Goal: Task Accomplishment & Management: Use online tool/utility

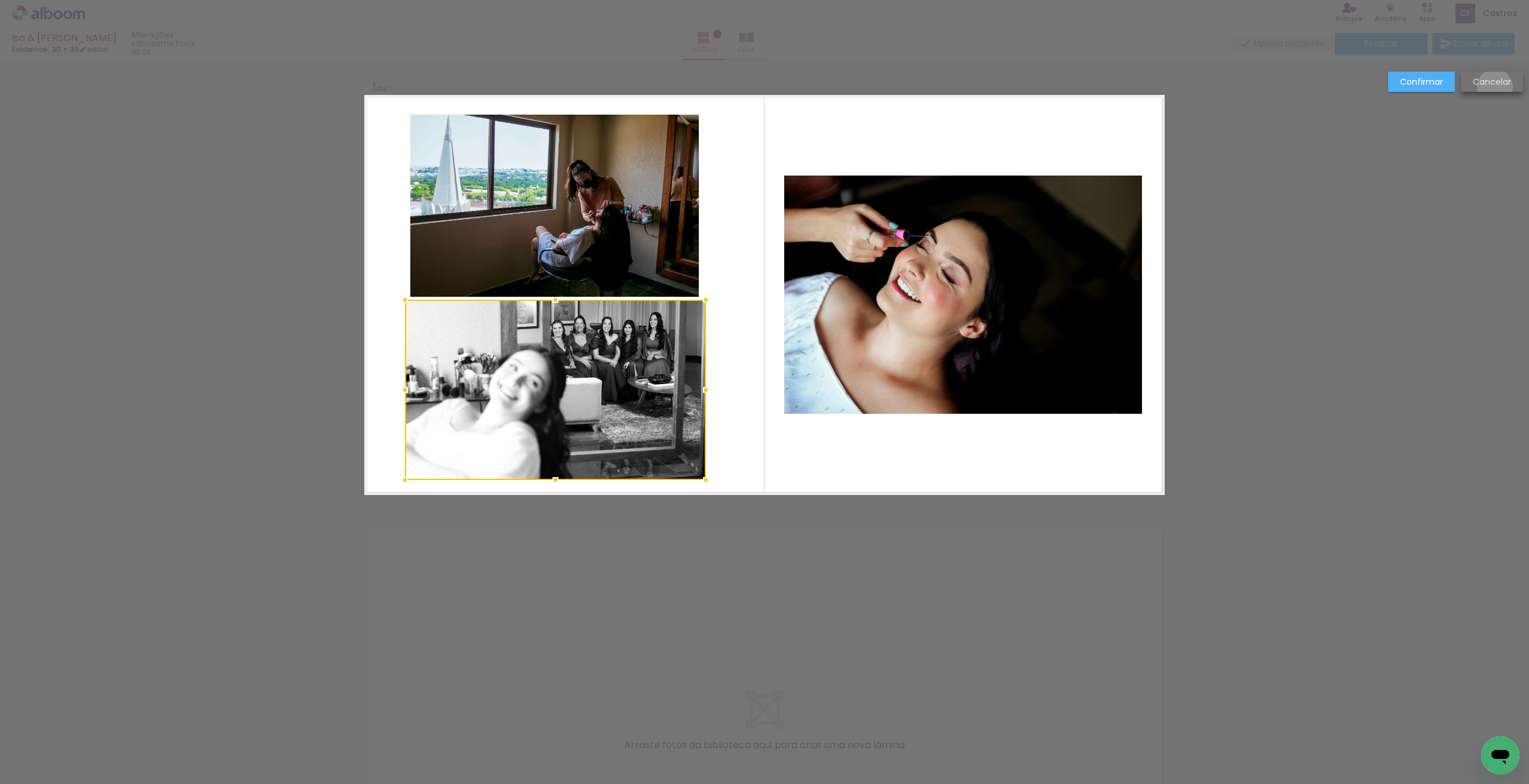
click at [0, 0] on slot "Cancelar" at bounding box center [0, 0] width 0 height 0
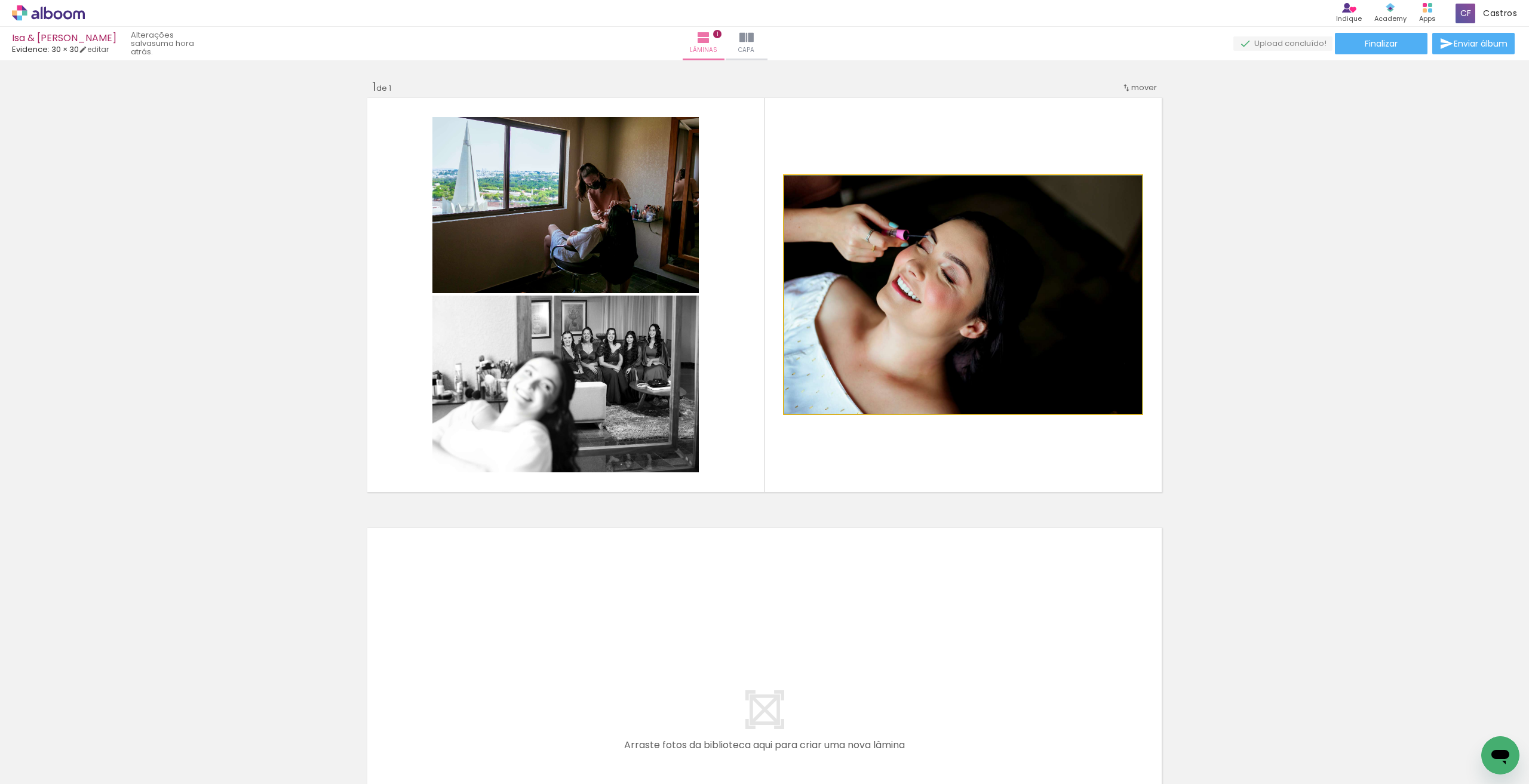
click at [915, 299] on quentale-photo at bounding box center [963, 294] width 358 height 238
click at [92, 718] on iron-icon at bounding box center [93, 719] width 13 height 13
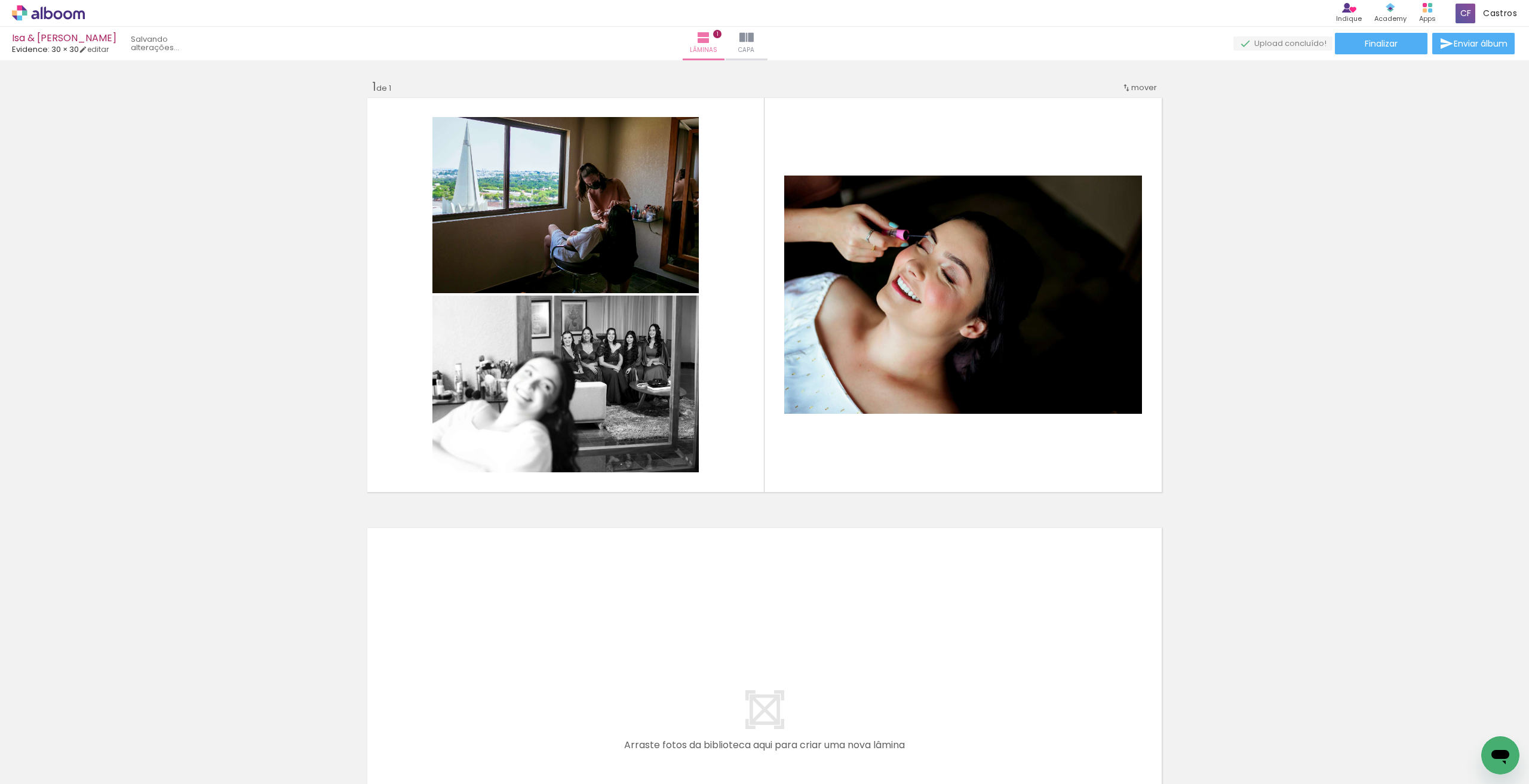
click at [92, 718] on iron-icon at bounding box center [93, 719] width 13 height 13
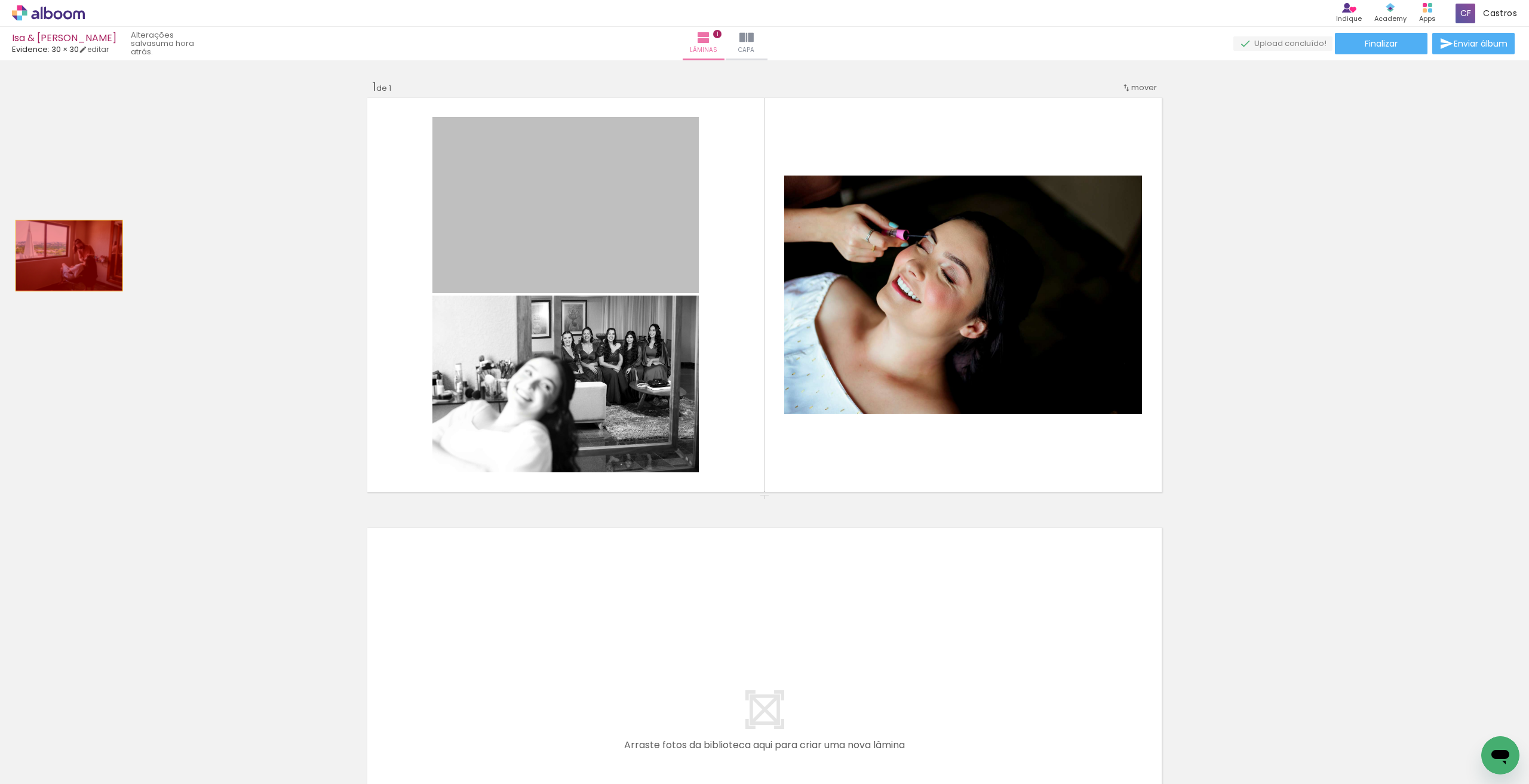
drag, startPoint x: 561, startPoint y: 237, endPoint x: 65, endPoint y: 256, distance: 496.4
click at [65, 256] on div "Inserir lâmina 1 de 1" at bounding box center [764, 495] width 1529 height 860
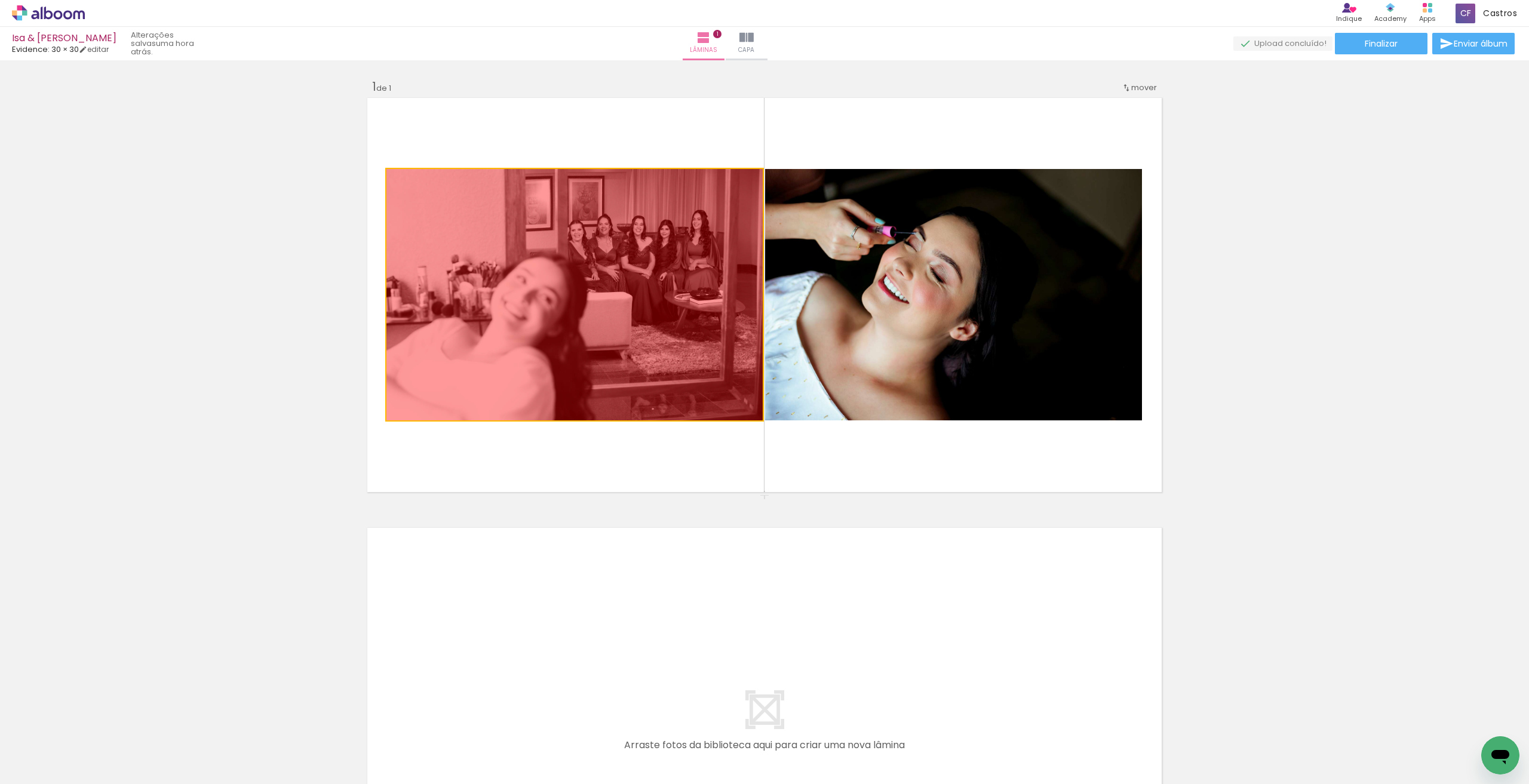
drag, startPoint x: 472, startPoint y: 346, endPoint x: 428, endPoint y: 368, distance: 49.2
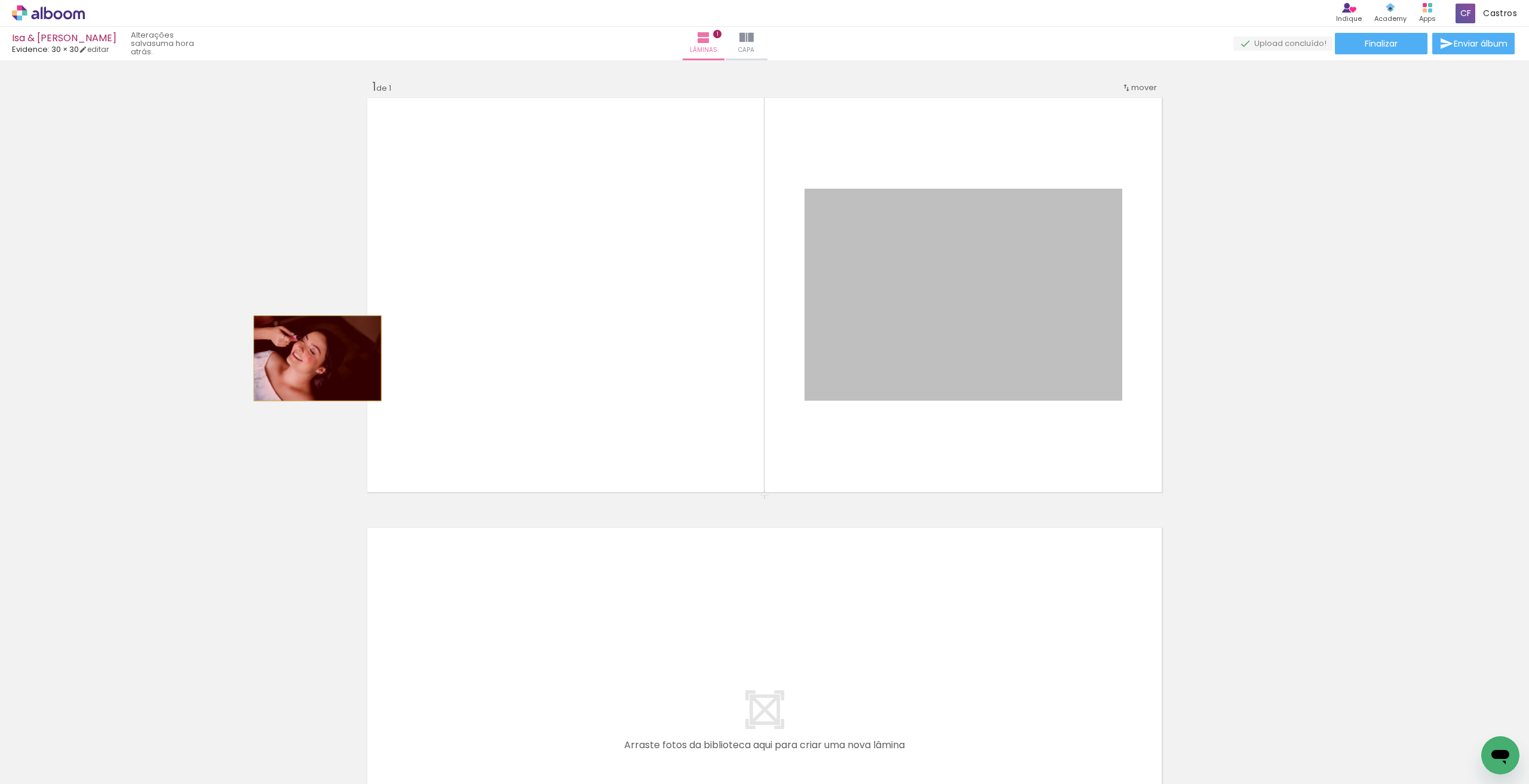
drag, startPoint x: 985, startPoint y: 346, endPoint x: 313, endPoint y: 358, distance: 672.1
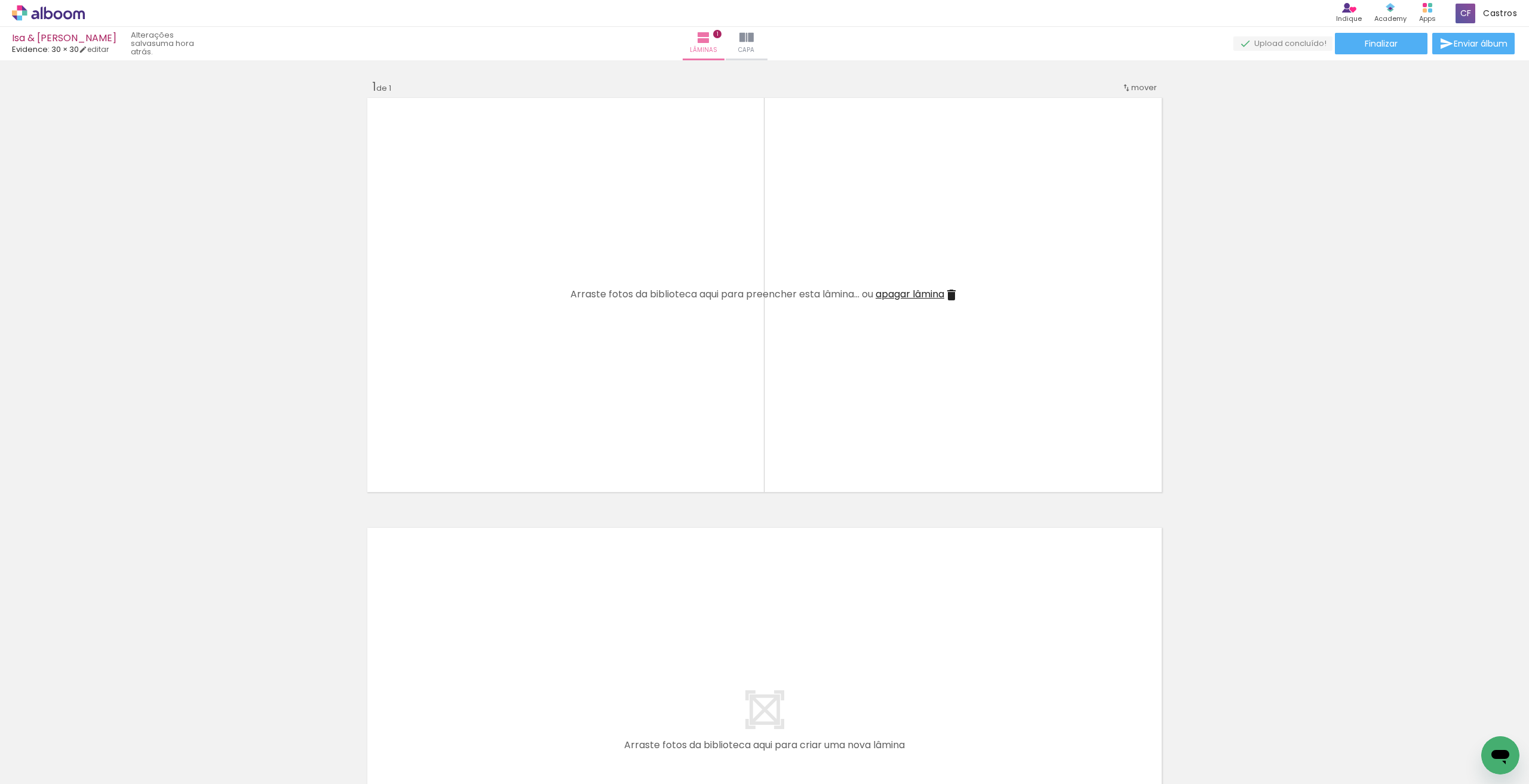
click at [101, 728] on div at bounding box center [119, 744] width 59 height 40
click at [93, 722] on iron-icon at bounding box center [93, 719] width 13 height 13
click at [95, 720] on iron-icon at bounding box center [93, 719] width 13 height 13
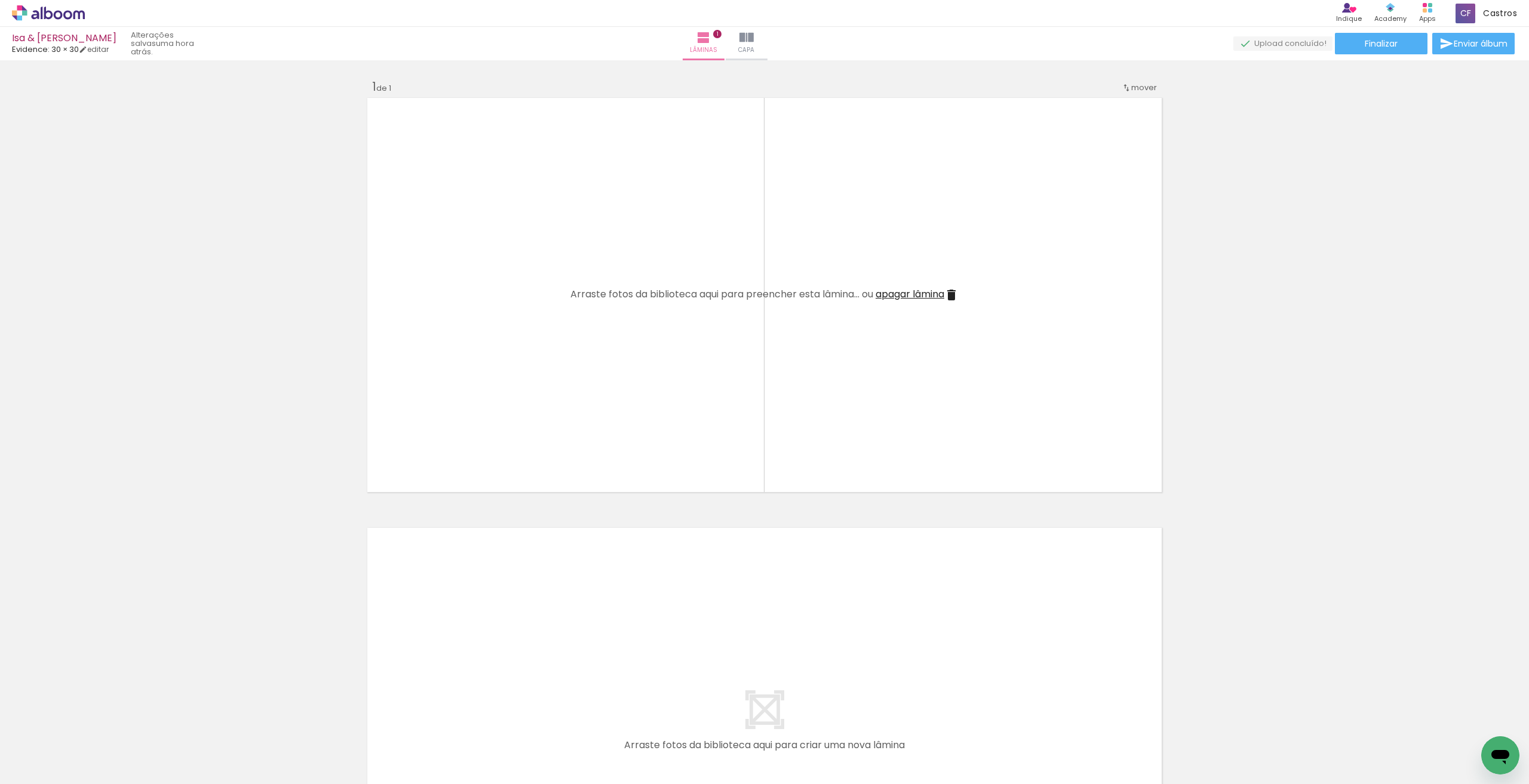
click at [95, 720] on iron-icon at bounding box center [93, 719] width 13 height 13
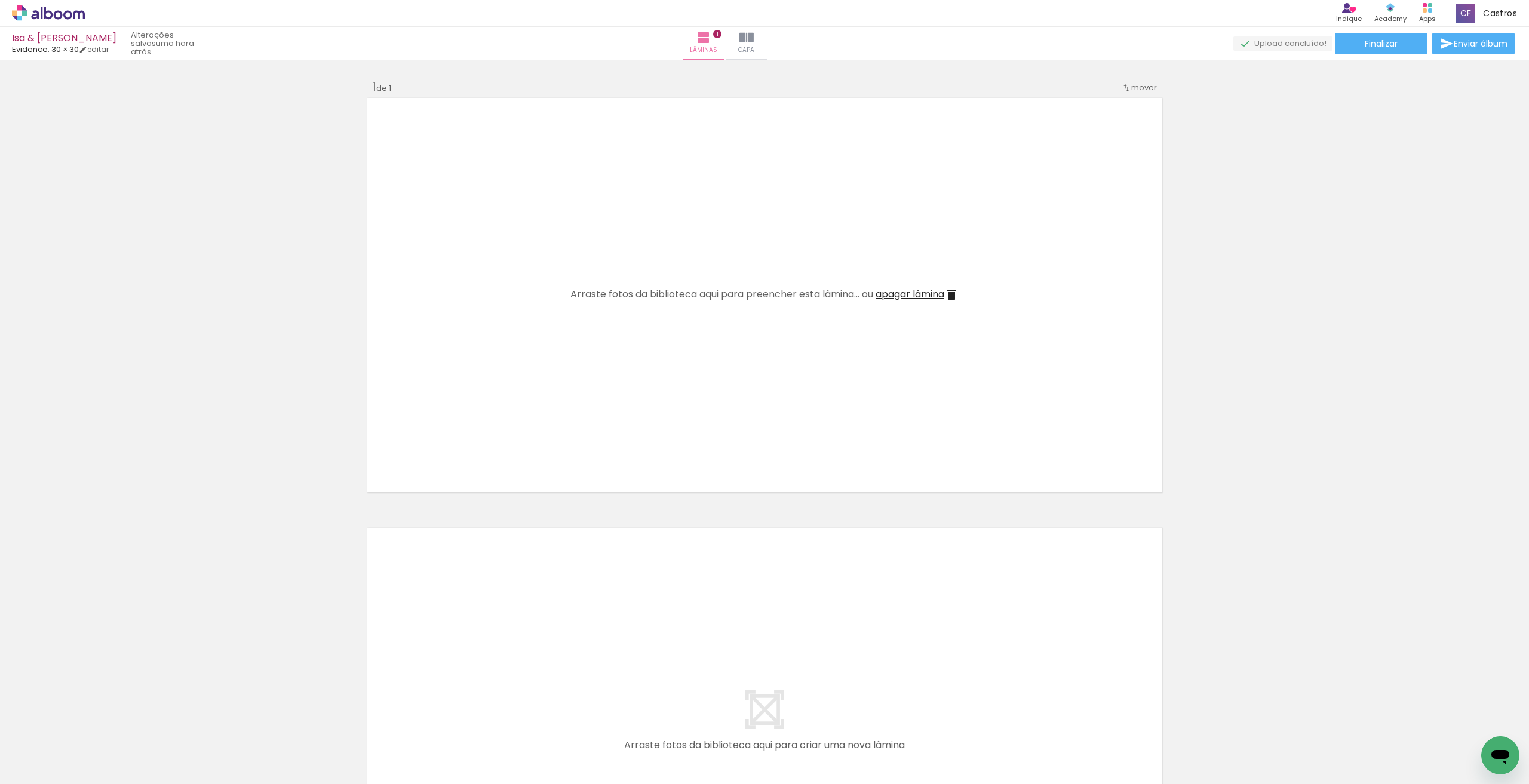
click at [95, 720] on iron-icon at bounding box center [93, 719] width 13 height 13
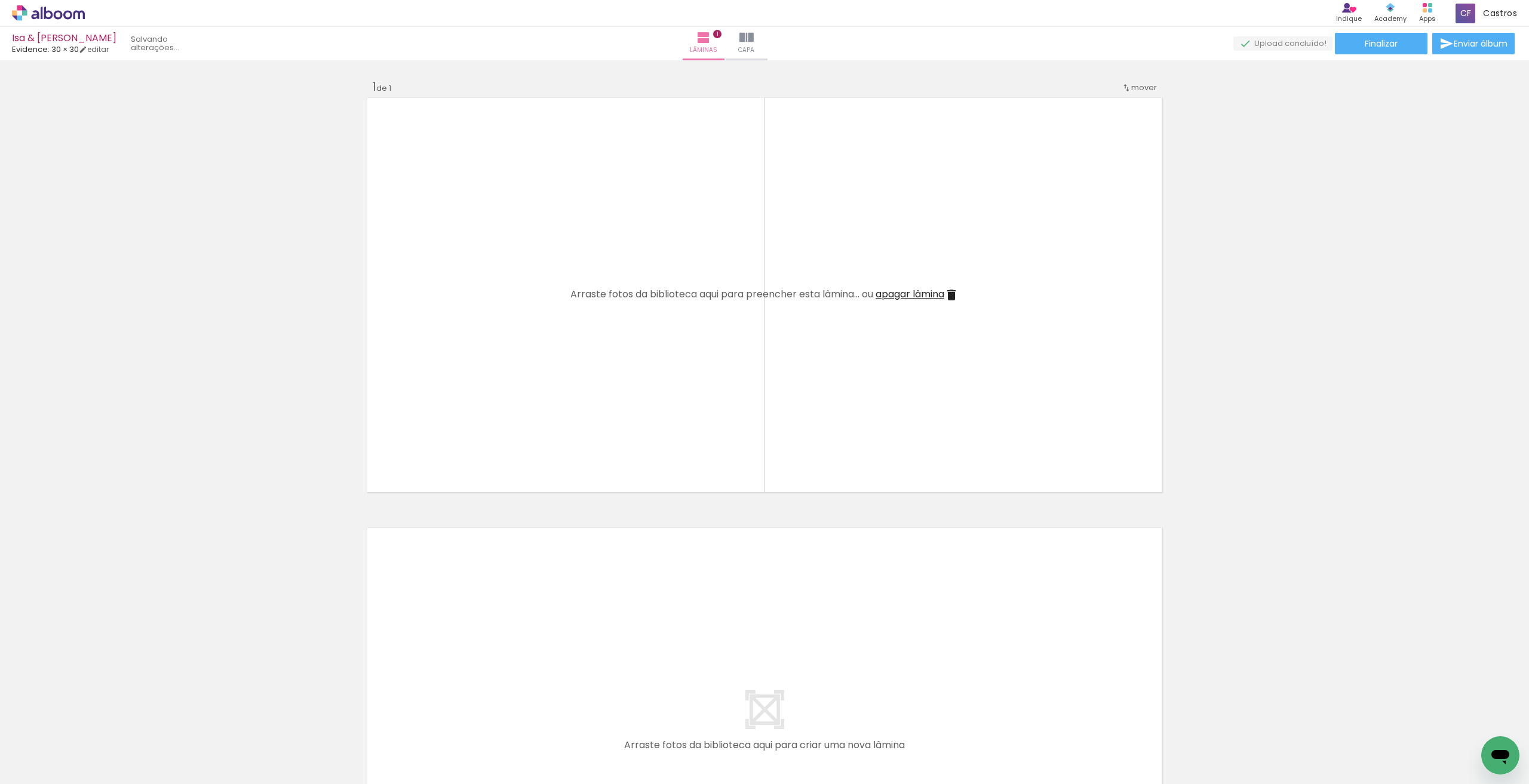
click at [95, 720] on iron-icon at bounding box center [93, 719] width 13 height 13
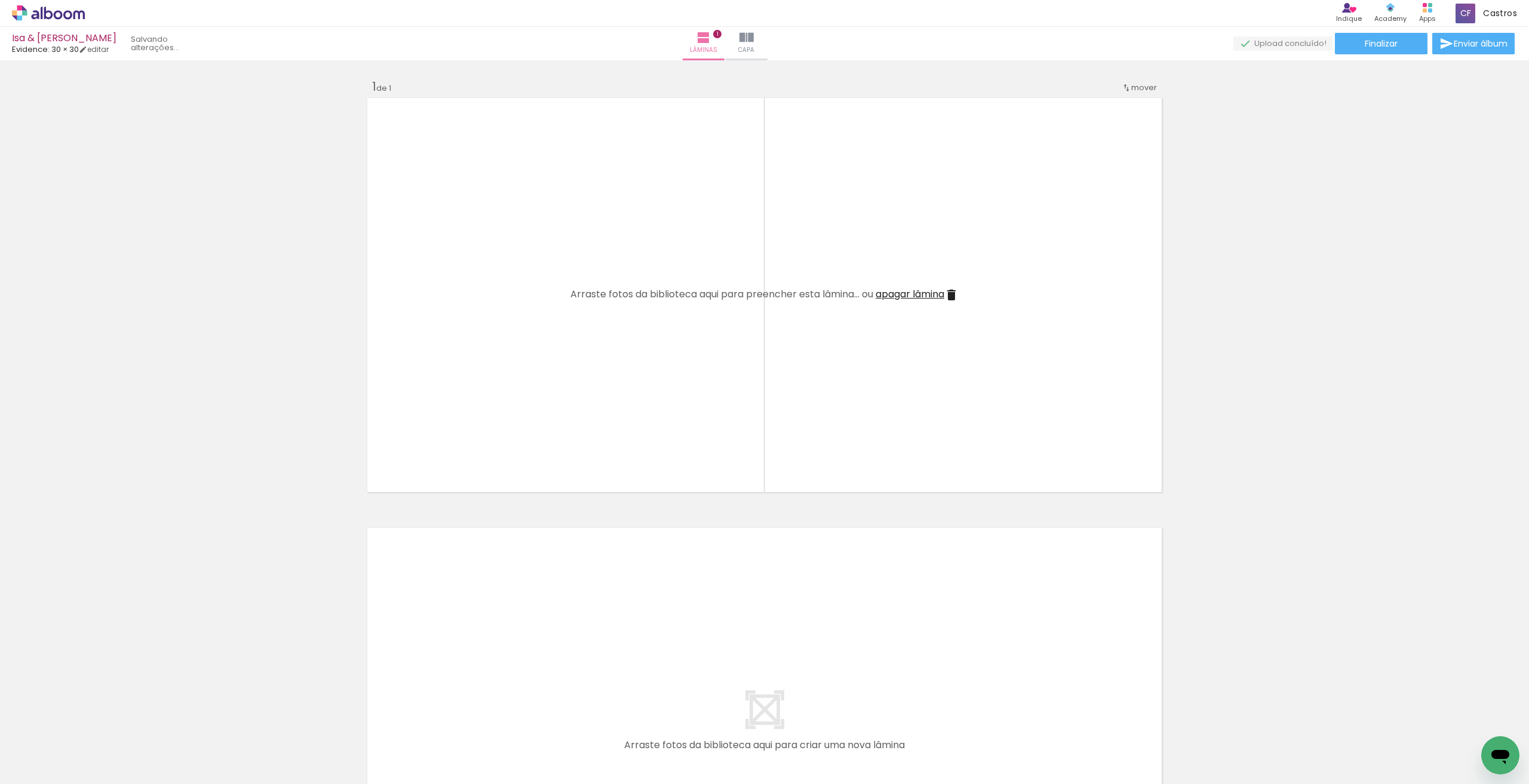
click at [95, 720] on iron-icon at bounding box center [93, 719] width 13 height 13
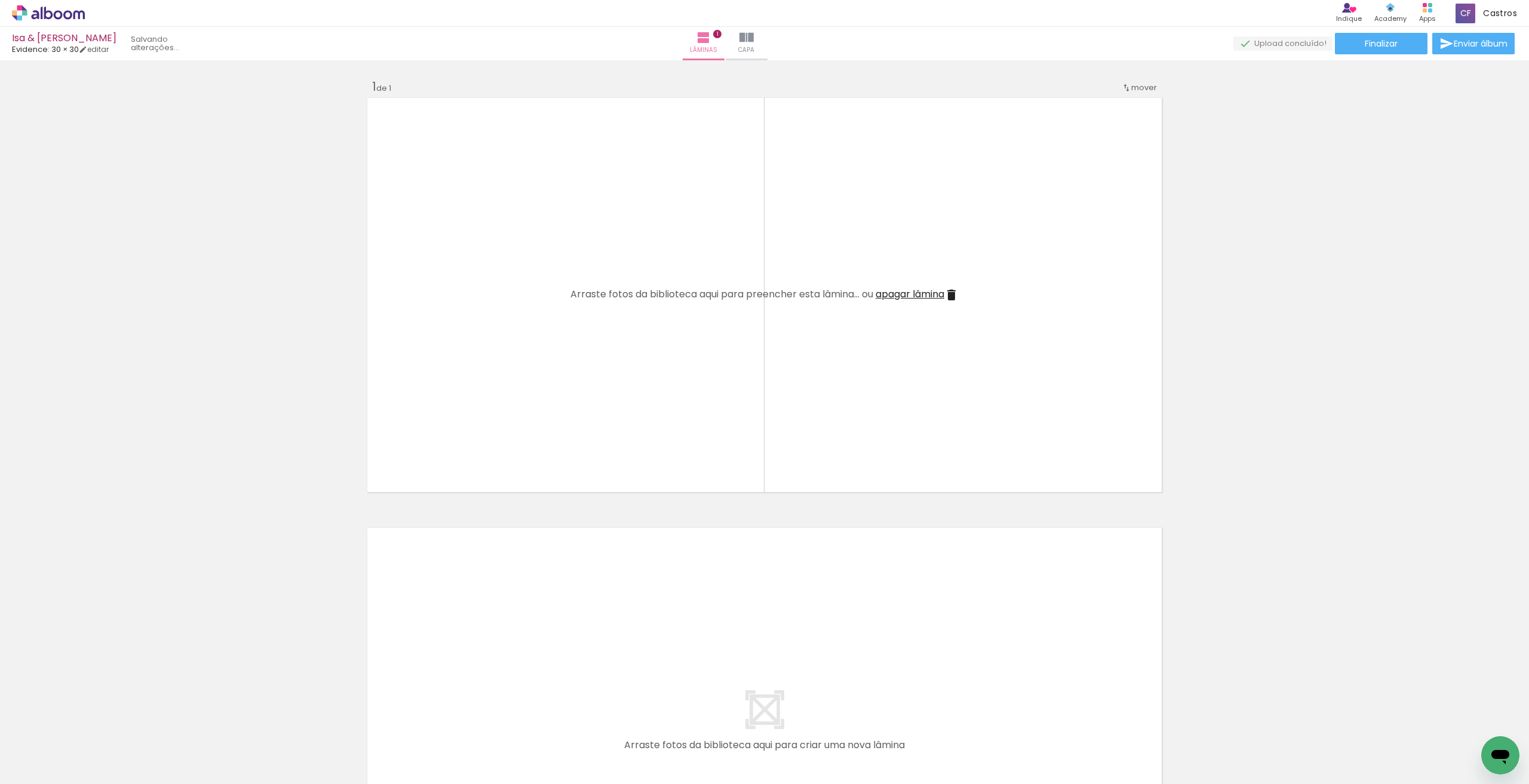
click at [95, 720] on iron-icon at bounding box center [93, 719] width 13 height 13
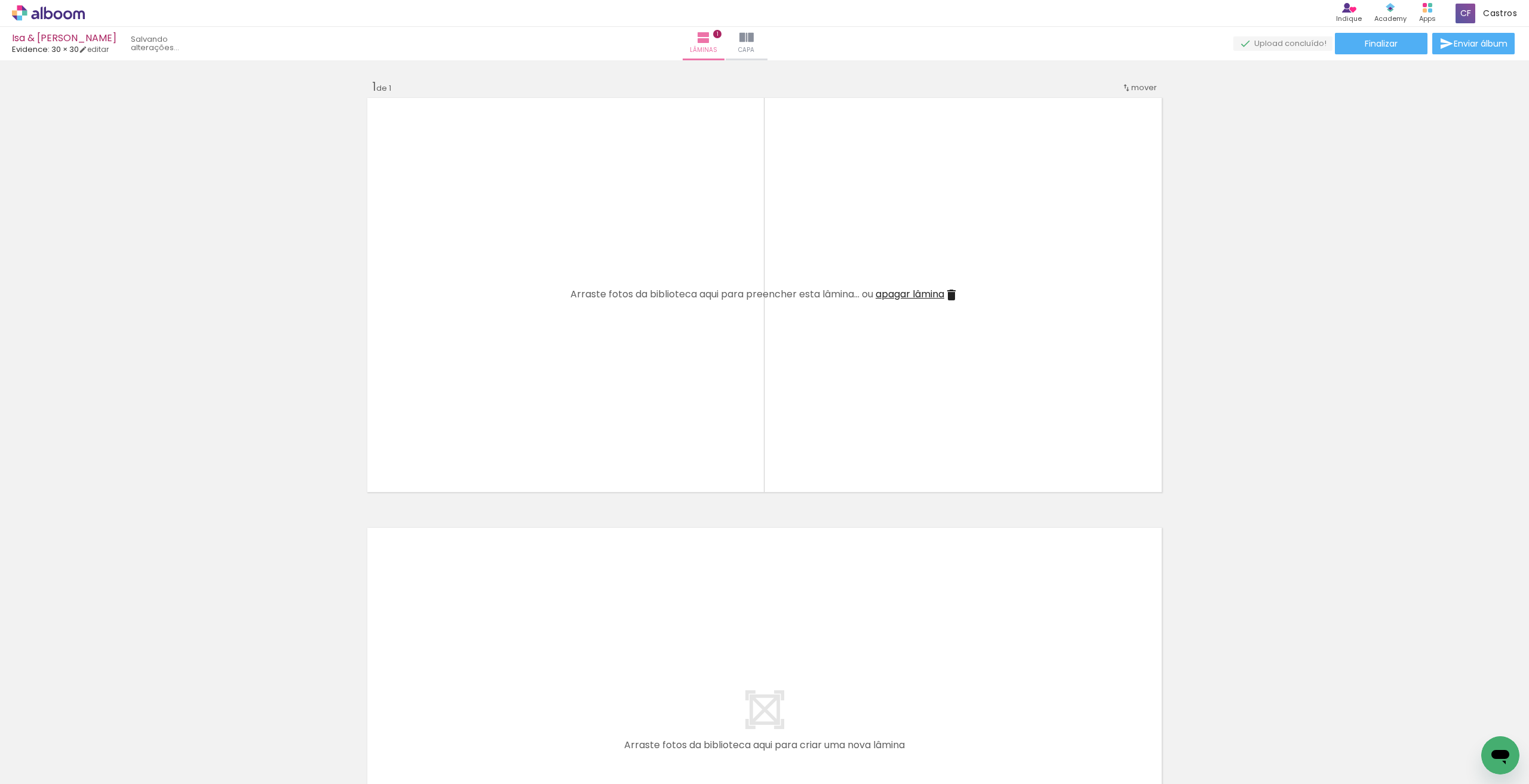
click at [95, 720] on iron-icon at bounding box center [93, 719] width 13 height 13
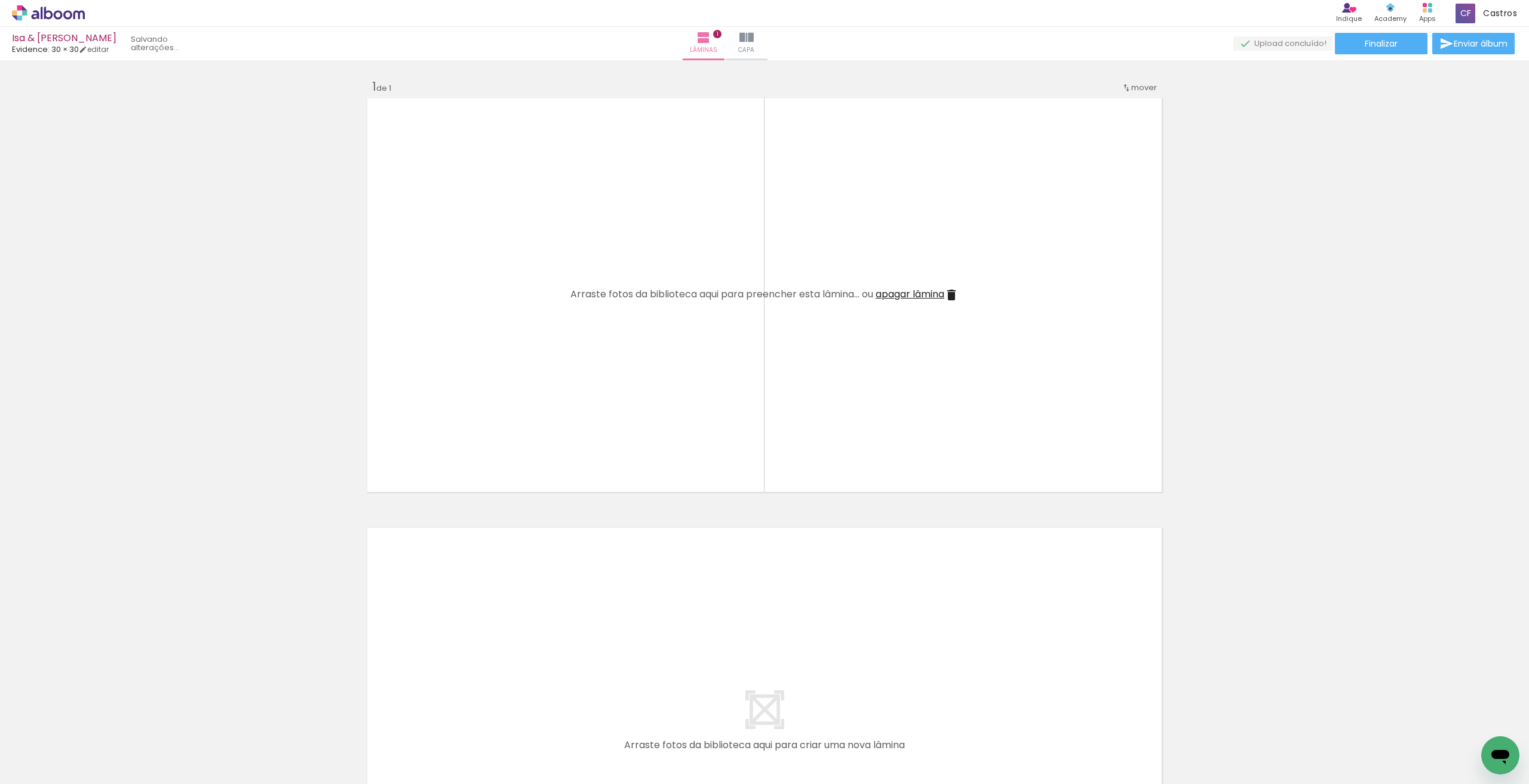
click at [95, 720] on iron-icon at bounding box center [93, 719] width 13 height 13
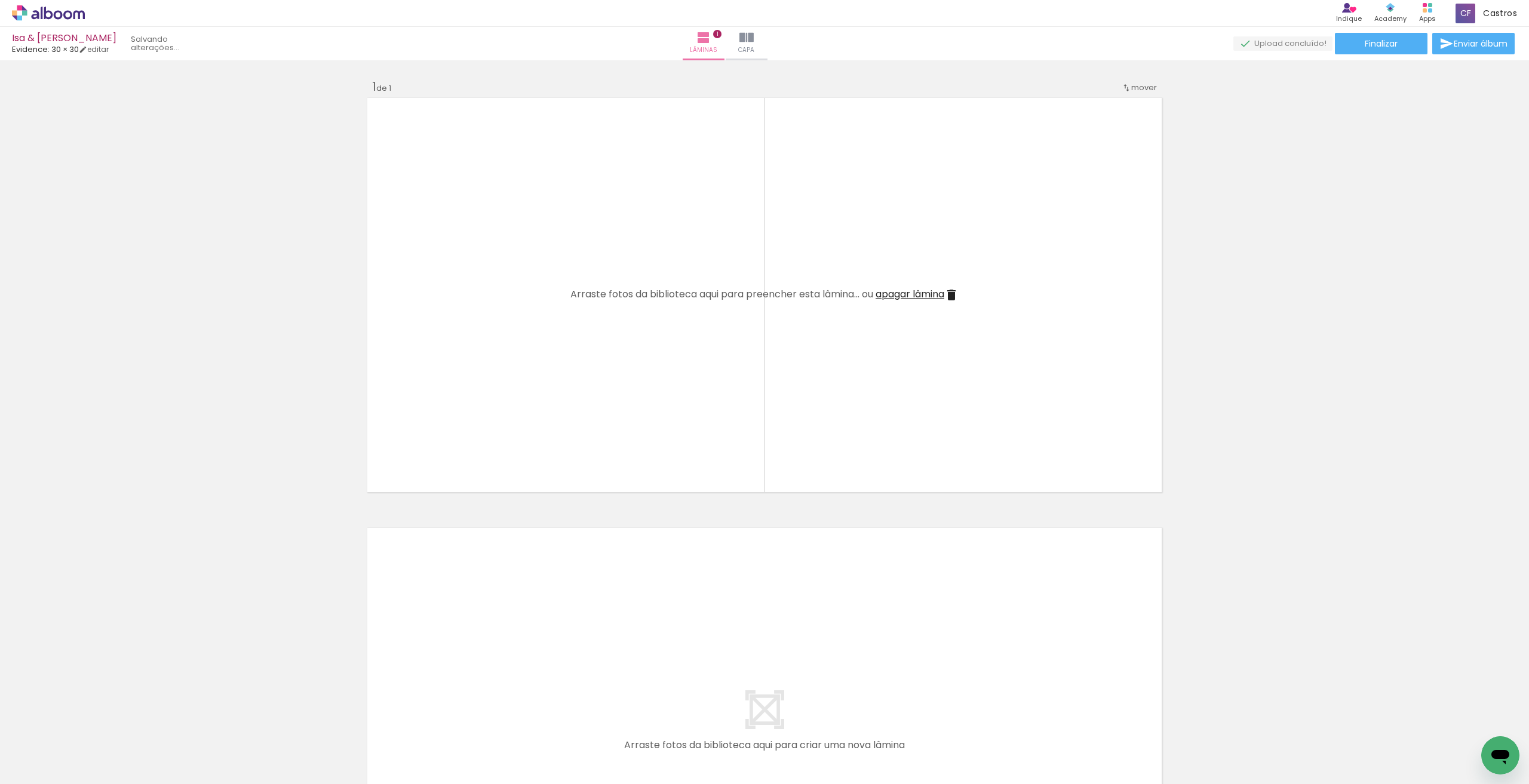
click at [95, 720] on iron-icon at bounding box center [93, 719] width 13 height 13
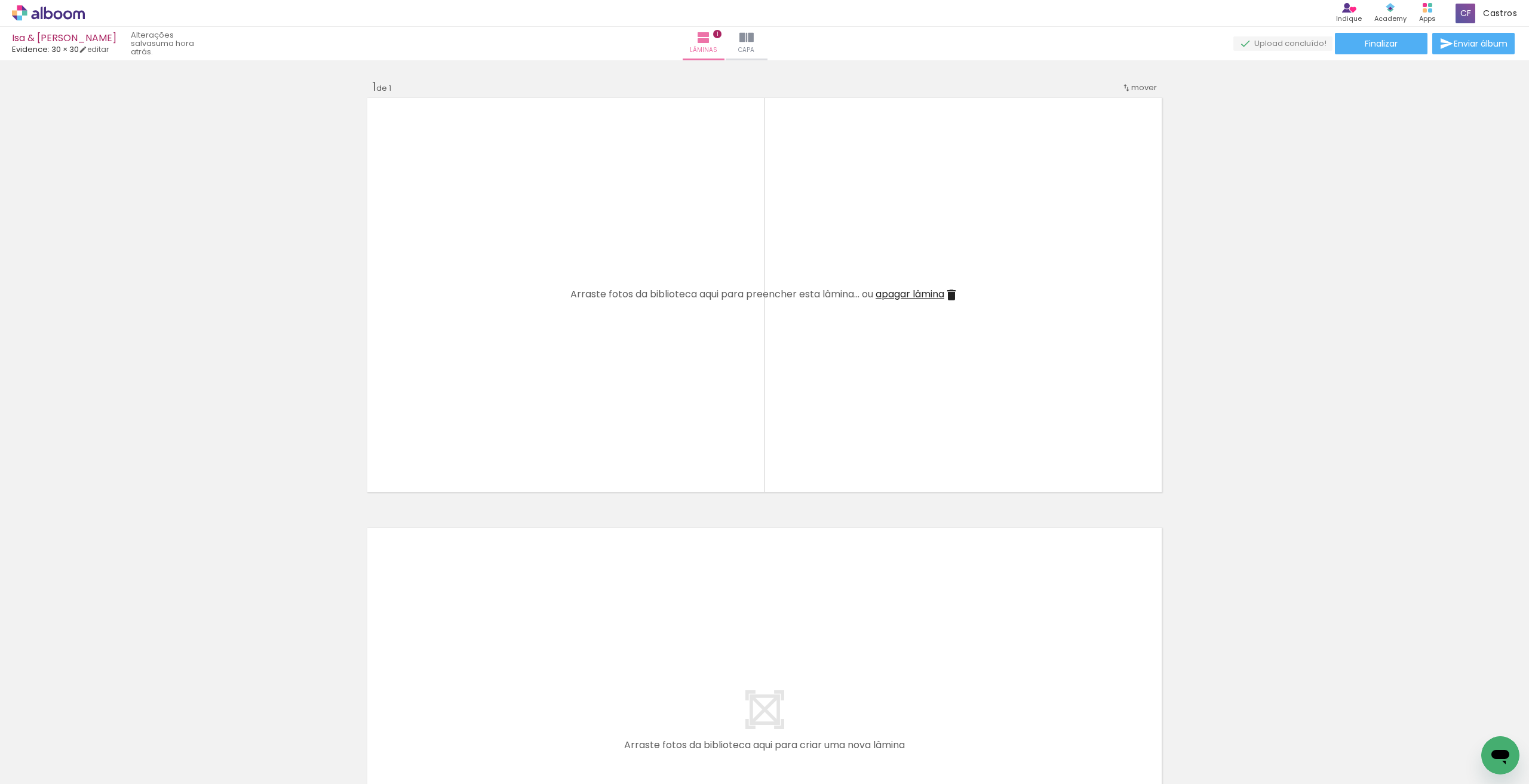
click at [95, 720] on iron-icon at bounding box center [93, 719] width 13 height 13
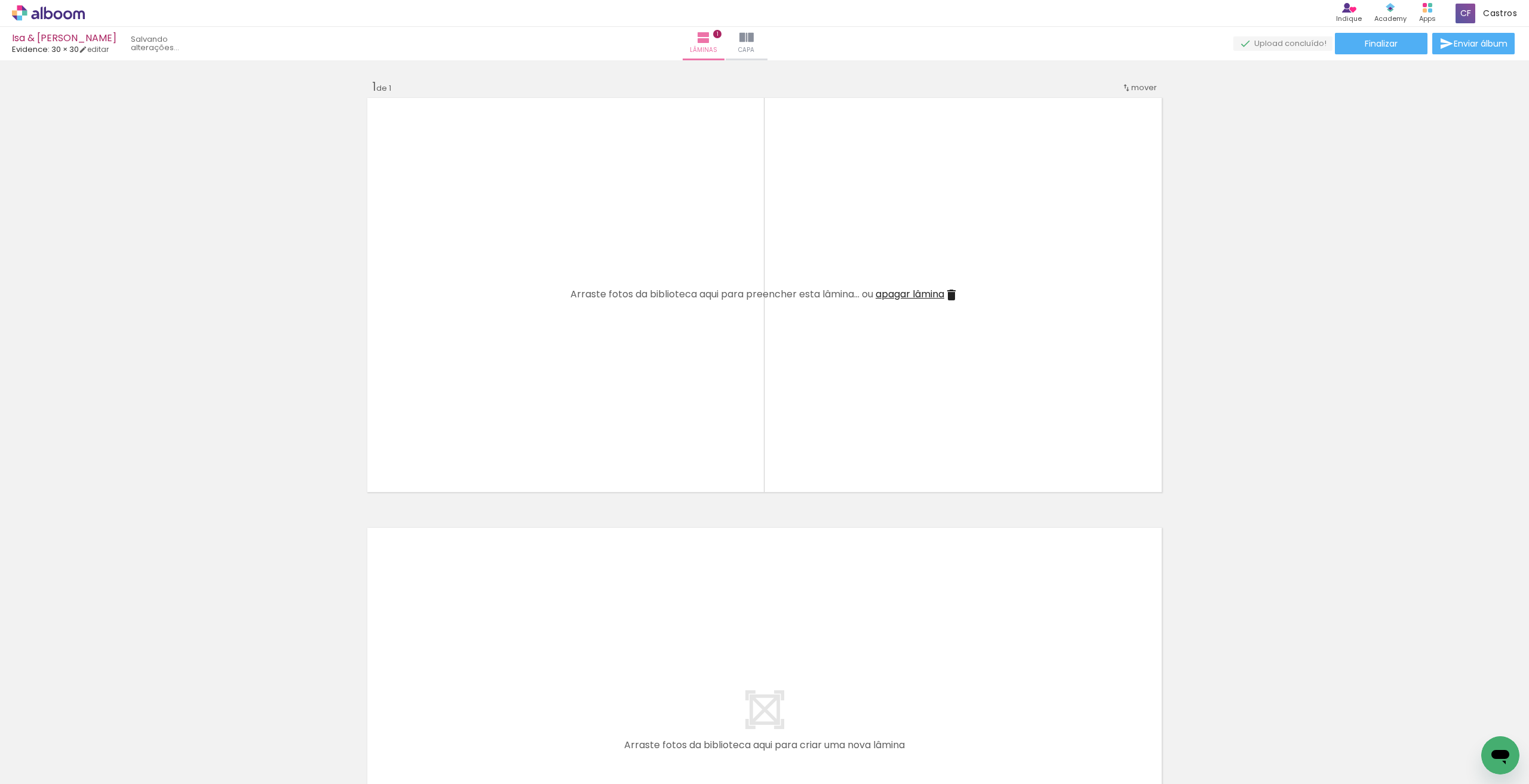
click at [95, 720] on iron-icon at bounding box center [93, 719] width 13 height 13
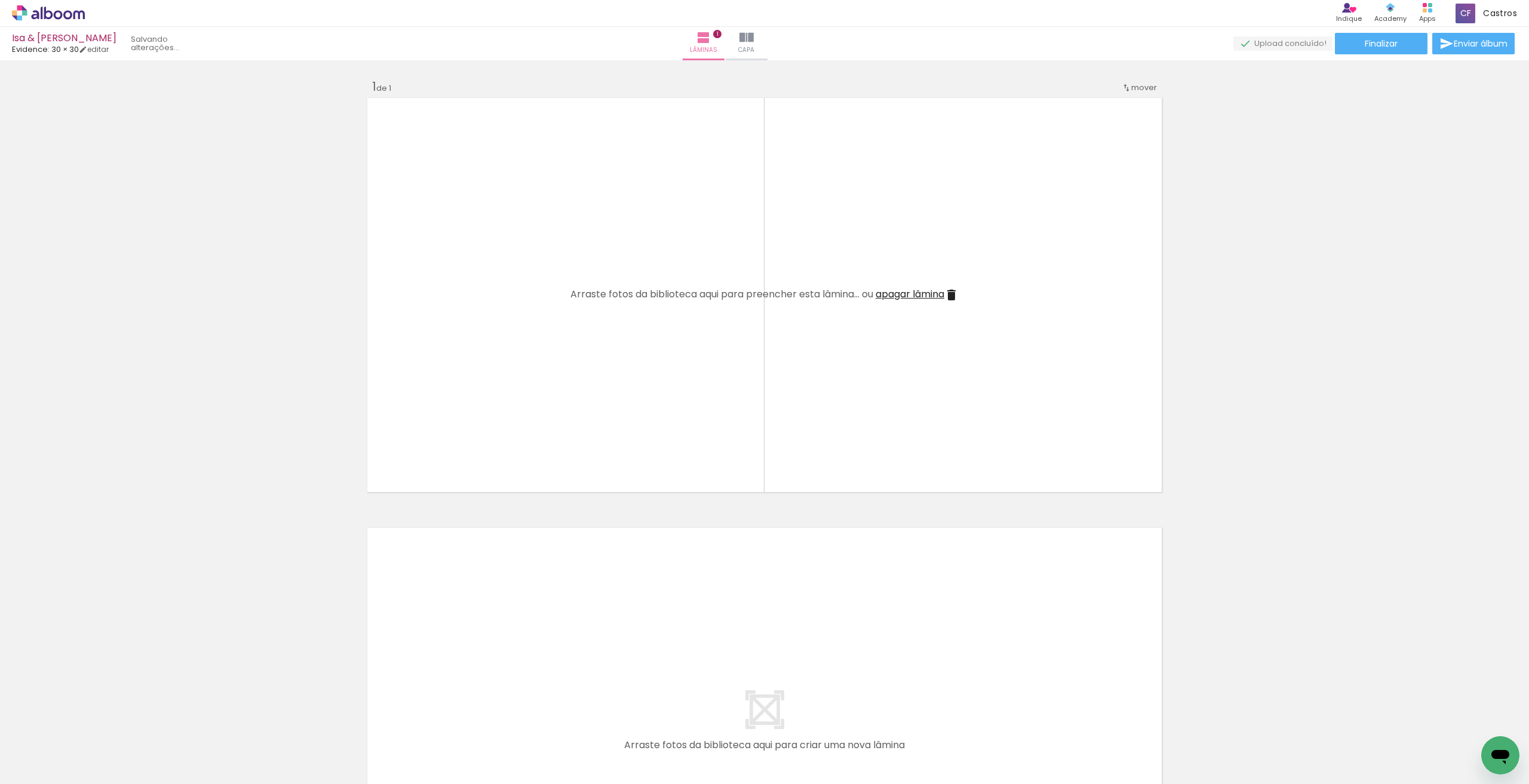
click at [95, 720] on iron-icon at bounding box center [93, 719] width 13 height 13
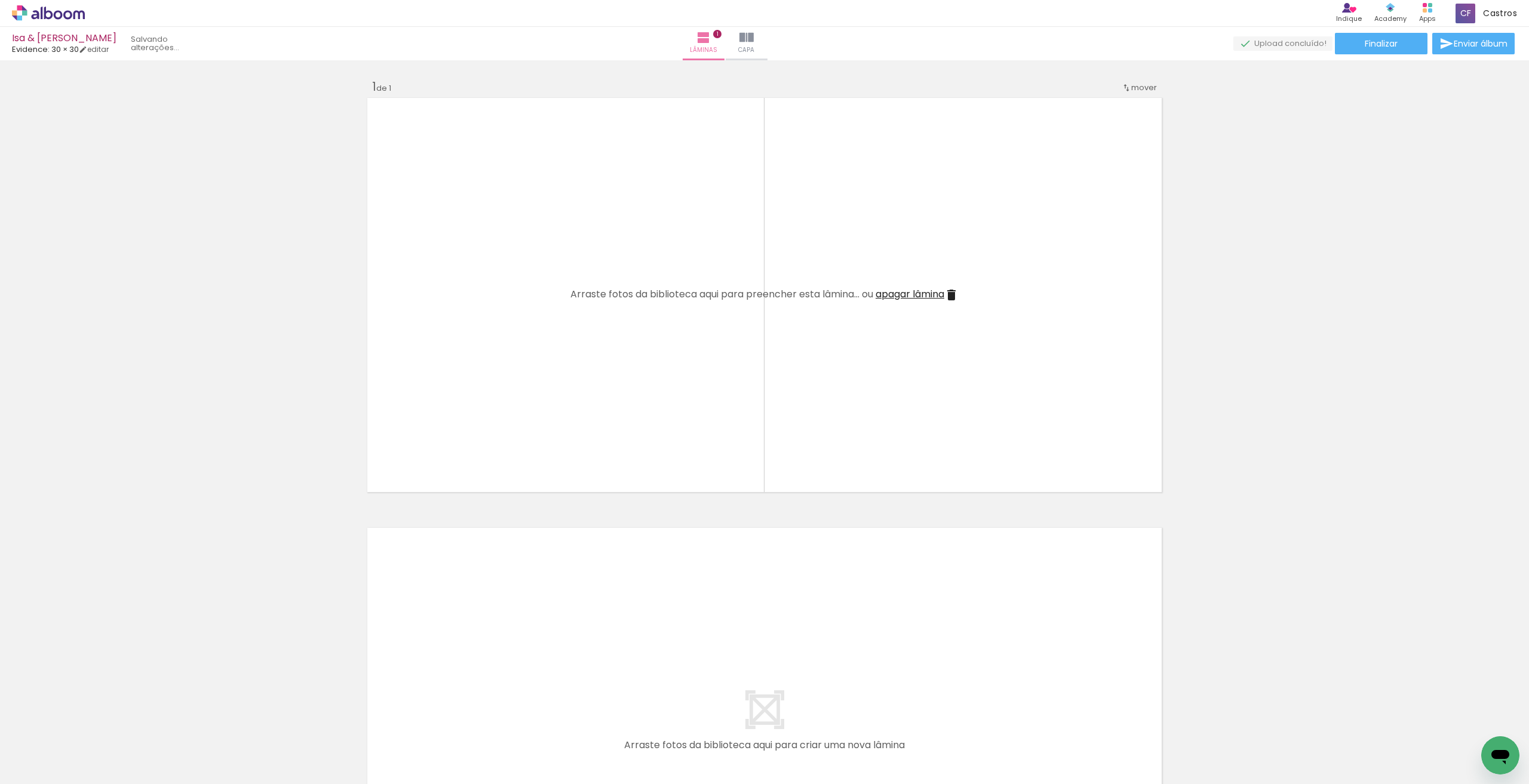
click at [95, 720] on iron-icon at bounding box center [93, 719] width 13 height 13
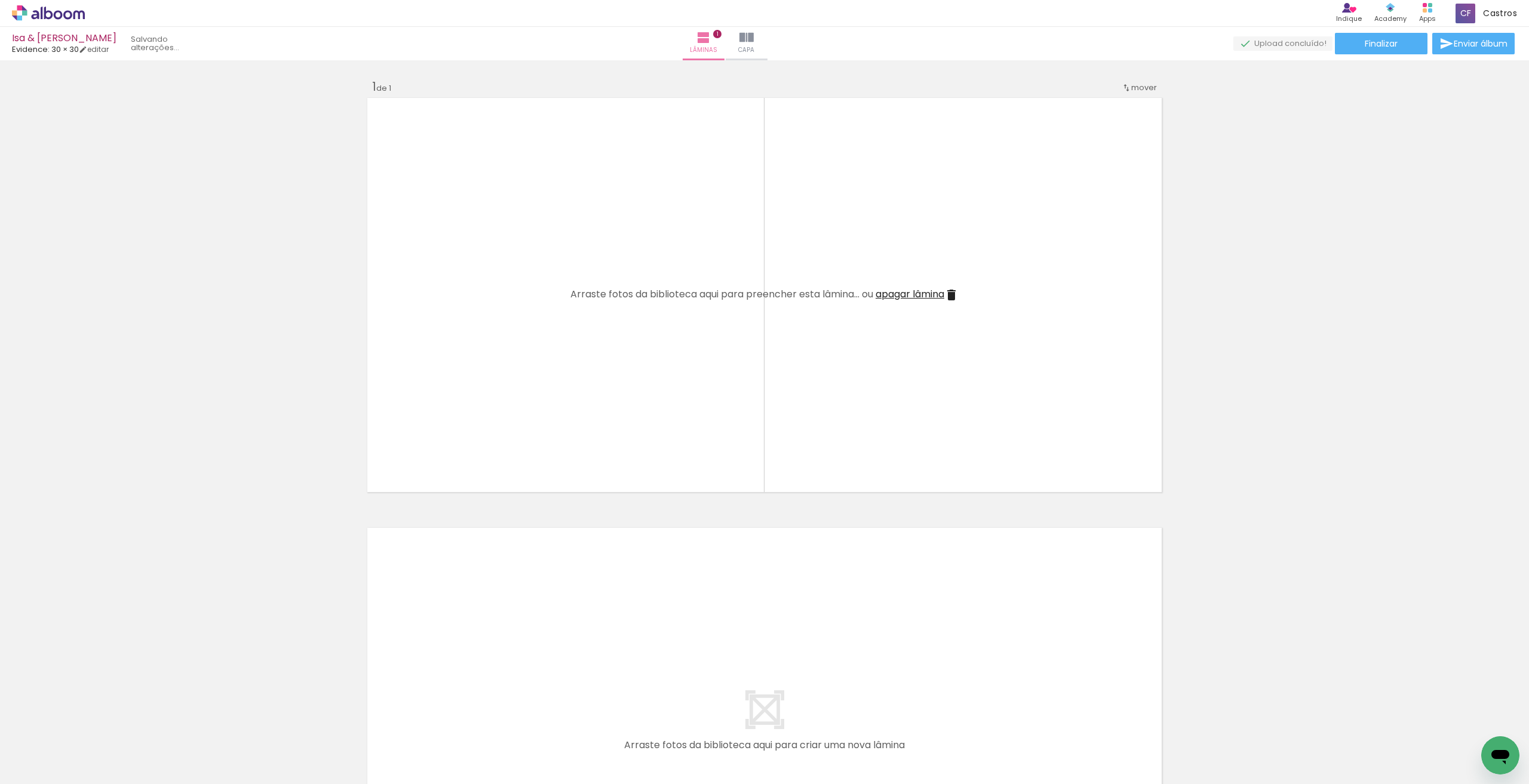
click at [95, 720] on iron-icon at bounding box center [93, 719] width 13 height 13
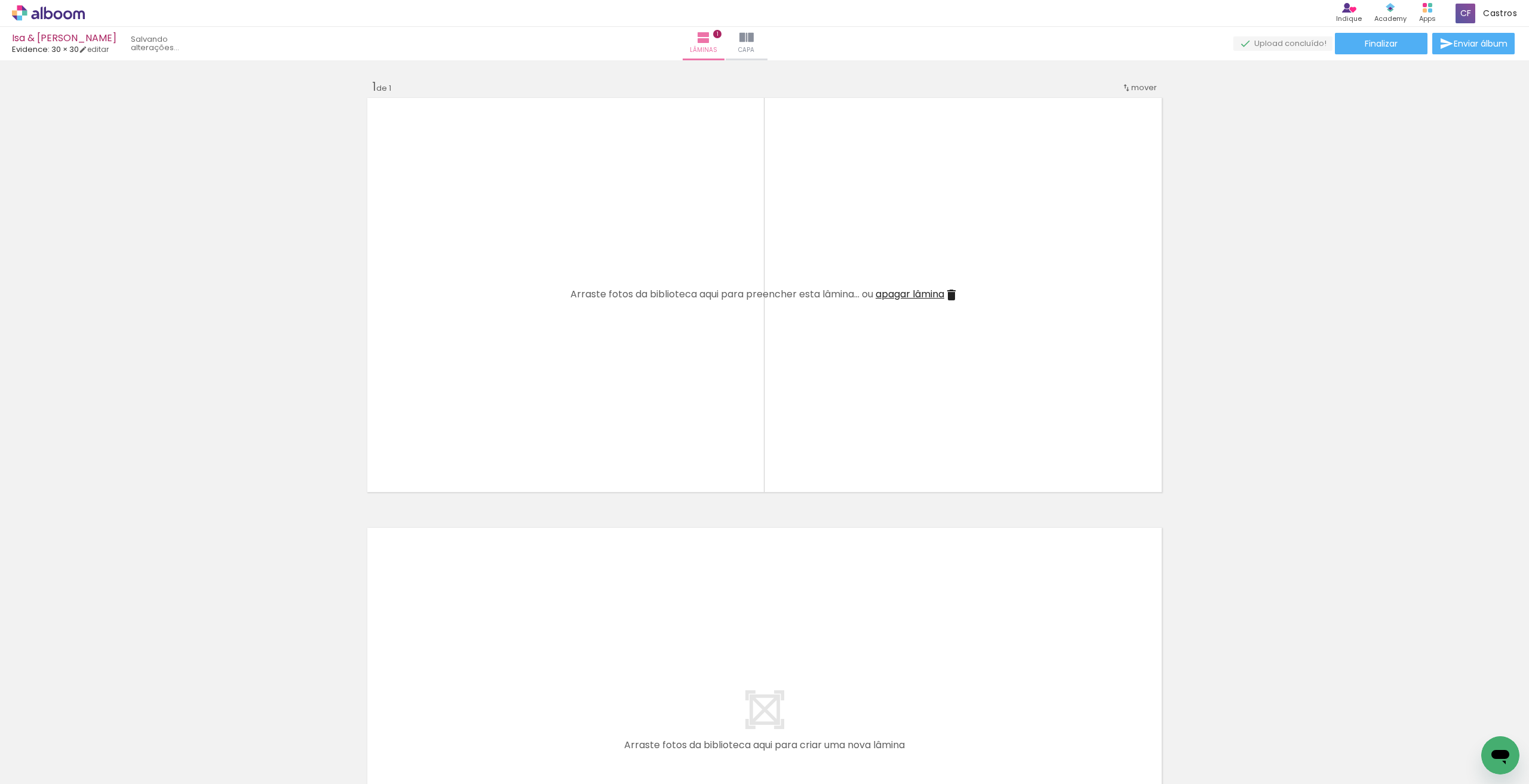
click at [95, 720] on iron-icon at bounding box center [93, 719] width 13 height 13
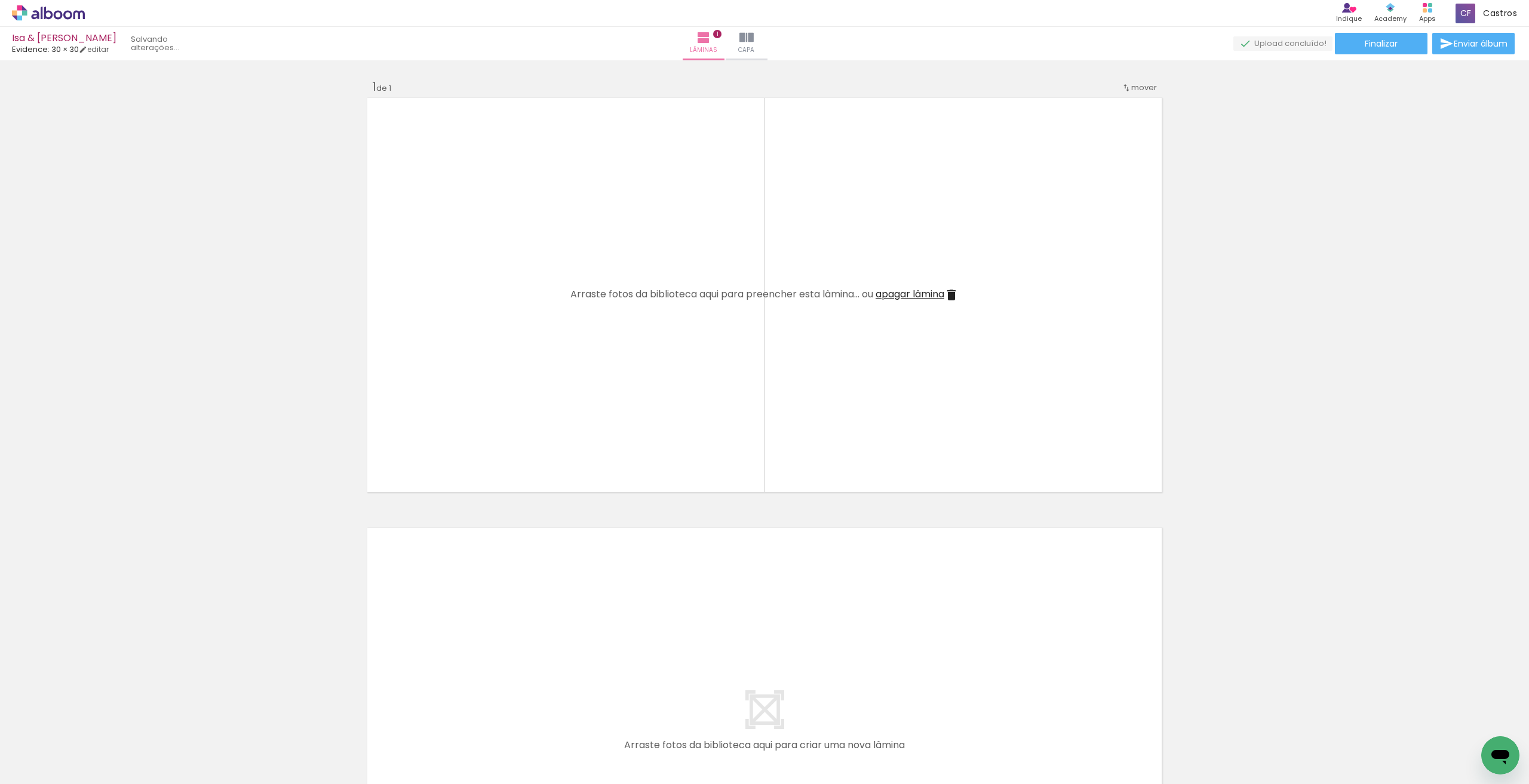
click at [95, 720] on iron-icon at bounding box center [93, 719] width 13 height 13
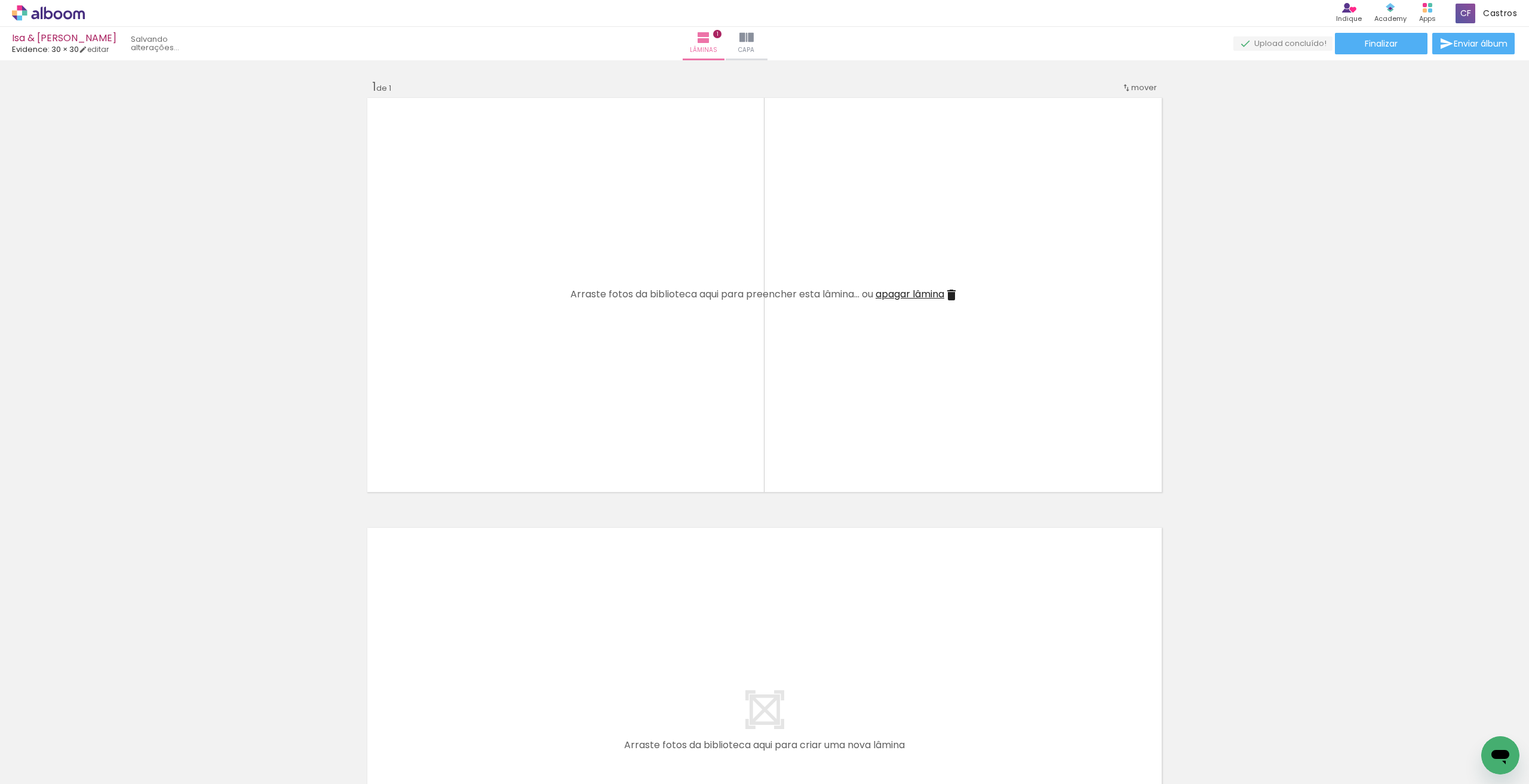
click at [95, 720] on iron-icon at bounding box center [93, 719] width 13 height 13
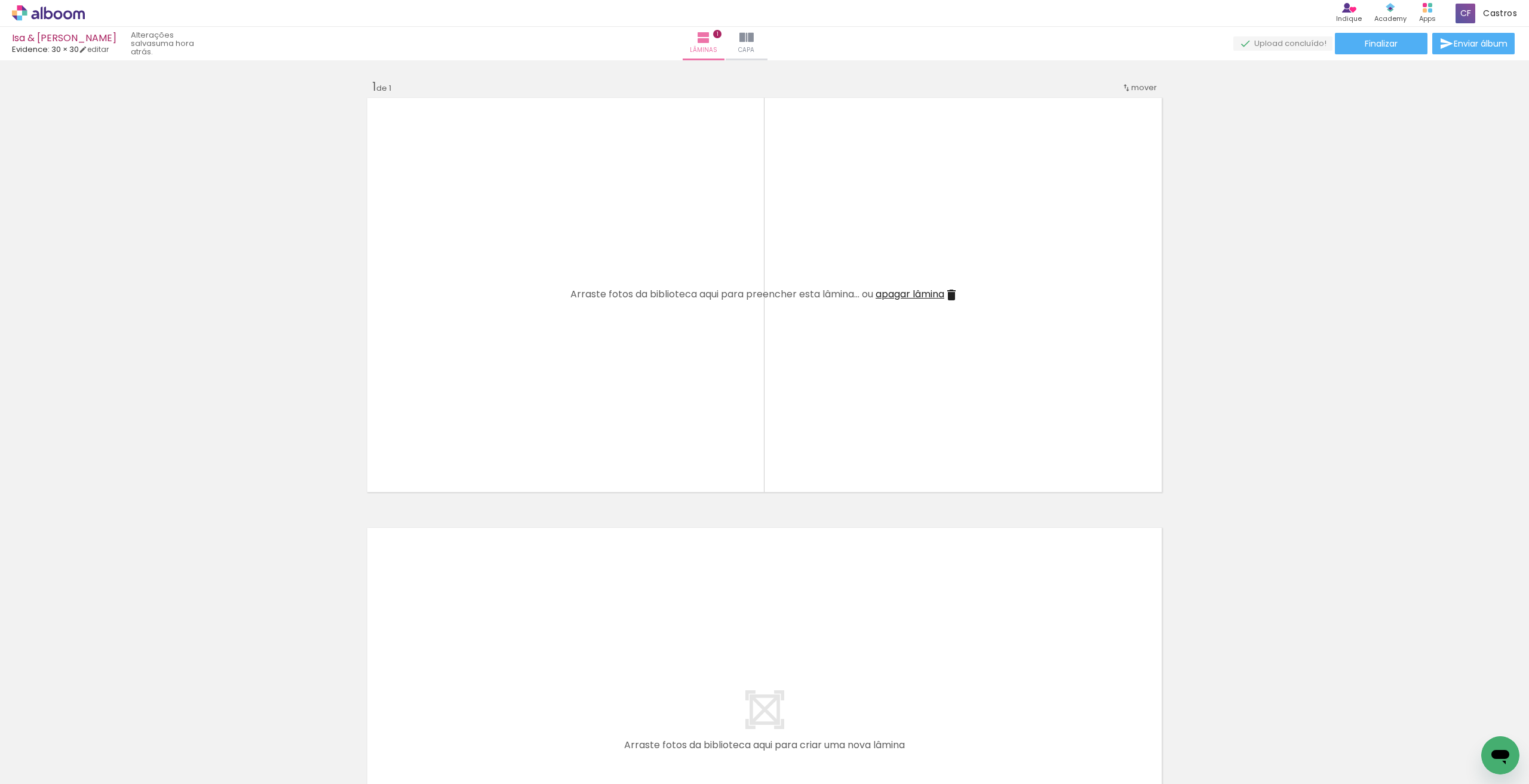
click at [95, 720] on iron-icon at bounding box center [93, 719] width 13 height 13
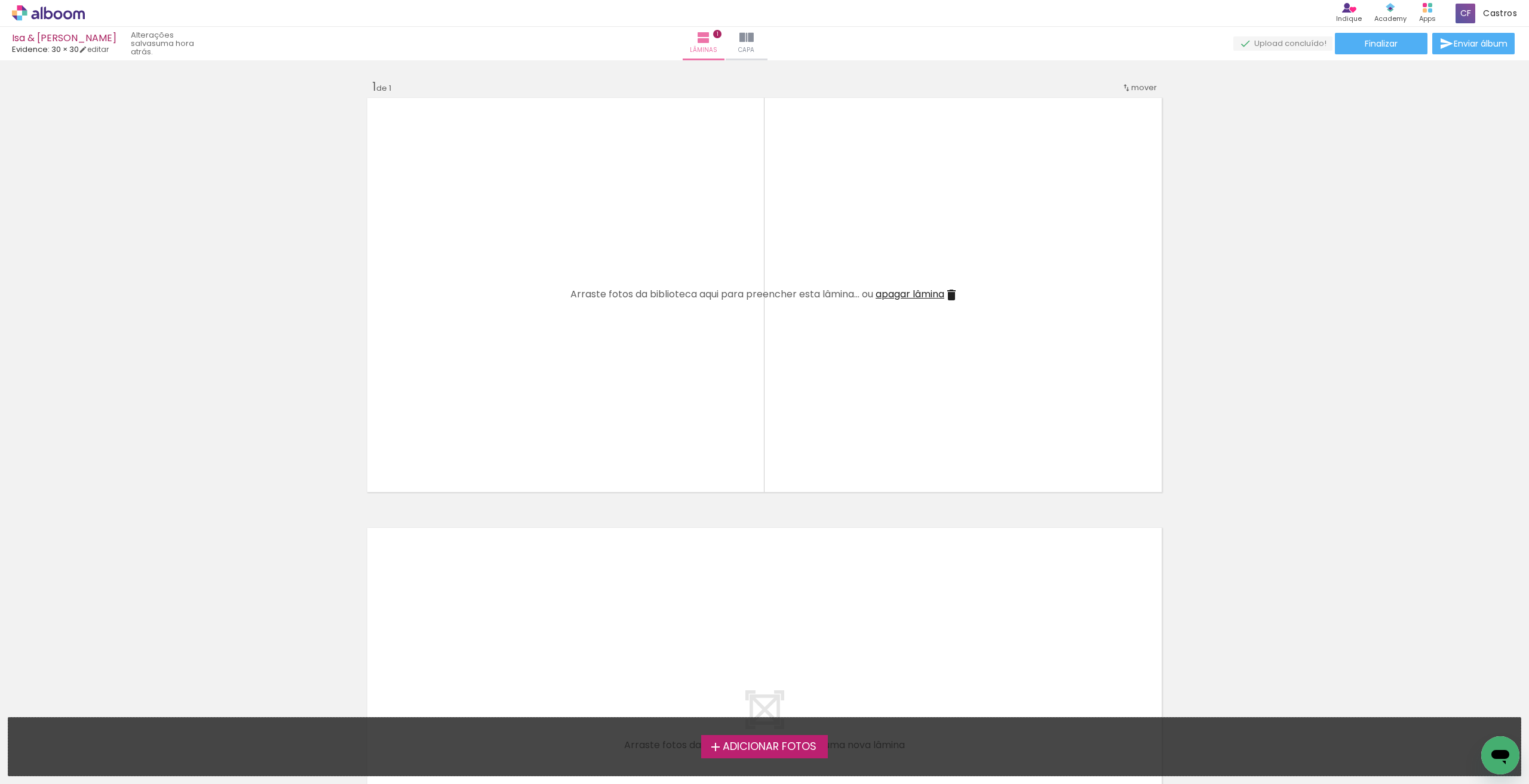
click at [95, 720] on div "Adicionar Fotos Solte suas fotos aqui..." at bounding box center [764, 746] width 1512 height 57
click at [778, 753] on span "Adicionar Fotos" at bounding box center [769, 747] width 93 height 11
click at [0, 0] on input "file" at bounding box center [0, 0] width 0 height 0
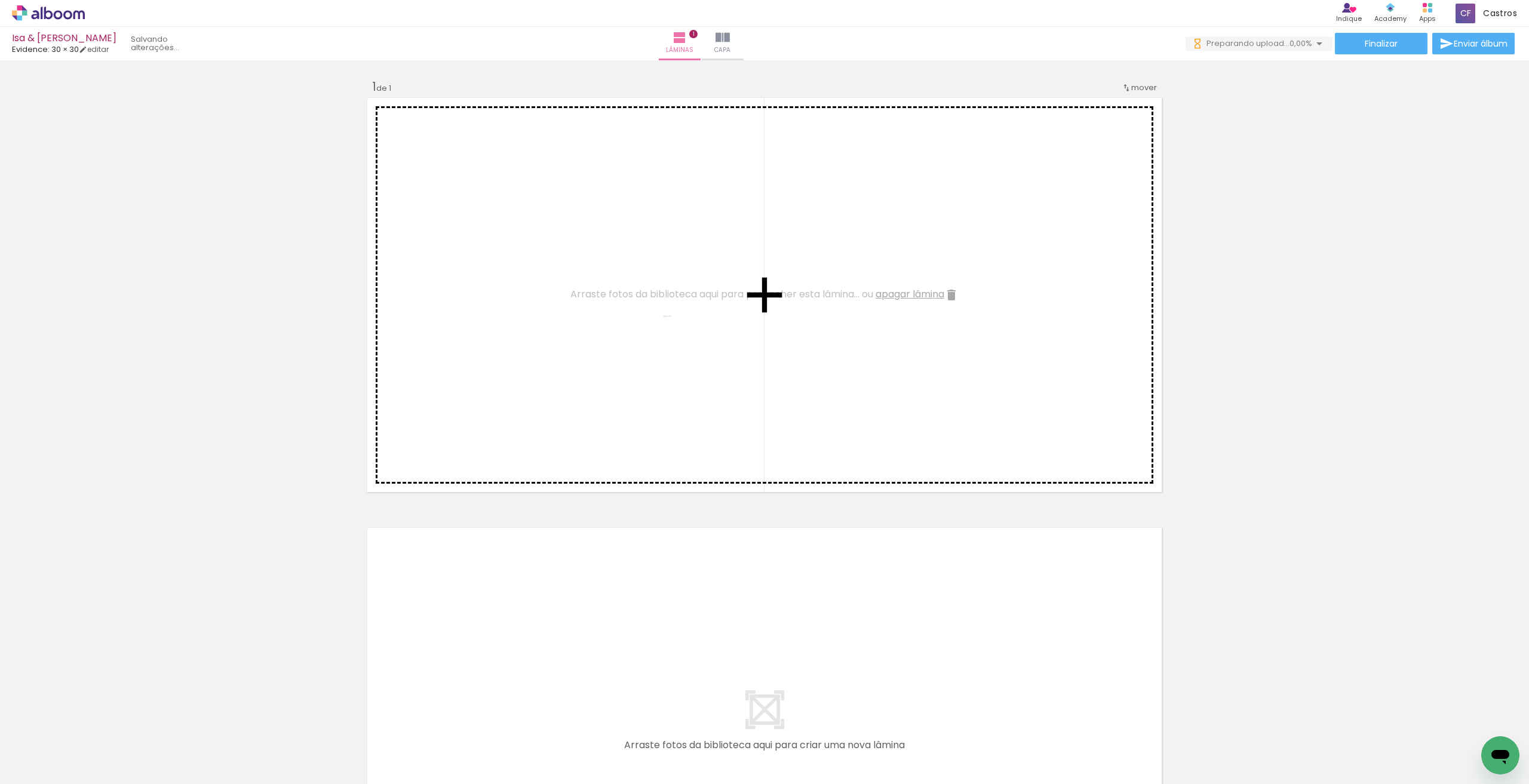
drag, startPoint x: 124, startPoint y: 740, endPoint x: 665, endPoint y: 334, distance: 676.4
click at [665, 334] on quentale-workspace at bounding box center [764, 392] width 1529 height 784
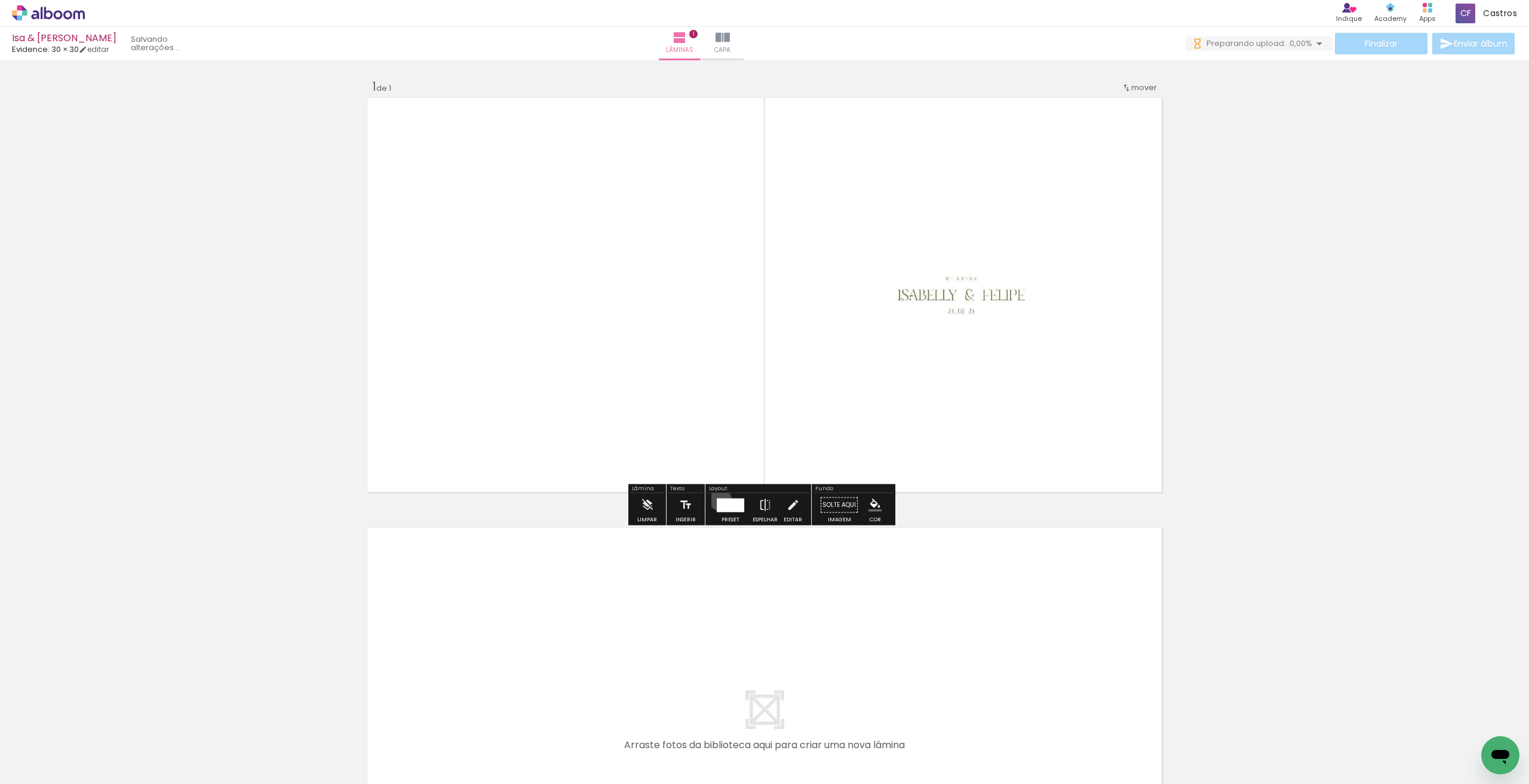
click at [717, 499] on div at bounding box center [730, 504] width 28 height 13
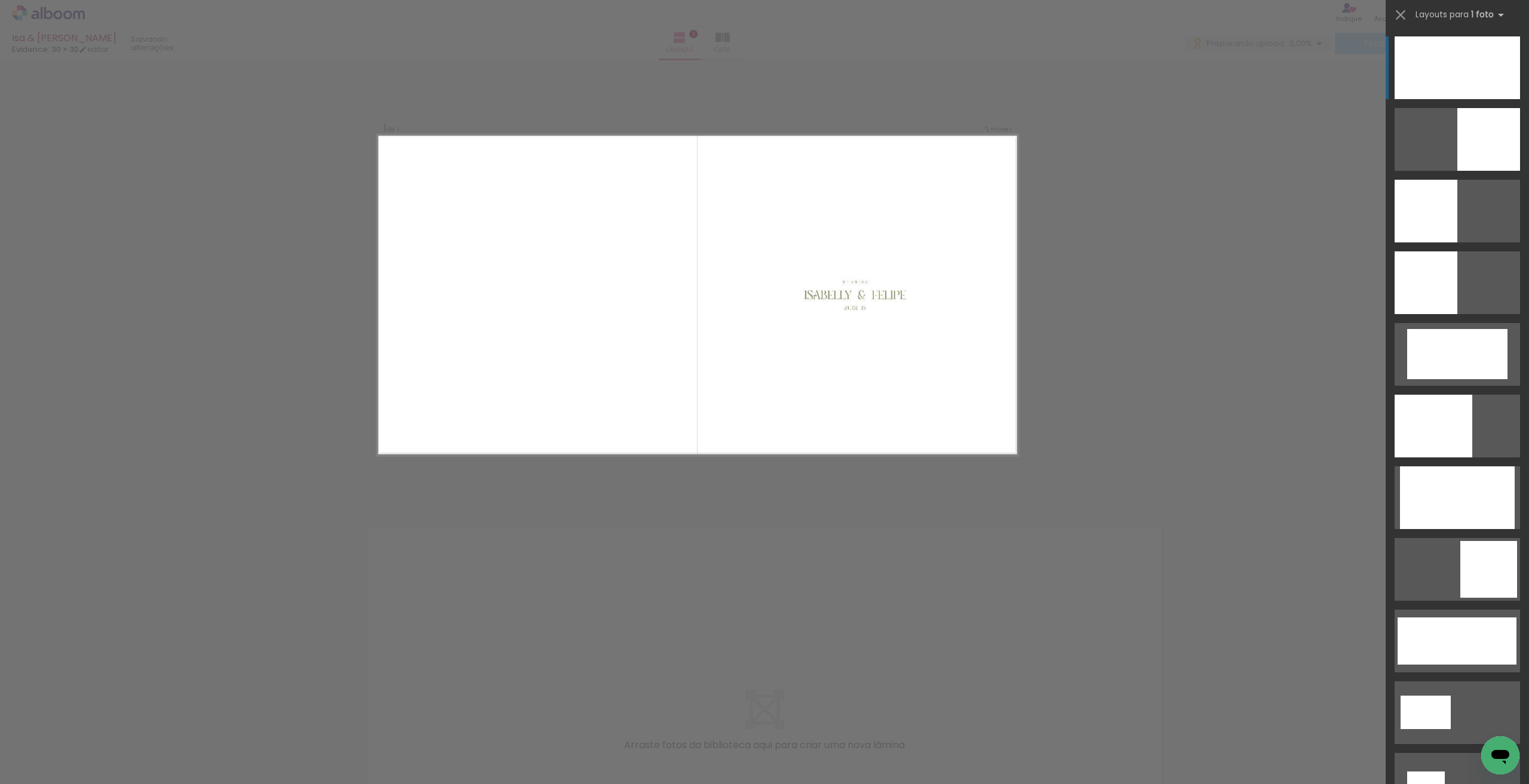
click at [1465, 69] on div at bounding box center [1457, 68] width 126 height 63
click at [1480, 58] on div at bounding box center [1457, 68] width 126 height 63
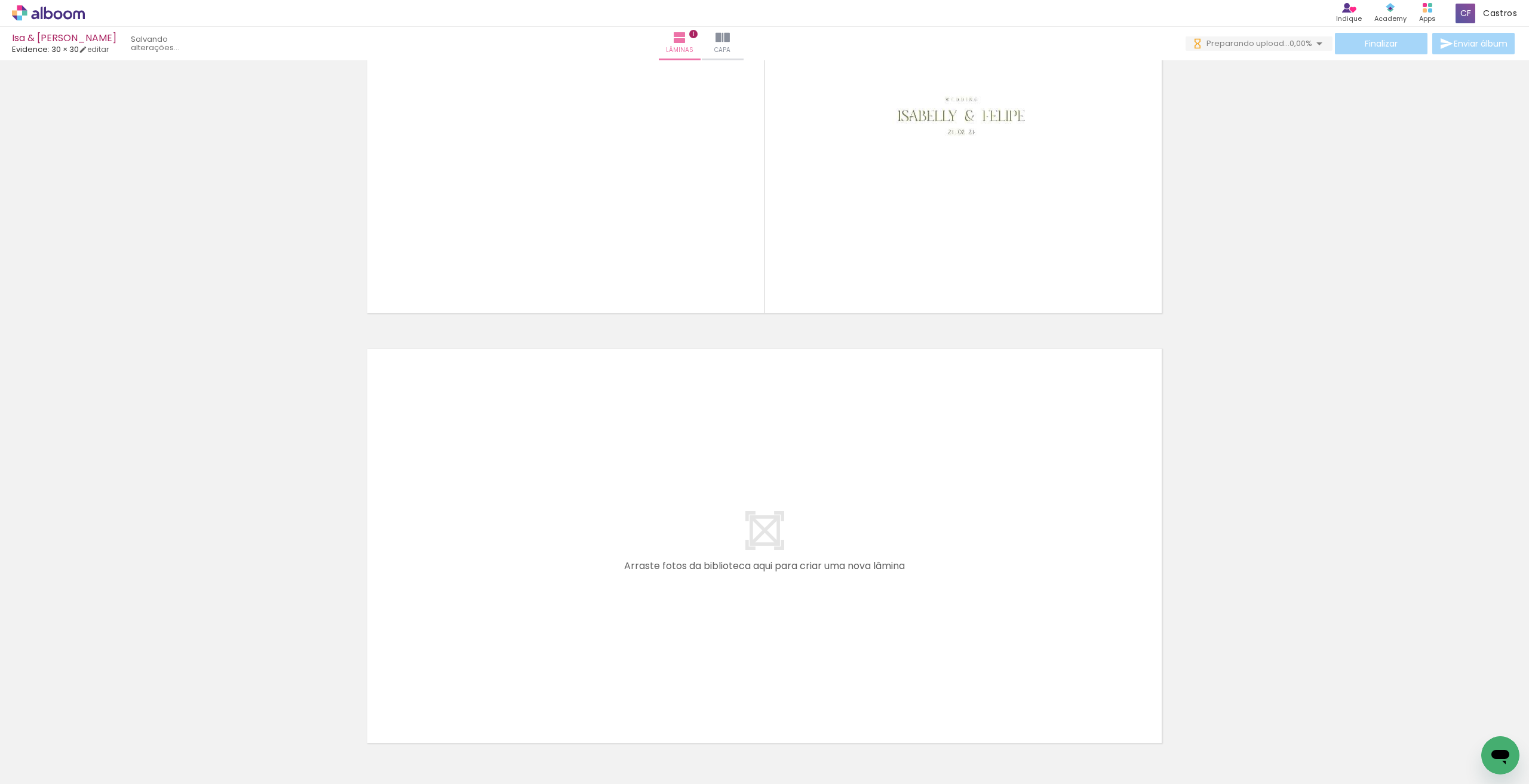
scroll to position [257, 0]
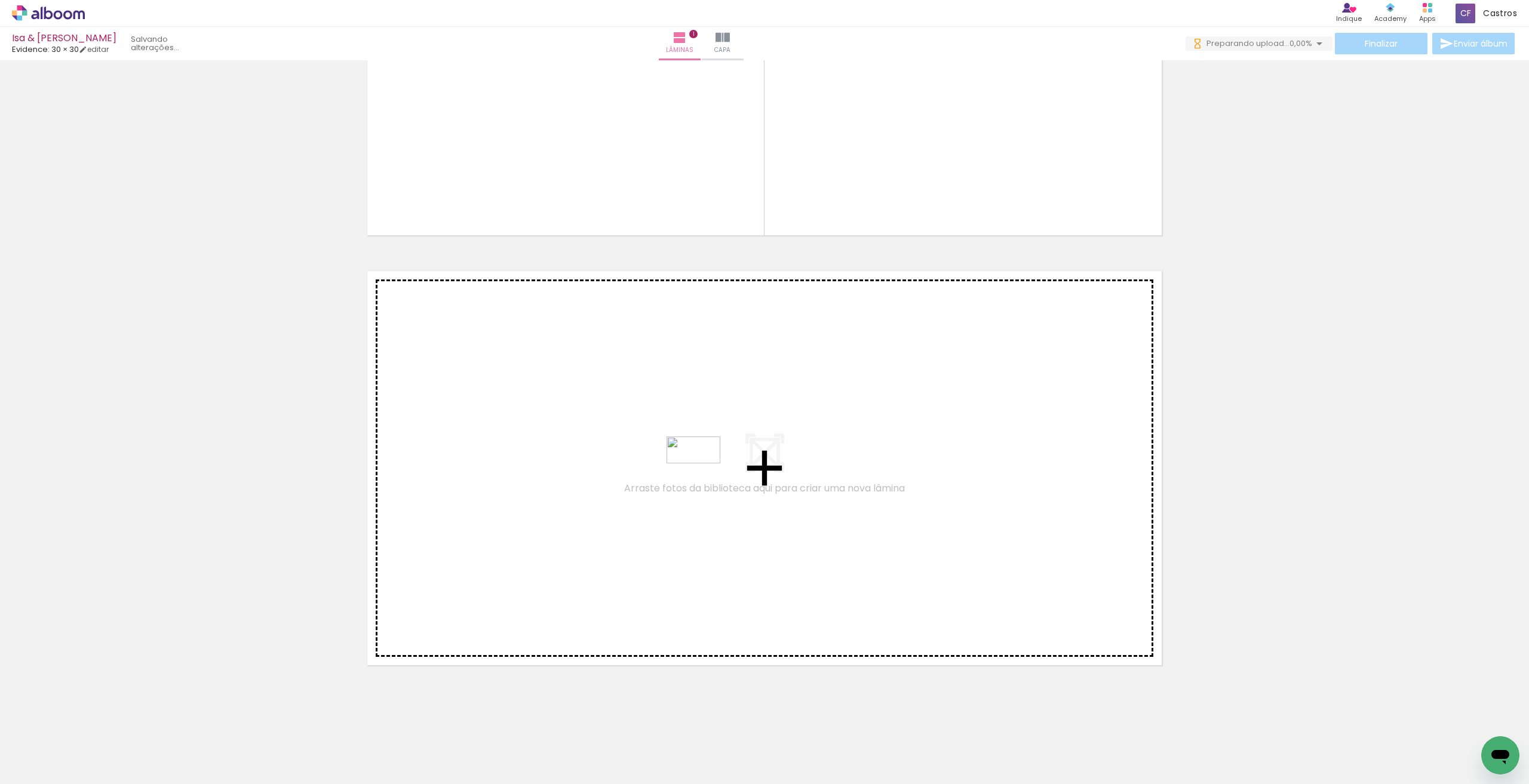
drag, startPoint x: 186, startPoint y: 748, endPoint x: 703, endPoint y: 471, distance: 586.5
click at [703, 471] on quentale-workspace at bounding box center [764, 392] width 1529 height 784
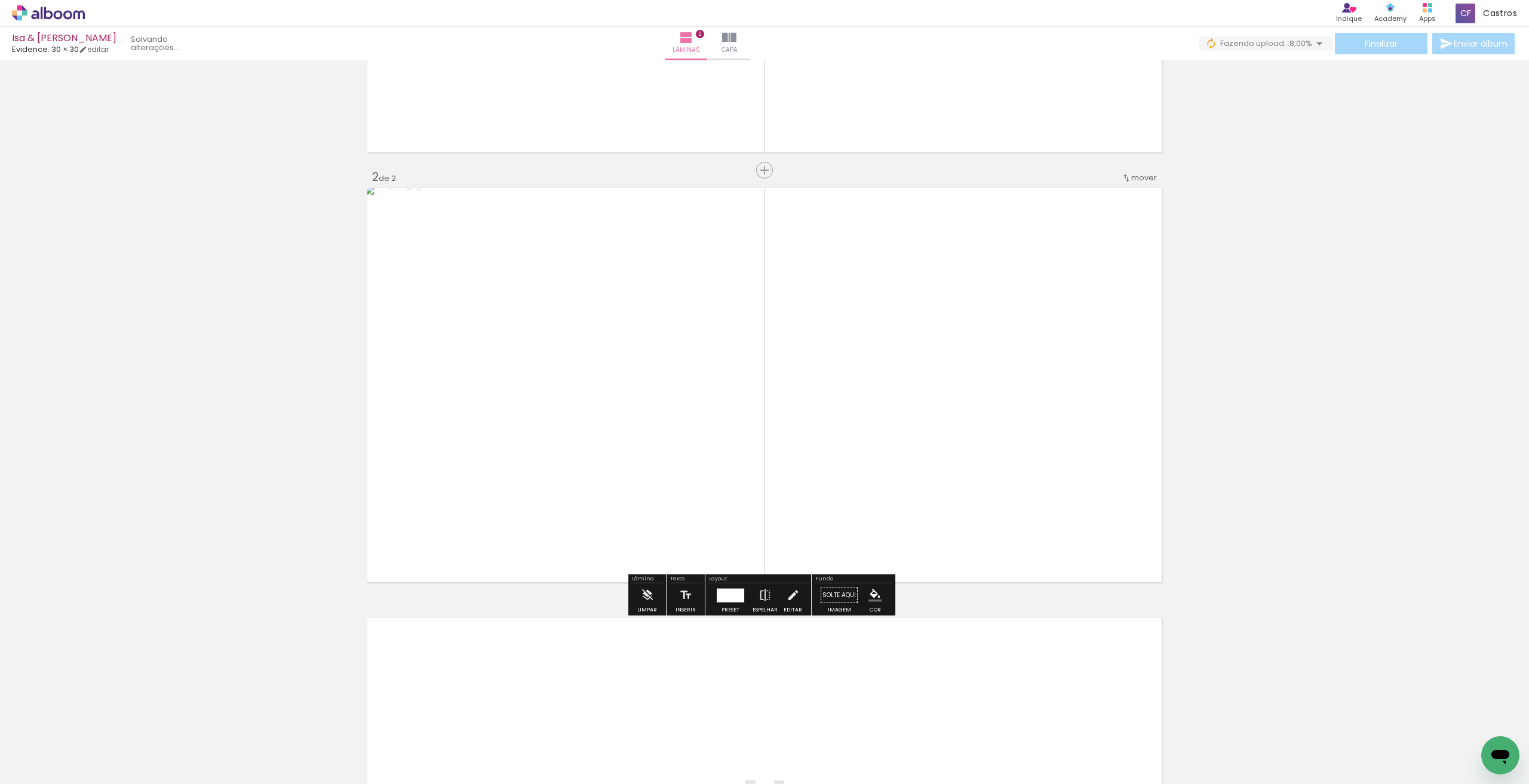
scroll to position [519, 0]
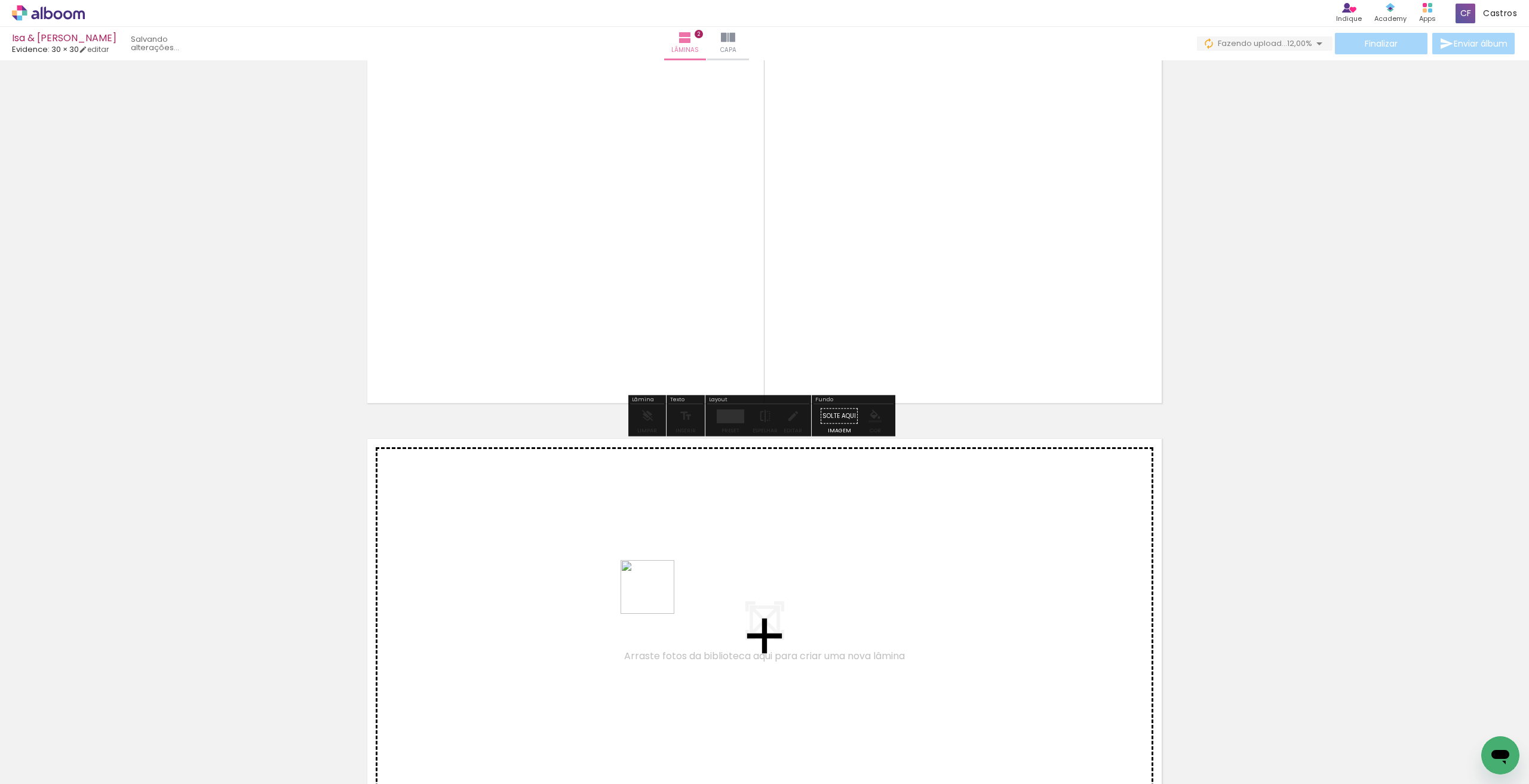
drag, startPoint x: 272, startPoint y: 744, endPoint x: 669, endPoint y: 589, distance: 426.2
click at [669, 589] on quentale-workspace at bounding box center [764, 392] width 1529 height 784
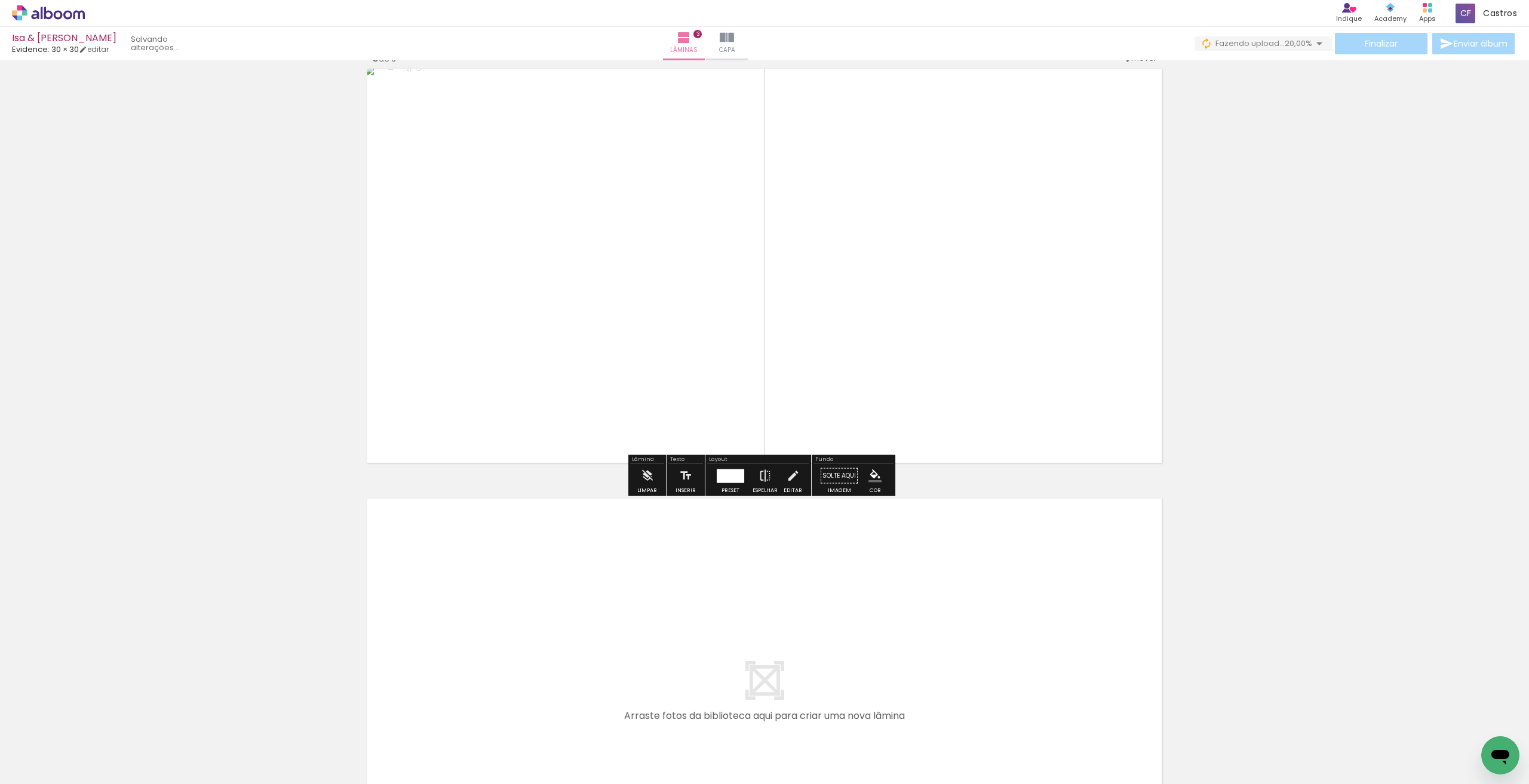
scroll to position [1068, 0]
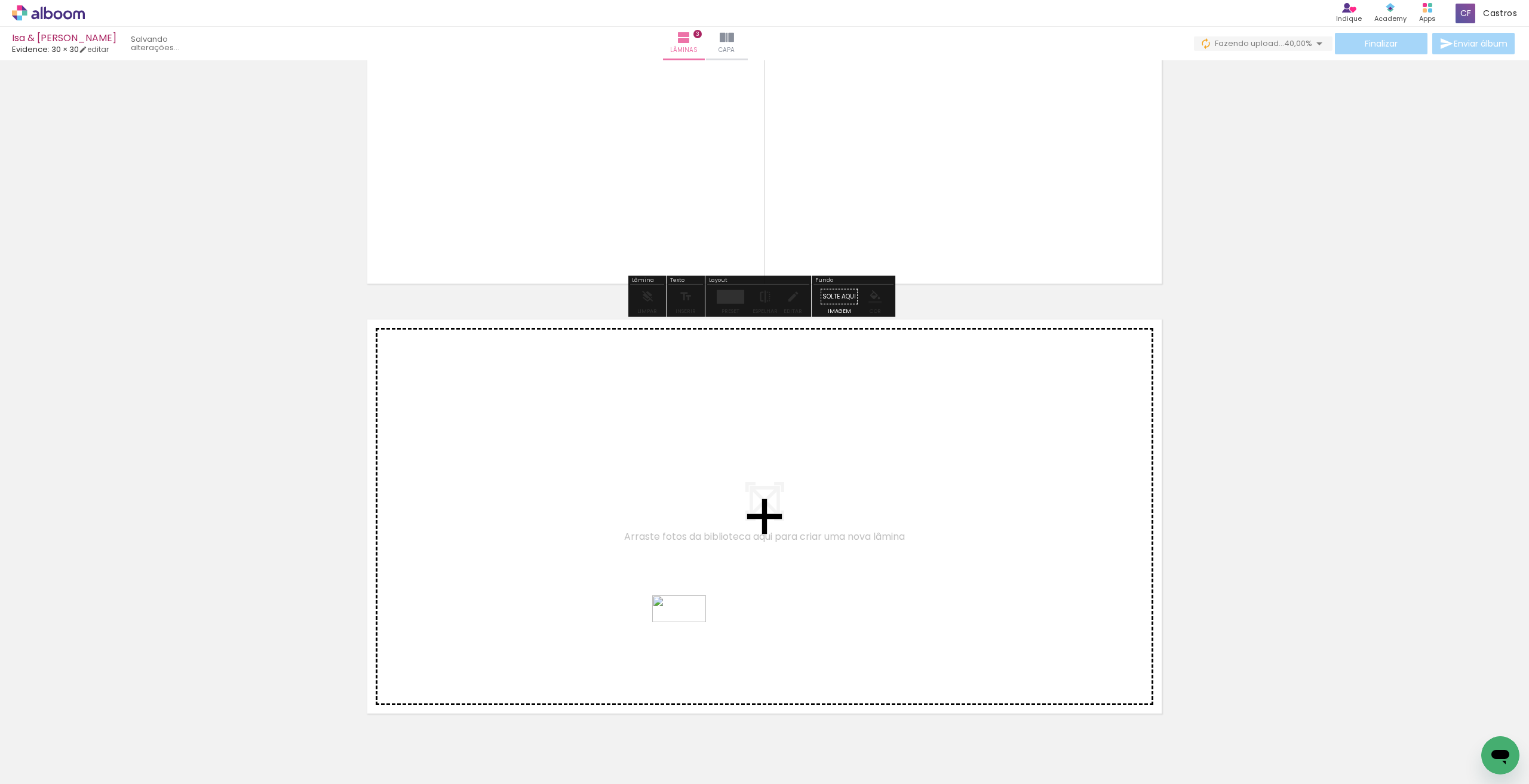
drag, startPoint x: 316, startPoint y: 753, endPoint x: 688, endPoint y: 631, distance: 391.5
click at [688, 631] on quentale-workspace at bounding box center [764, 392] width 1529 height 784
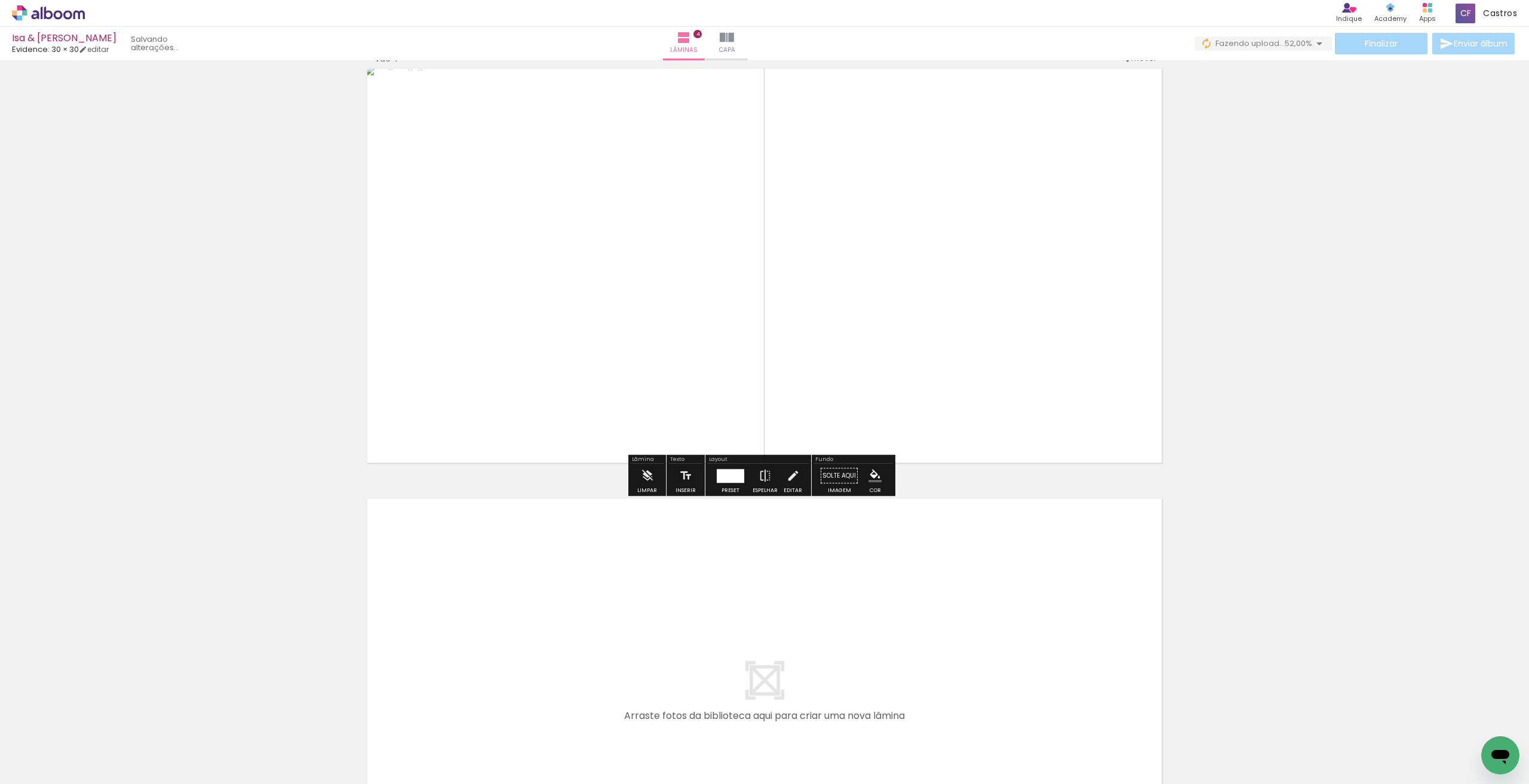
scroll to position [1439, 0]
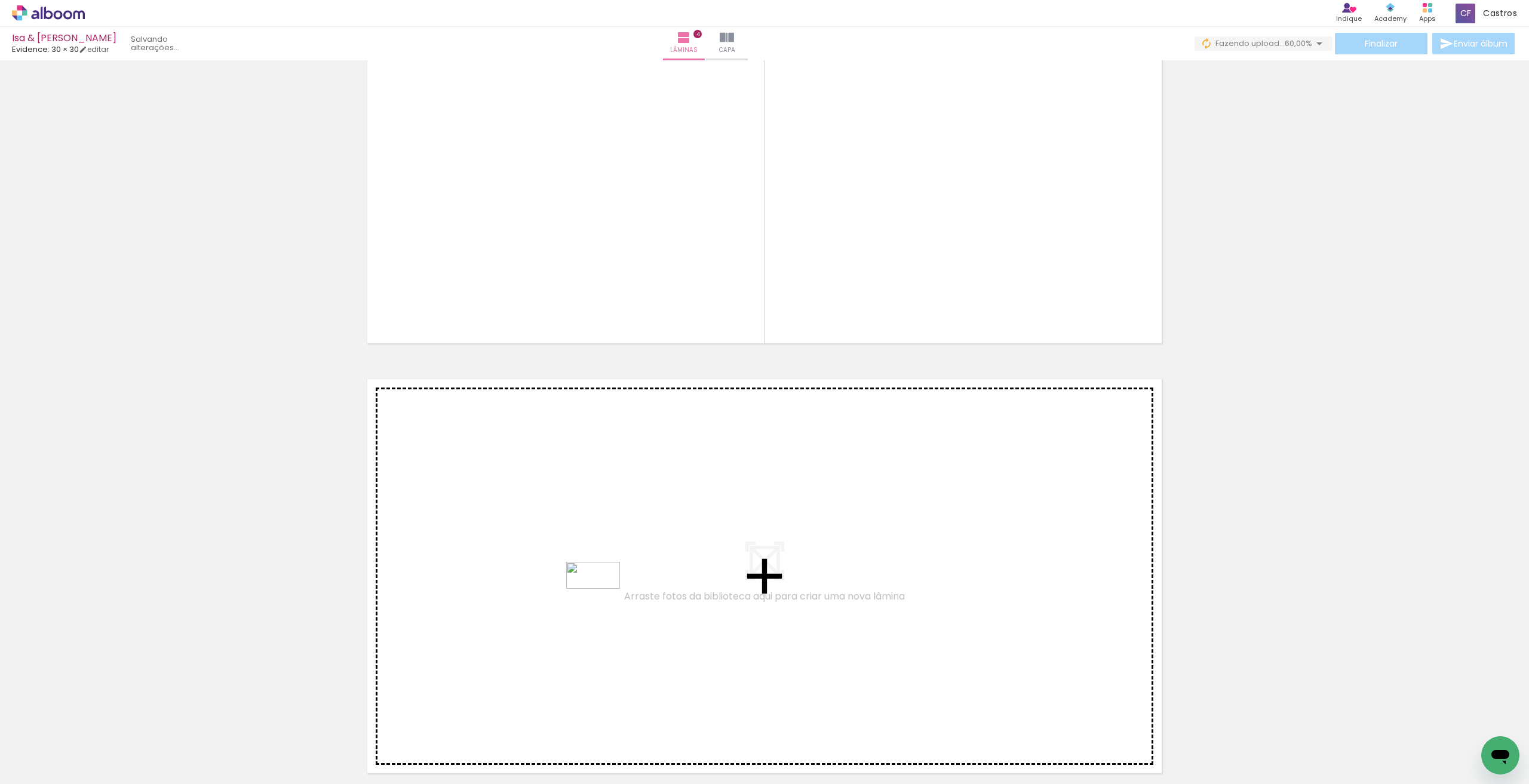
drag, startPoint x: 387, startPoint y: 751, endPoint x: 602, endPoint y: 597, distance: 264.5
click at [602, 597] on quentale-workspace at bounding box center [764, 392] width 1529 height 784
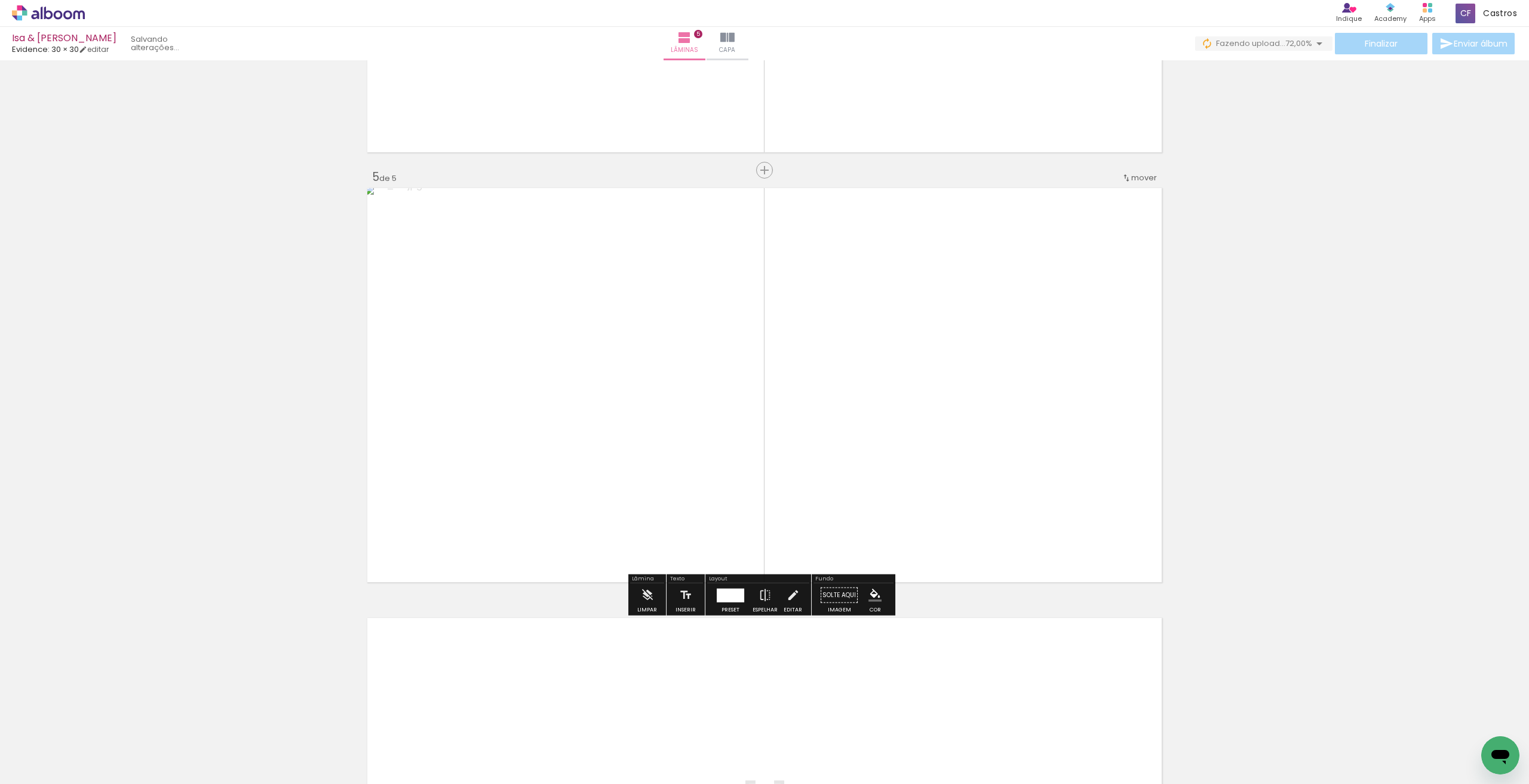
scroll to position [1868, 0]
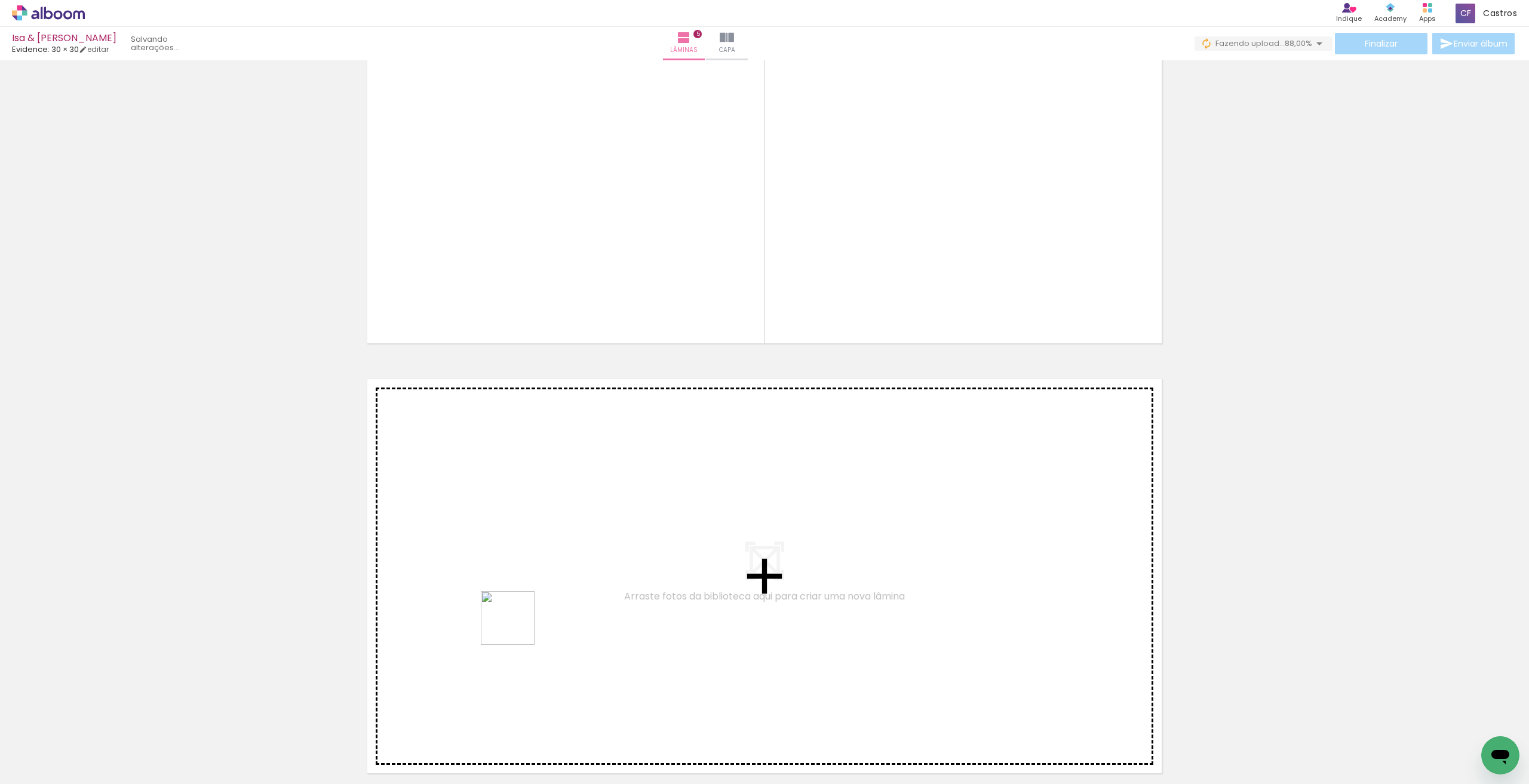
drag, startPoint x: 458, startPoint y: 744, endPoint x: 517, endPoint y: 627, distance: 131.0
click at [517, 627] on quentale-workspace at bounding box center [764, 392] width 1529 height 784
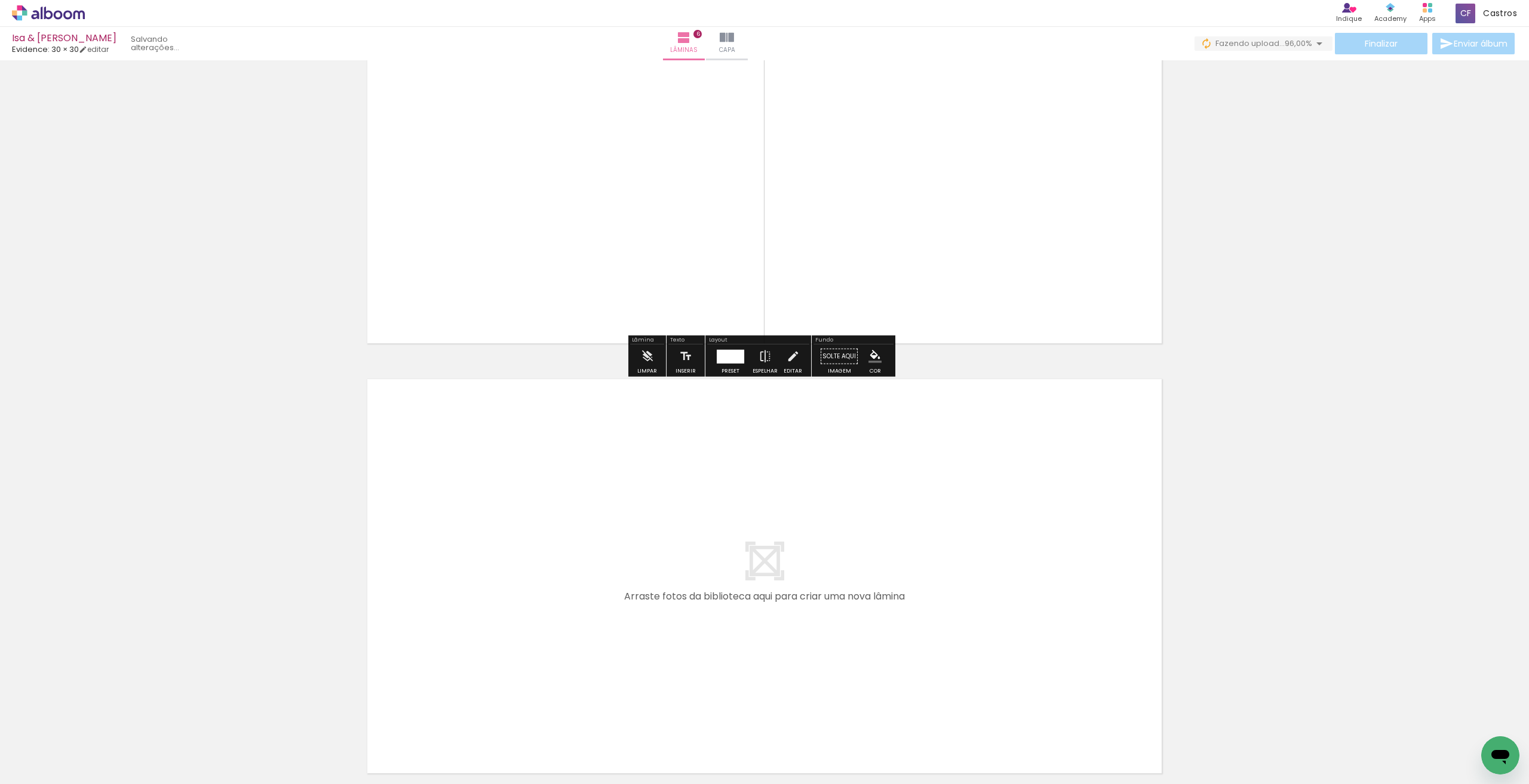
scroll to position [2406, 0]
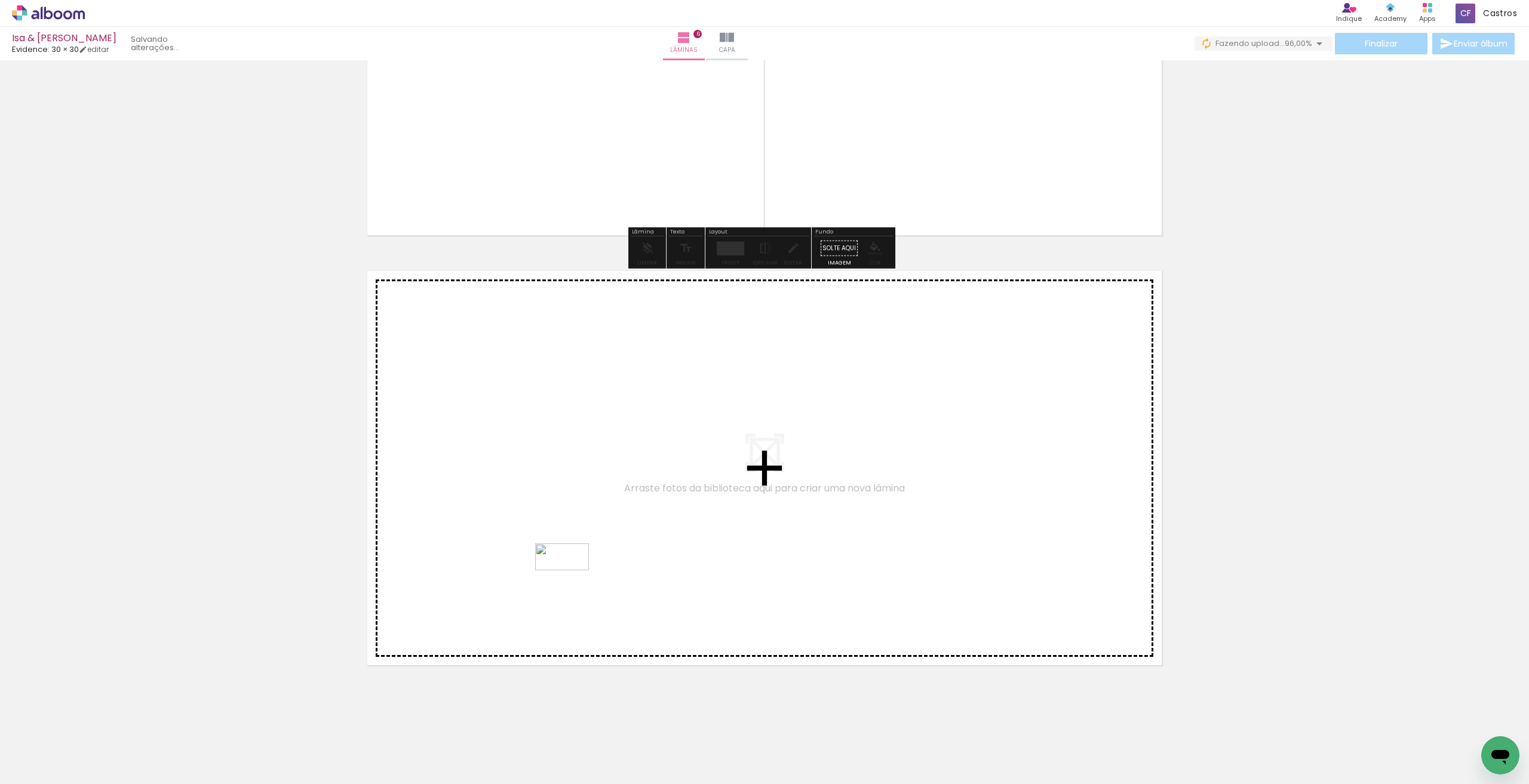
drag, startPoint x: 515, startPoint y: 744, endPoint x: 571, endPoint y: 579, distance: 174.2
click at [571, 579] on quentale-workspace at bounding box center [764, 392] width 1529 height 784
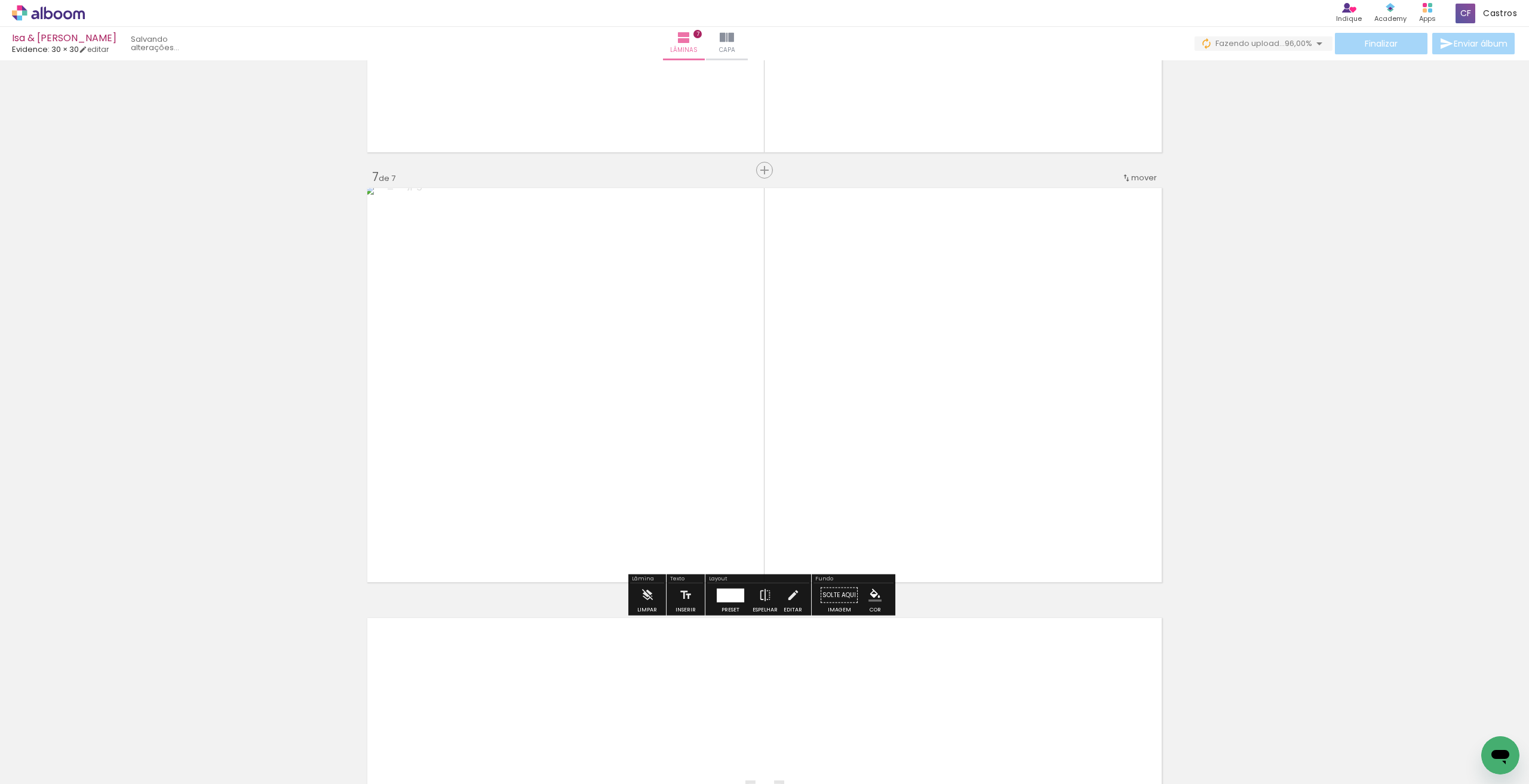
scroll to position [2728, 0]
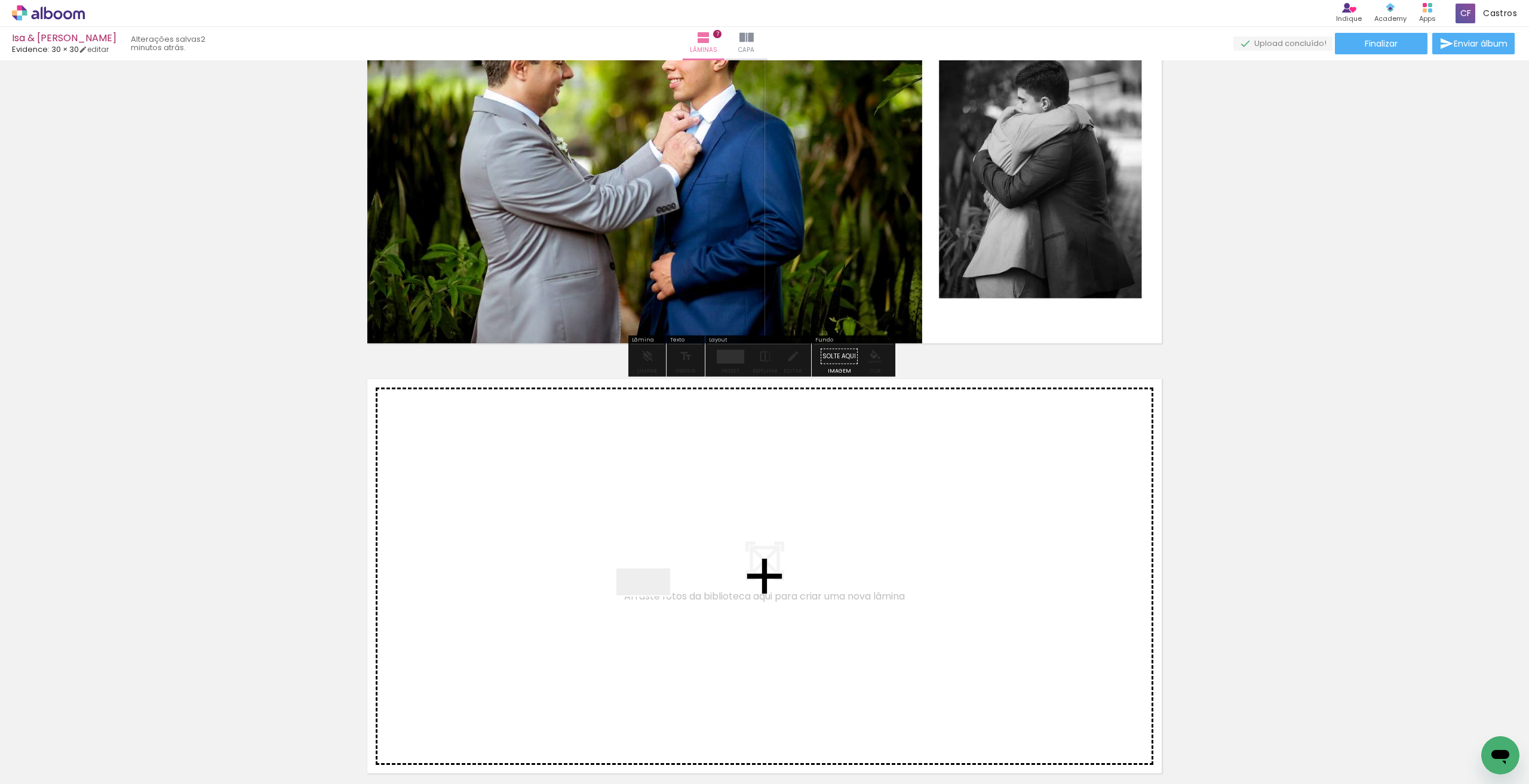
drag, startPoint x: 603, startPoint y: 753, endPoint x: 657, endPoint y: 589, distance: 172.7
click at [657, 589] on quentale-workspace at bounding box center [764, 392] width 1529 height 784
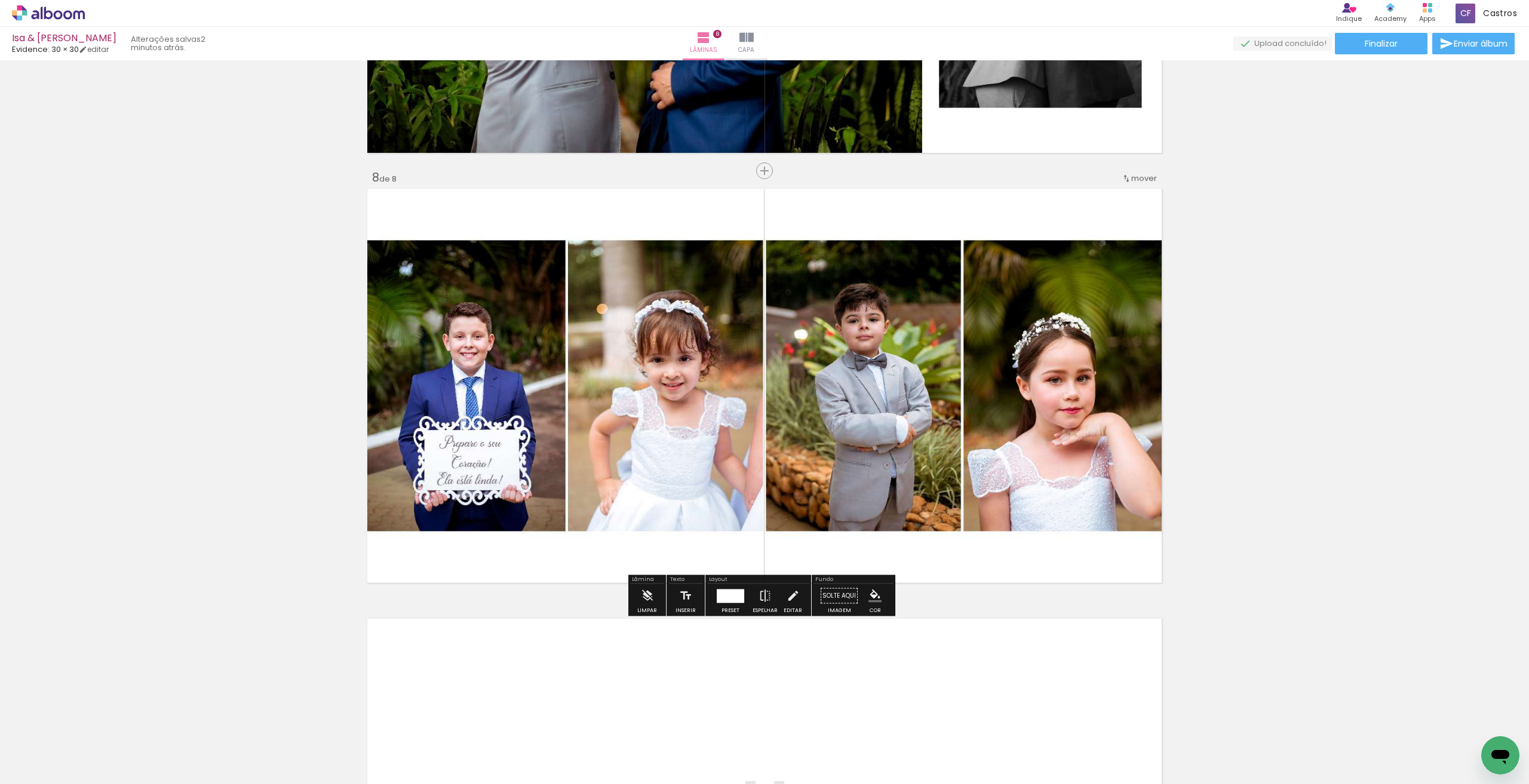
scroll to position [2919, 0]
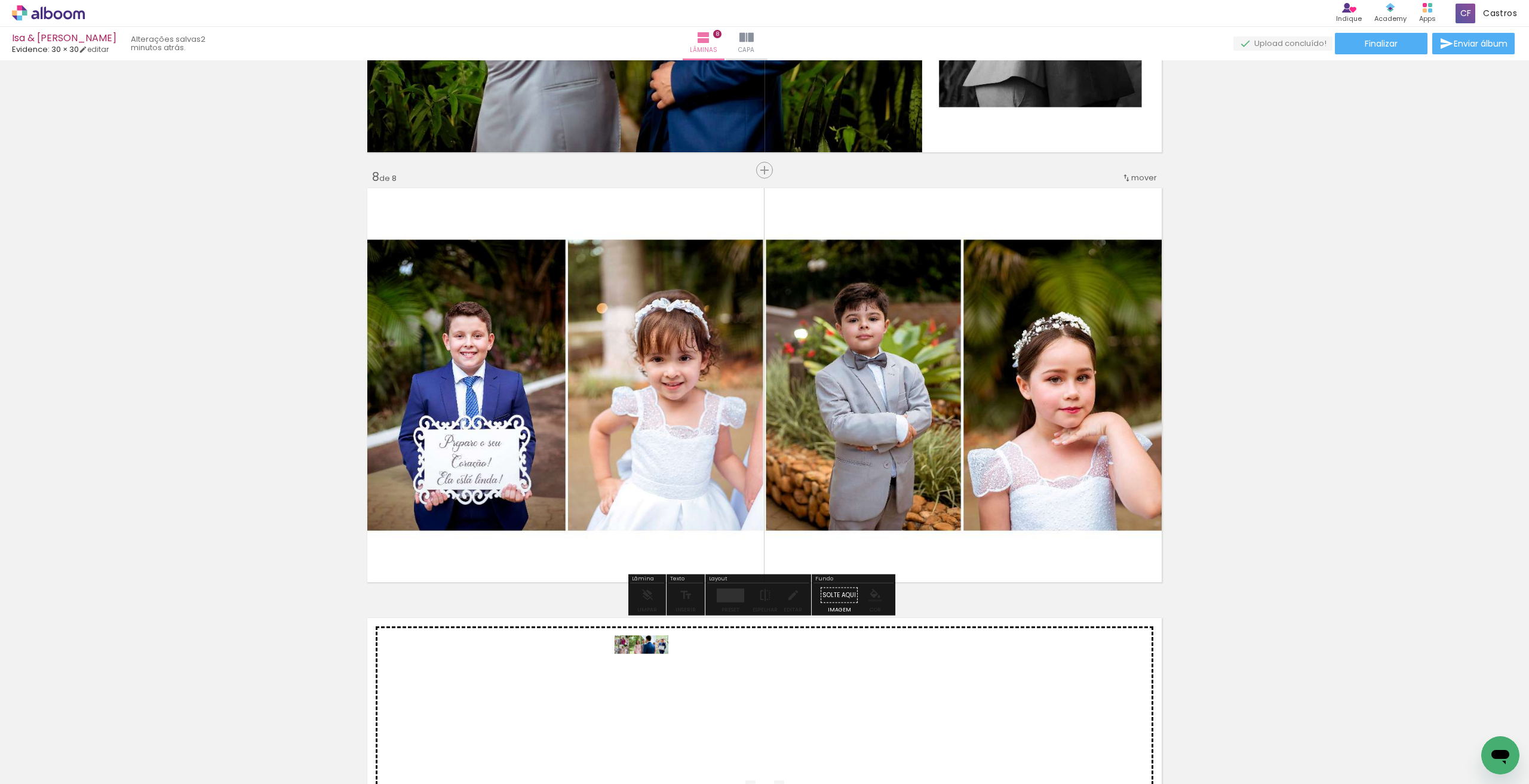
drag, startPoint x: 669, startPoint y: 744, endPoint x: 650, endPoint y: 667, distance: 79.3
click at [650, 667] on quentale-workspace at bounding box center [764, 392] width 1529 height 784
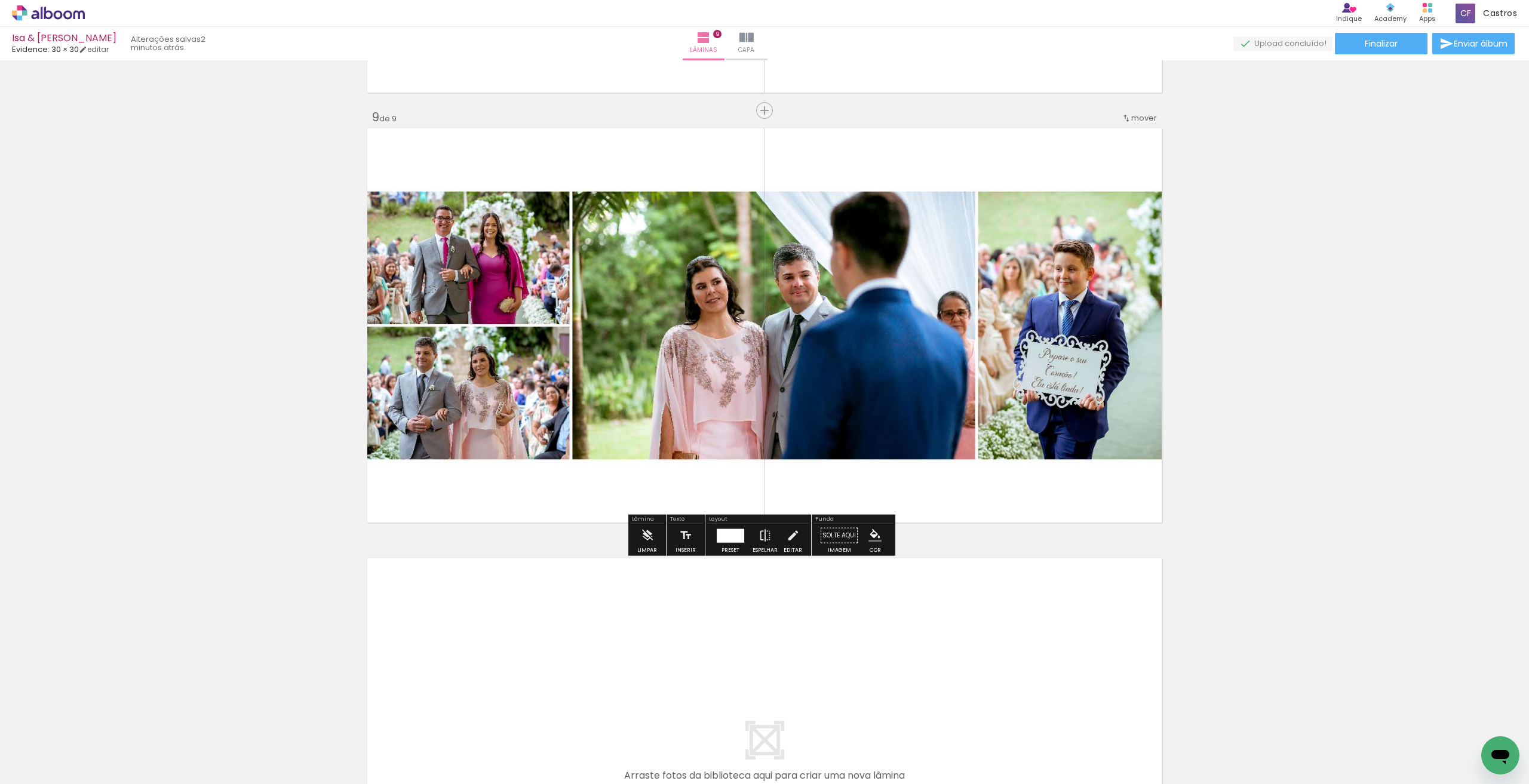
scroll to position [3588, 0]
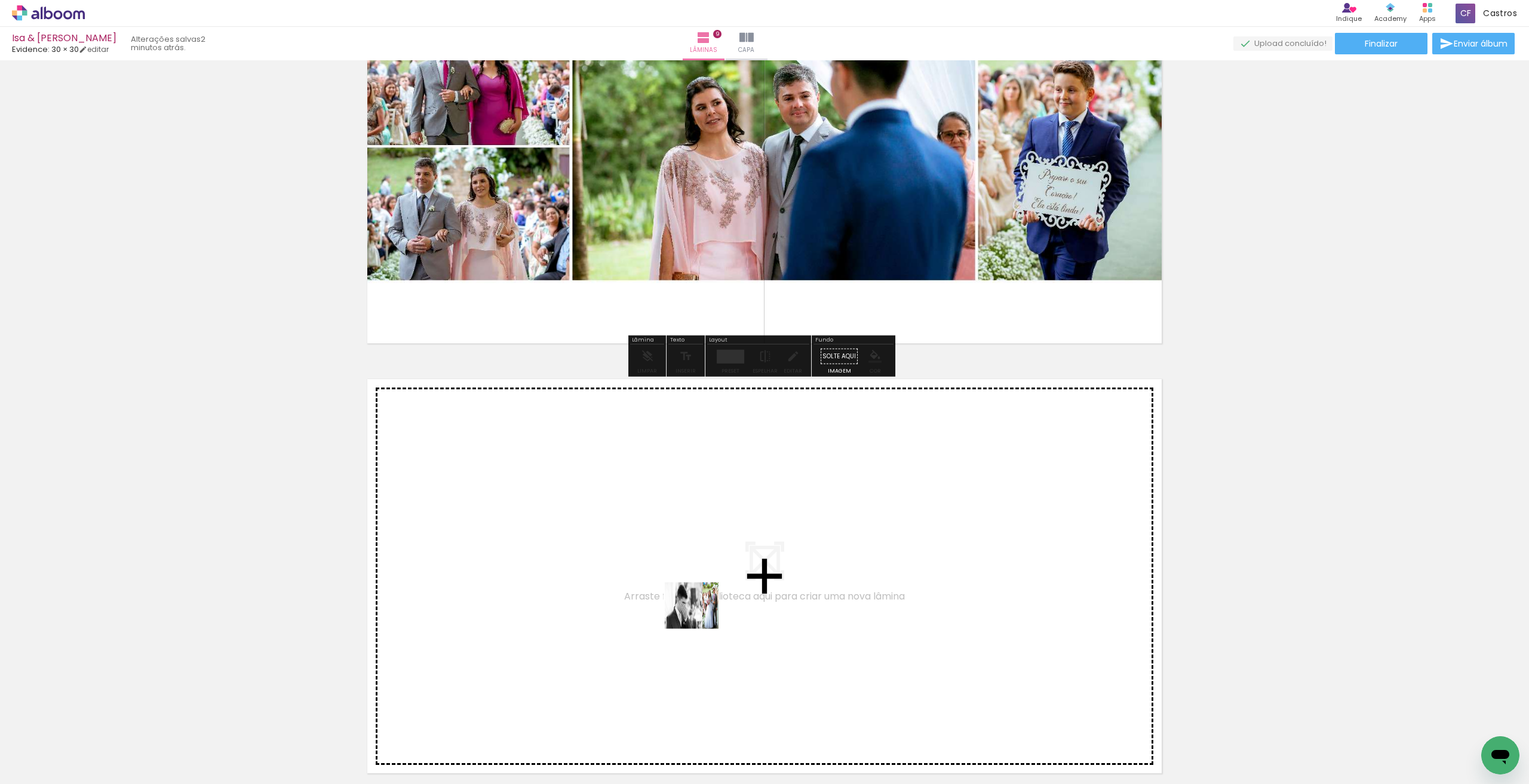
drag, startPoint x: 711, startPoint y: 737, endPoint x: 699, endPoint y: 608, distance: 129.6
click at [699, 608] on quentale-workspace at bounding box center [764, 392] width 1529 height 784
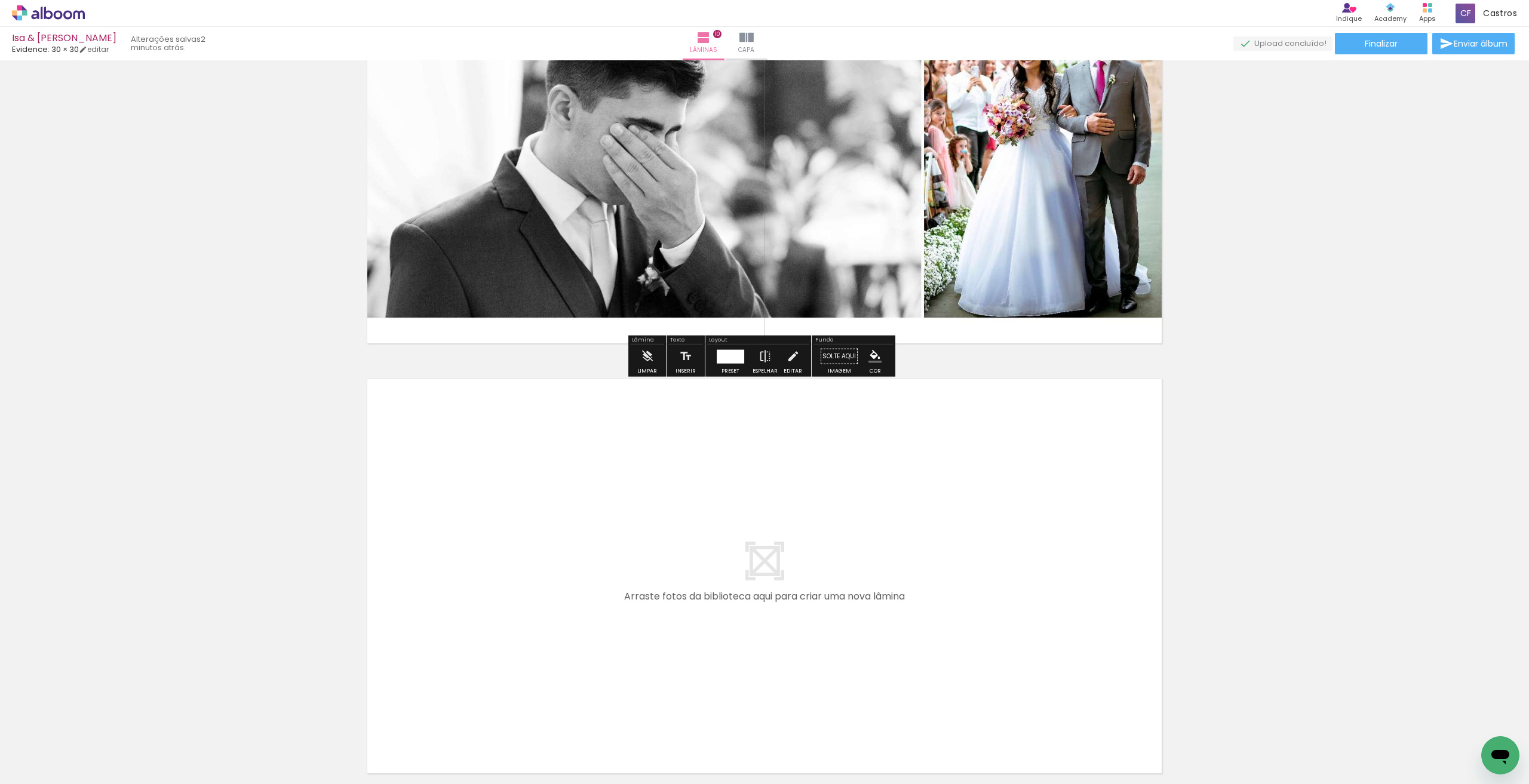
scroll to position [4077, 0]
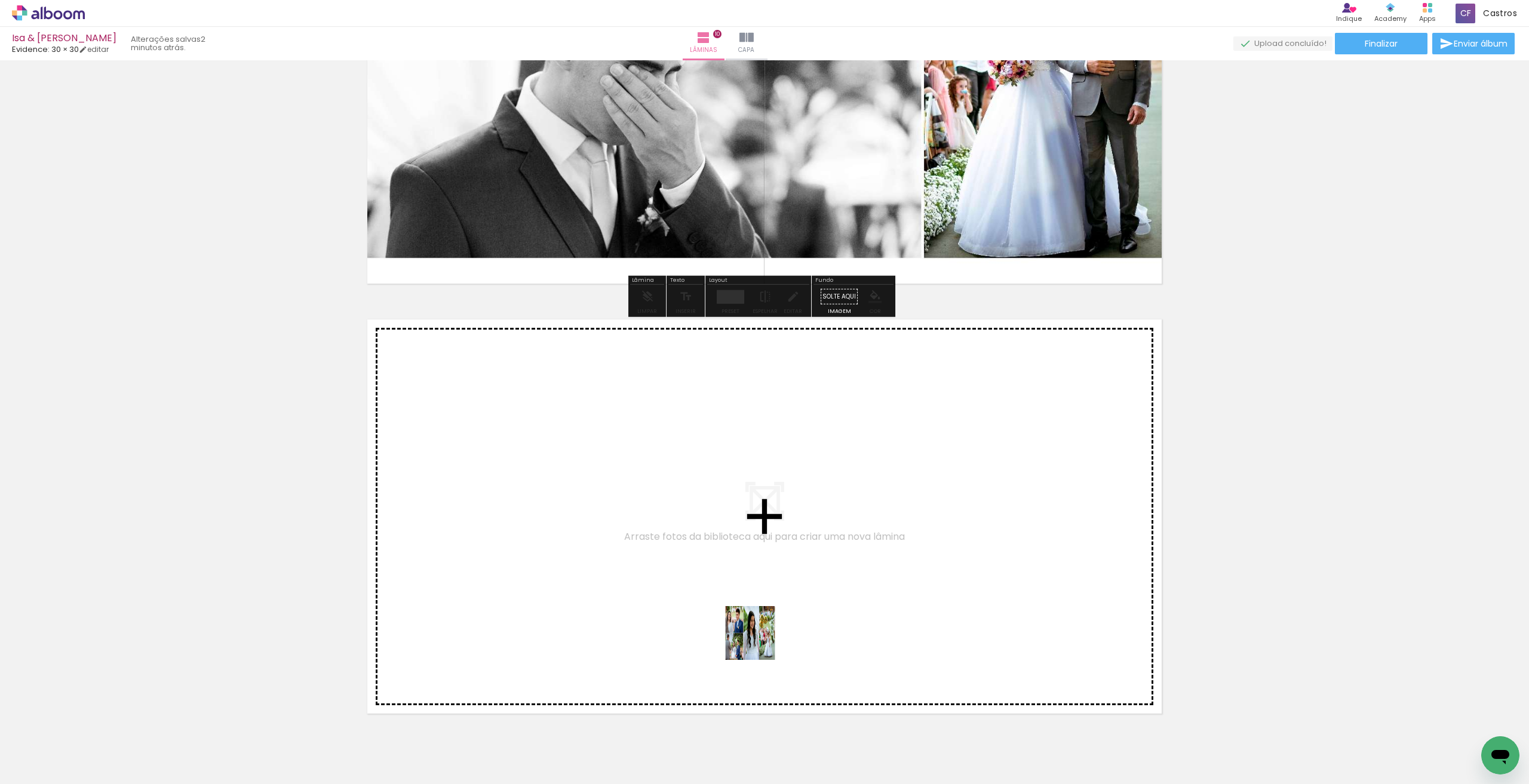
drag, startPoint x: 780, startPoint y: 745, endPoint x: 759, endPoint y: 639, distance: 108.1
click at [759, 639] on quentale-workspace at bounding box center [764, 392] width 1529 height 784
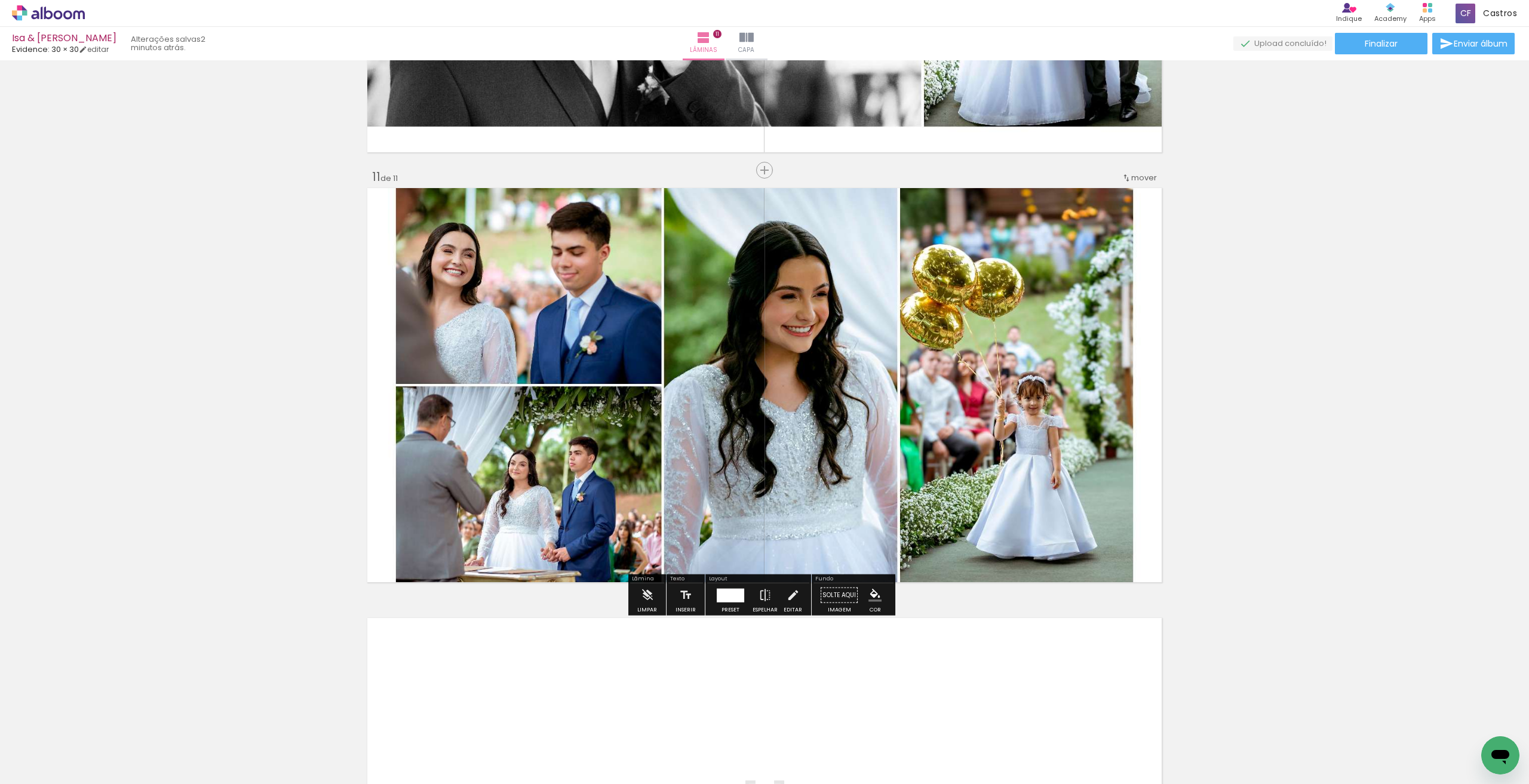
scroll to position [4328, 0]
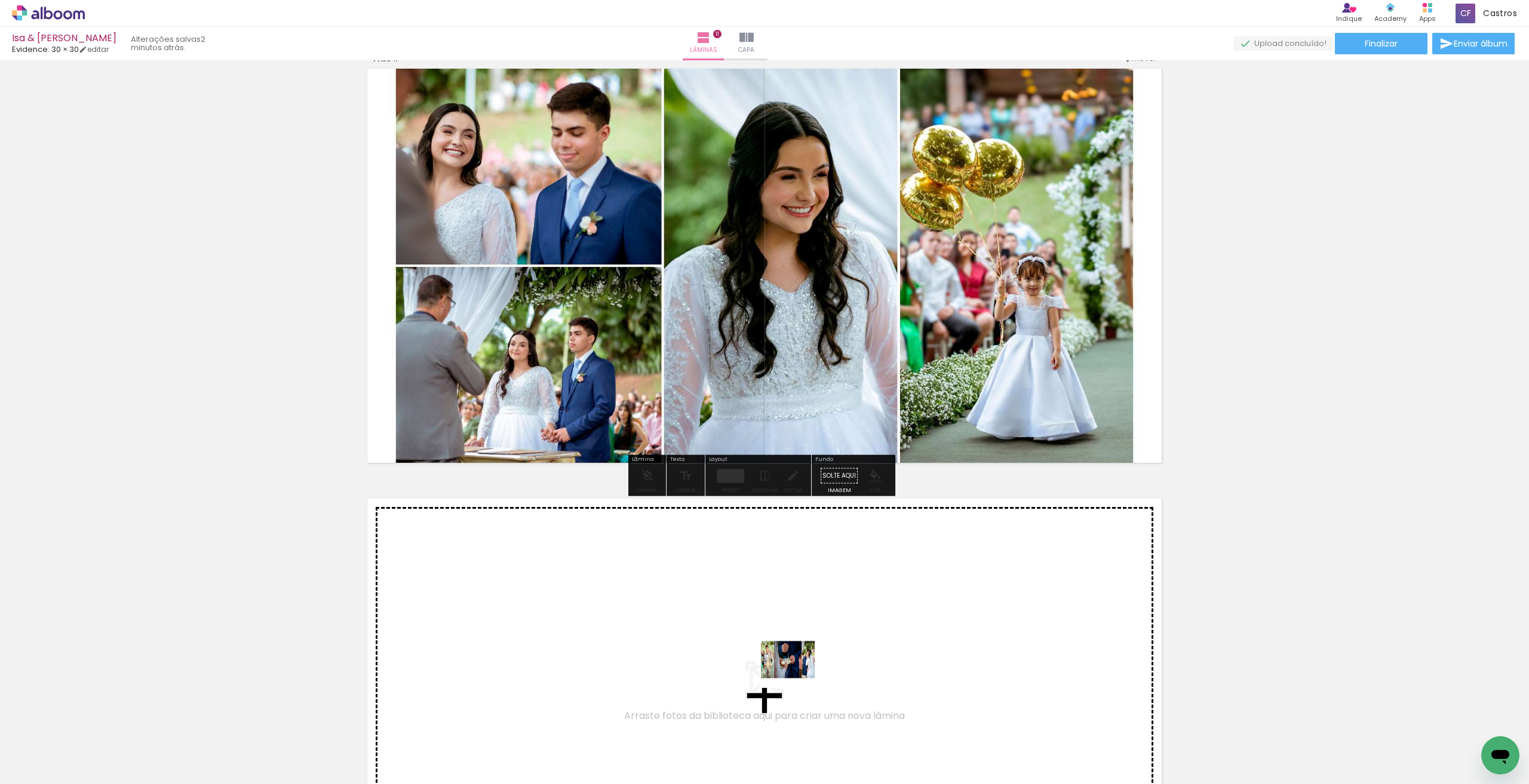
drag, startPoint x: 863, startPoint y: 762, endPoint x: 782, endPoint y: 652, distance: 136.6
click at [782, 652] on quentale-workspace at bounding box center [764, 392] width 1529 height 784
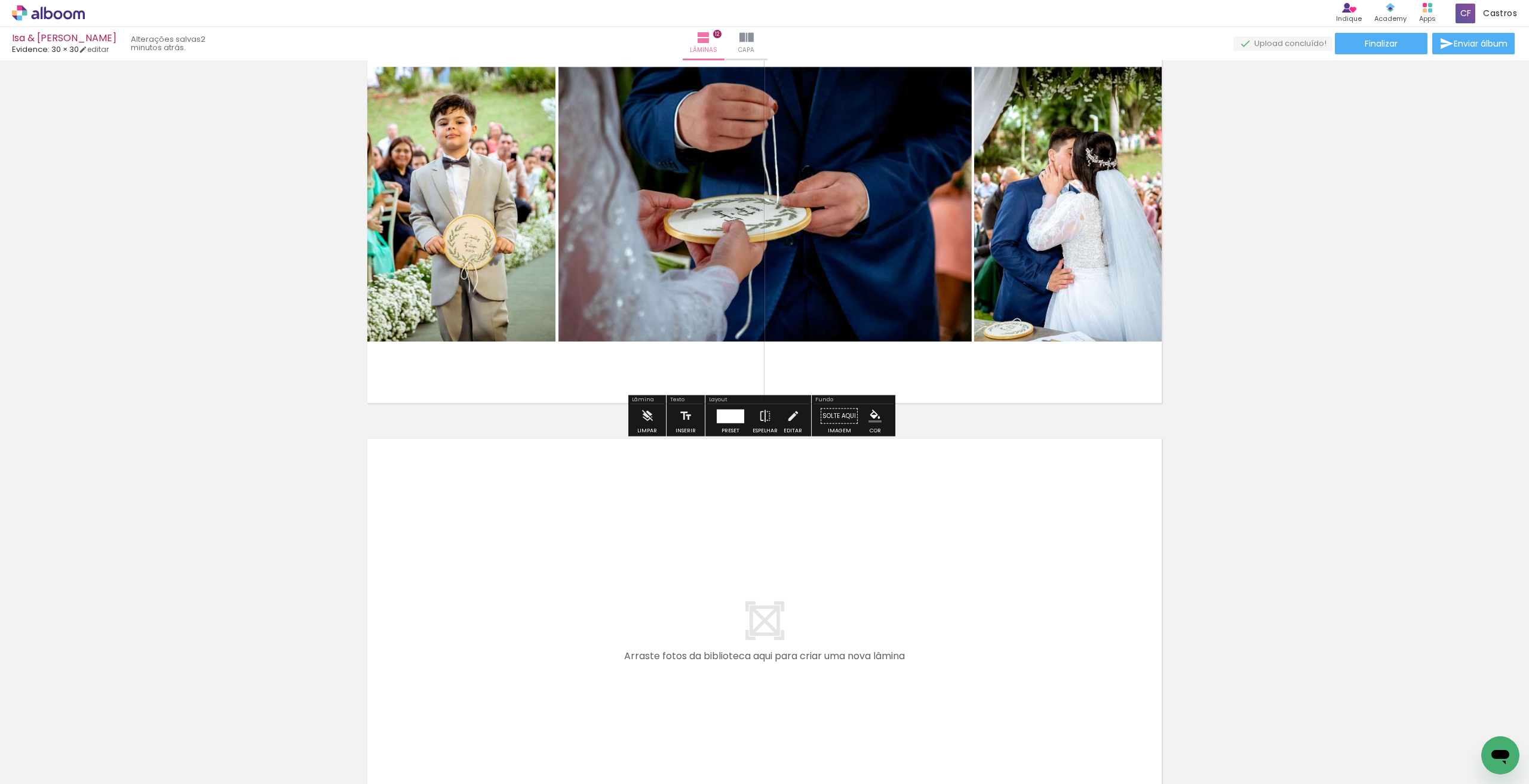
scroll to position [4877, 0]
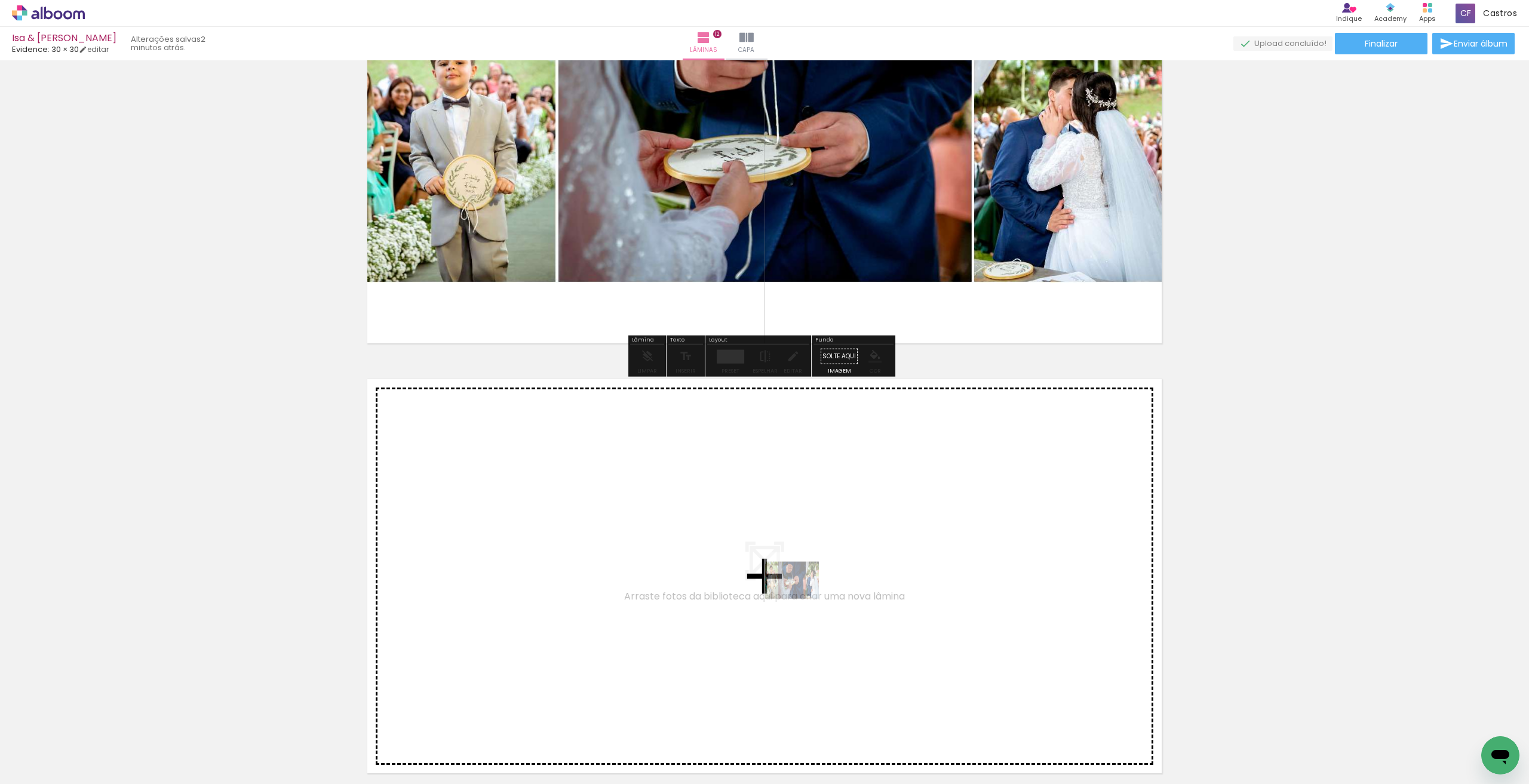
drag, startPoint x: 870, startPoint y: 751, endPoint x: 801, endPoint y: 589, distance: 176.1
click at [801, 589] on quentale-workspace at bounding box center [764, 392] width 1529 height 784
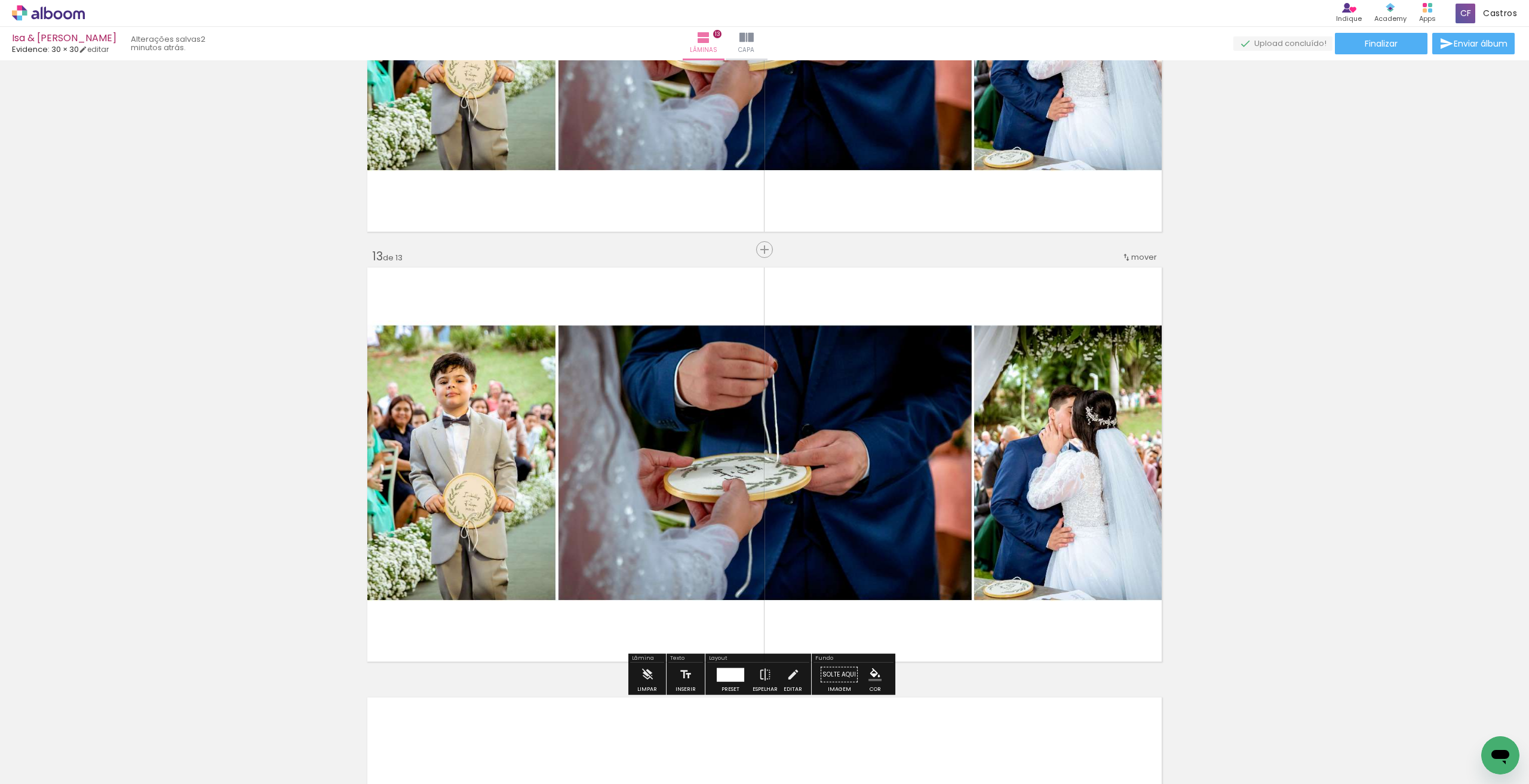
scroll to position [5069, 0]
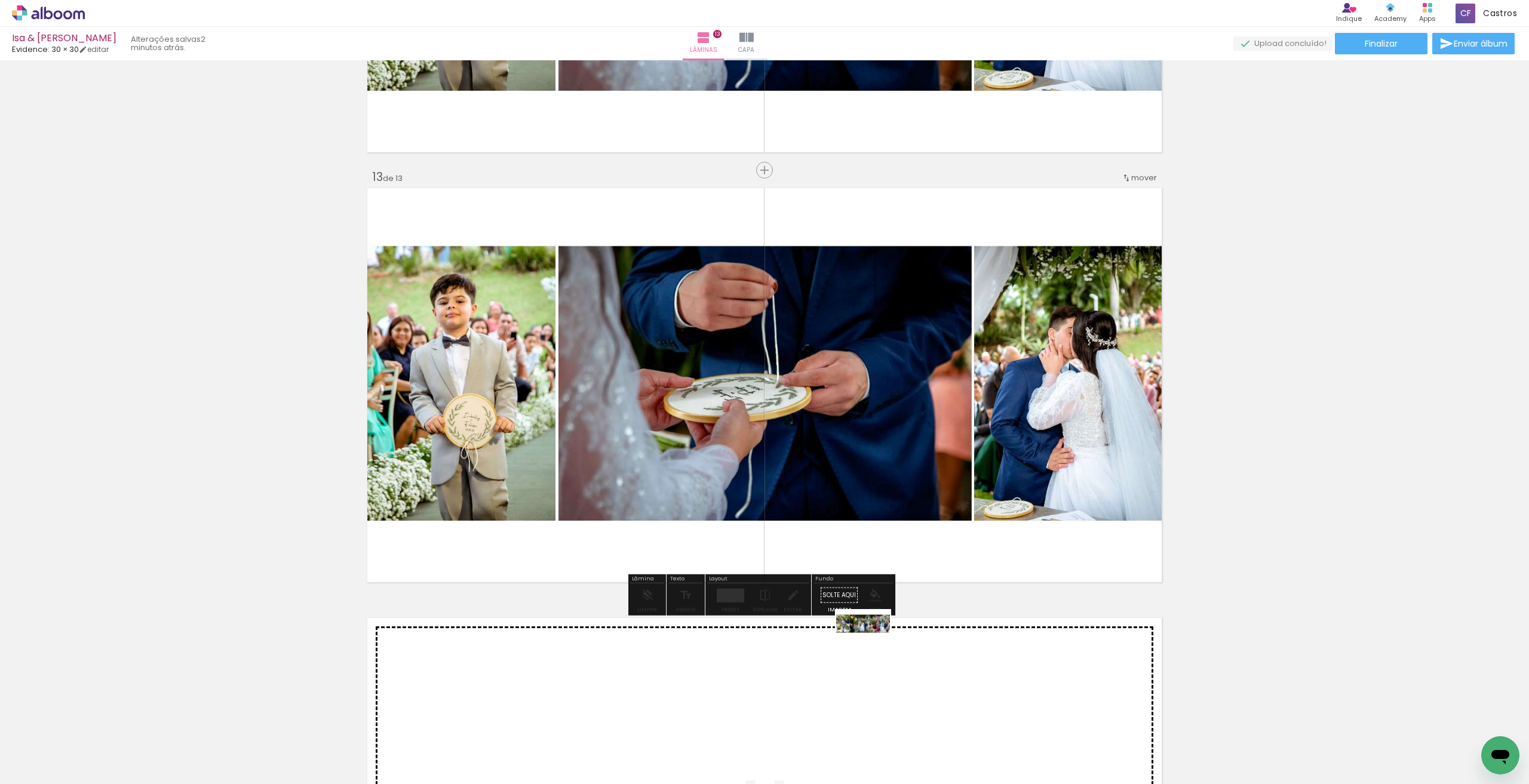
drag, startPoint x: 918, startPoint y: 744, endPoint x: 872, endPoint y: 646, distance: 108.3
click at [872, 646] on quentale-workspace at bounding box center [764, 392] width 1529 height 784
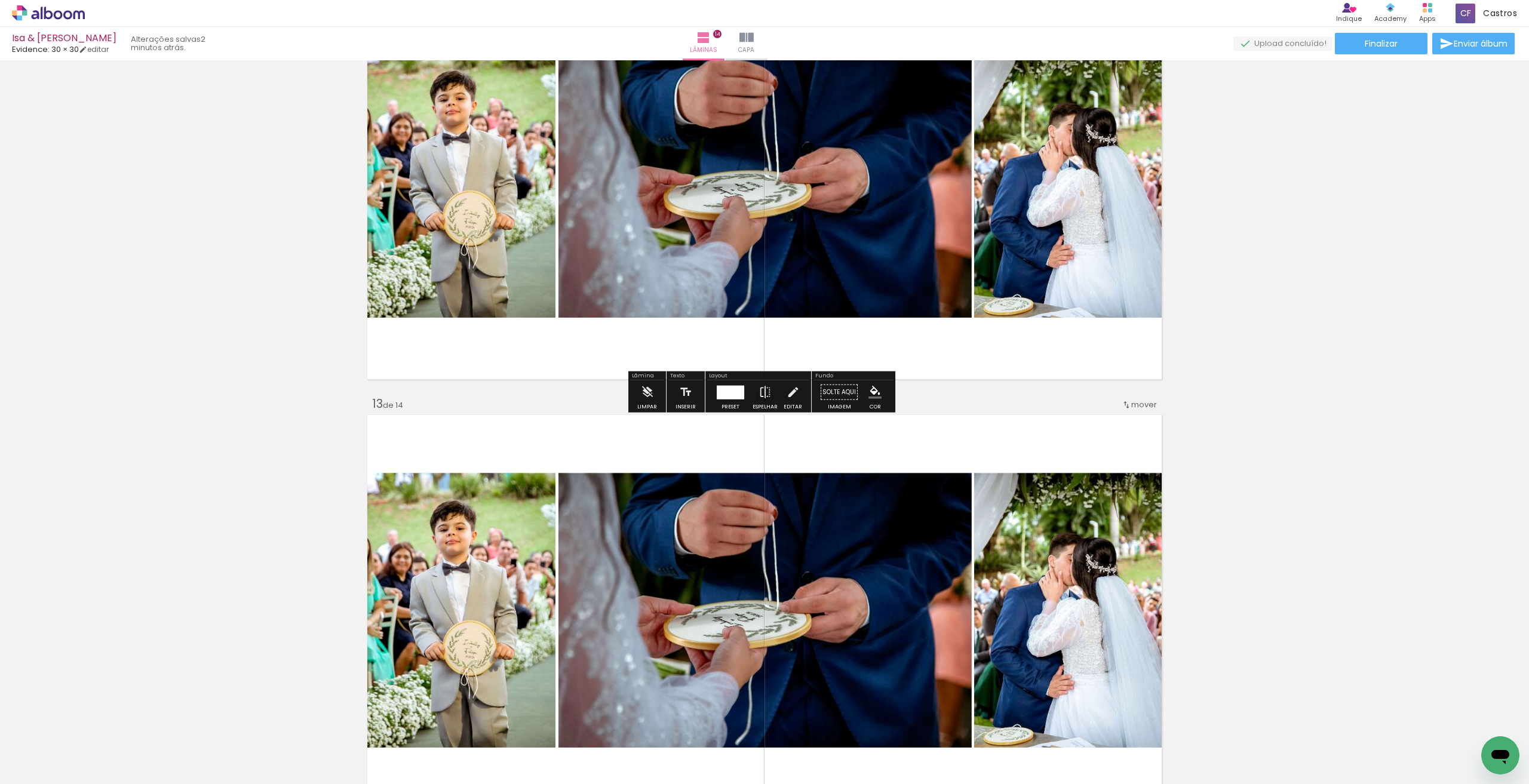
scroll to position [4901, 0]
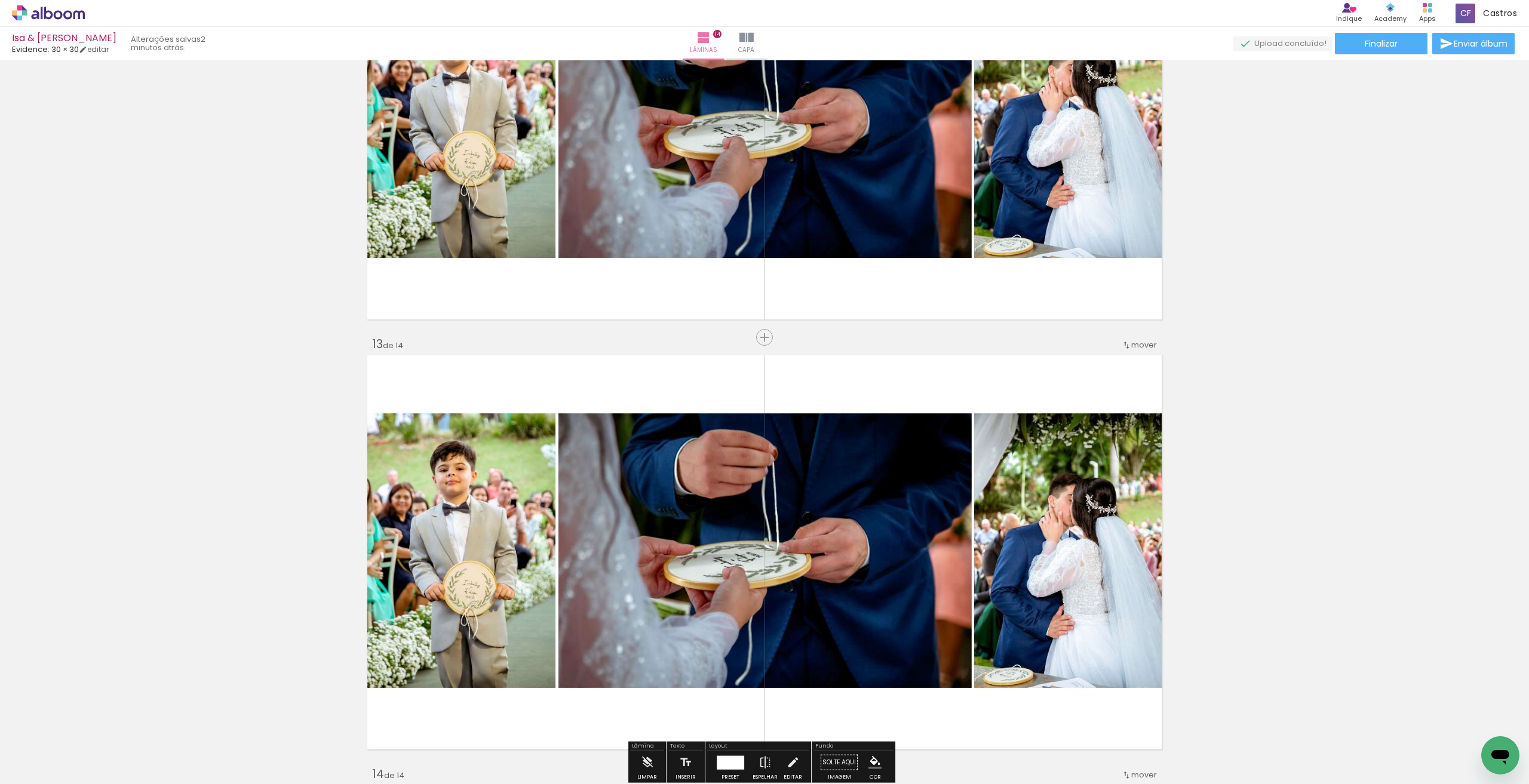
click at [676, 368] on quentale-photo at bounding box center [764, 551] width 800 height 400
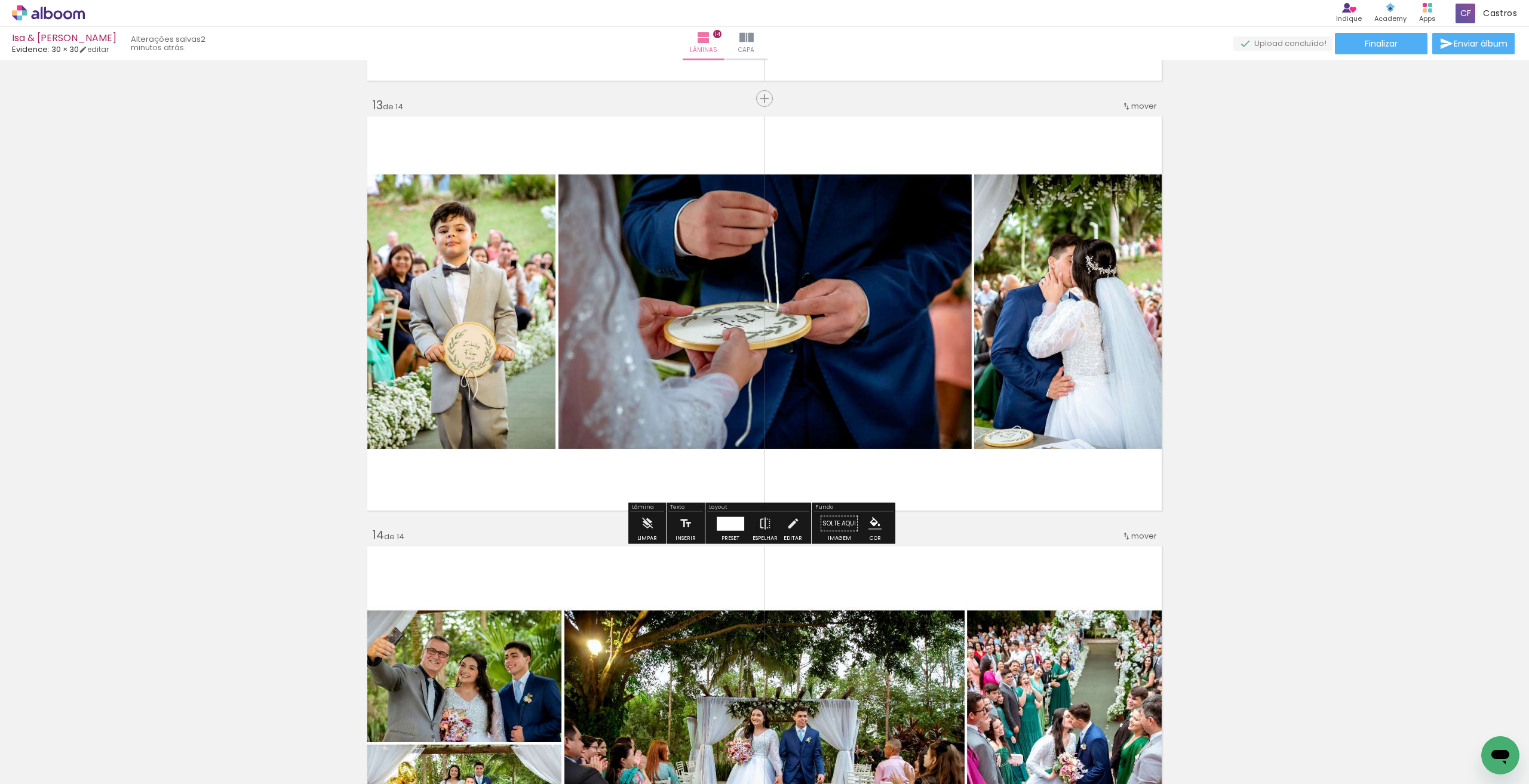
scroll to position [5020, 0]
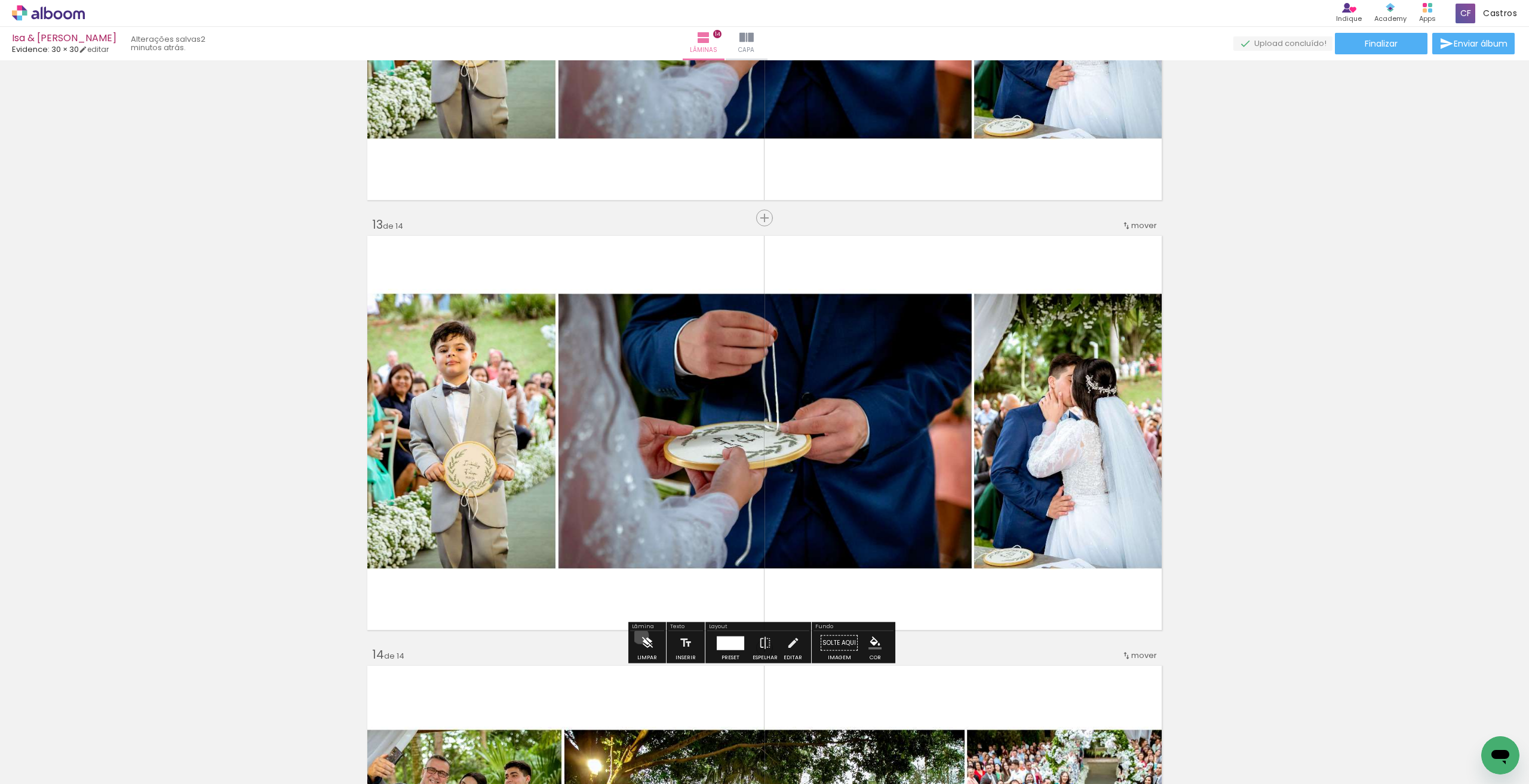
click at [641, 635] on iron-icon at bounding box center [647, 643] width 13 height 24
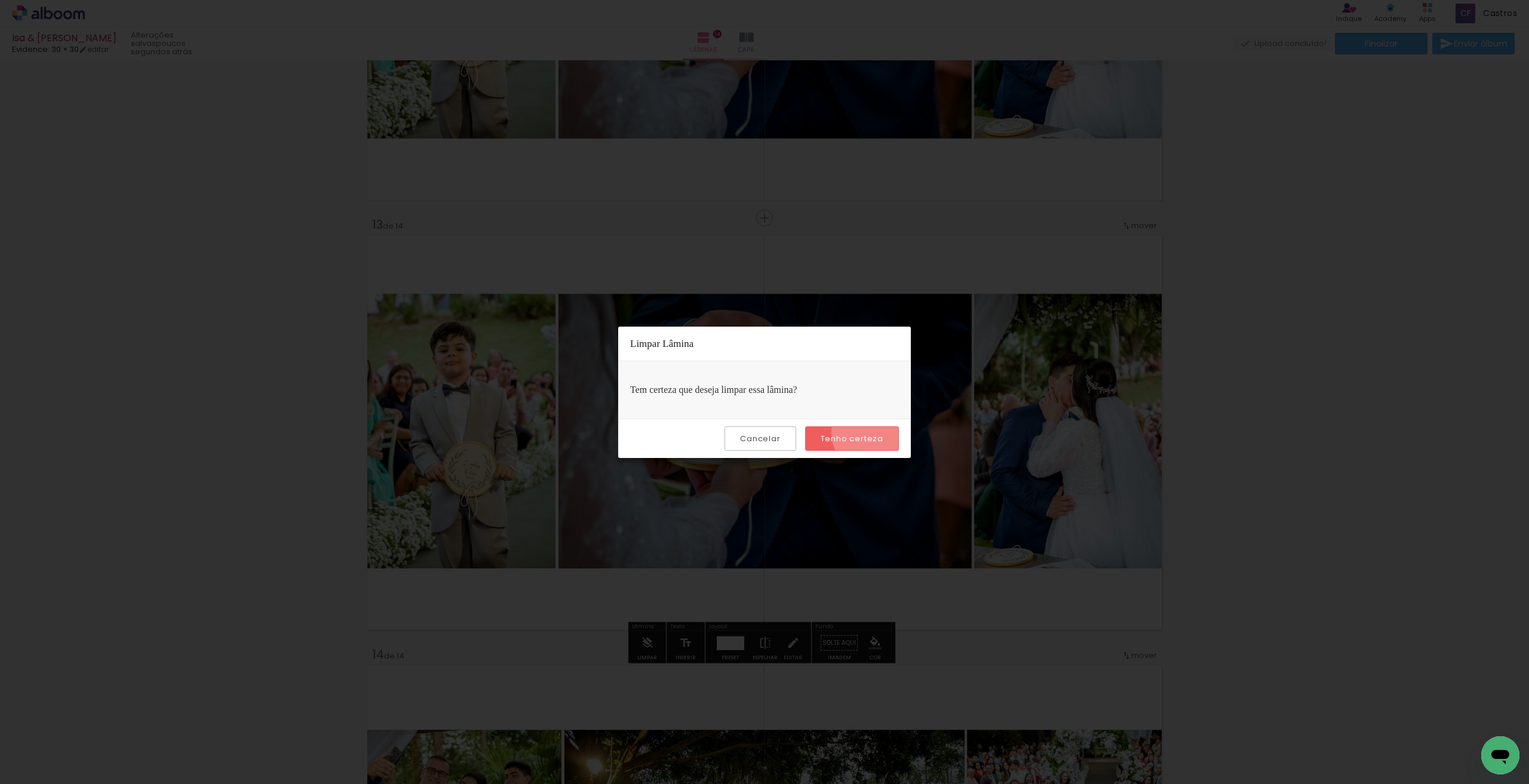
click at [0, 0] on slot "Tenho certeza" at bounding box center [0, 0] width 0 height 0
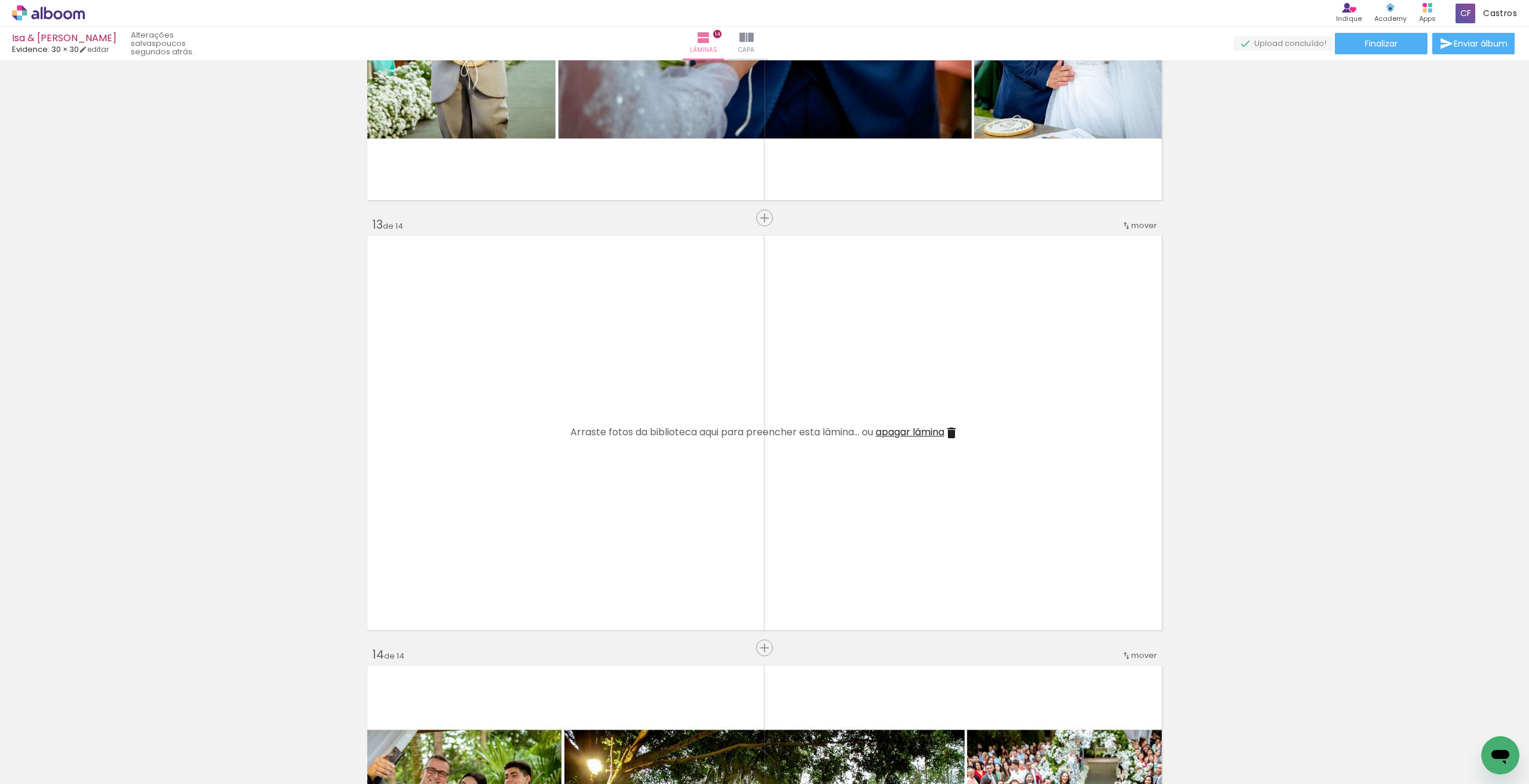
click at [895, 432] on span "apagar lâmina" at bounding box center [910, 431] width 68 height 13
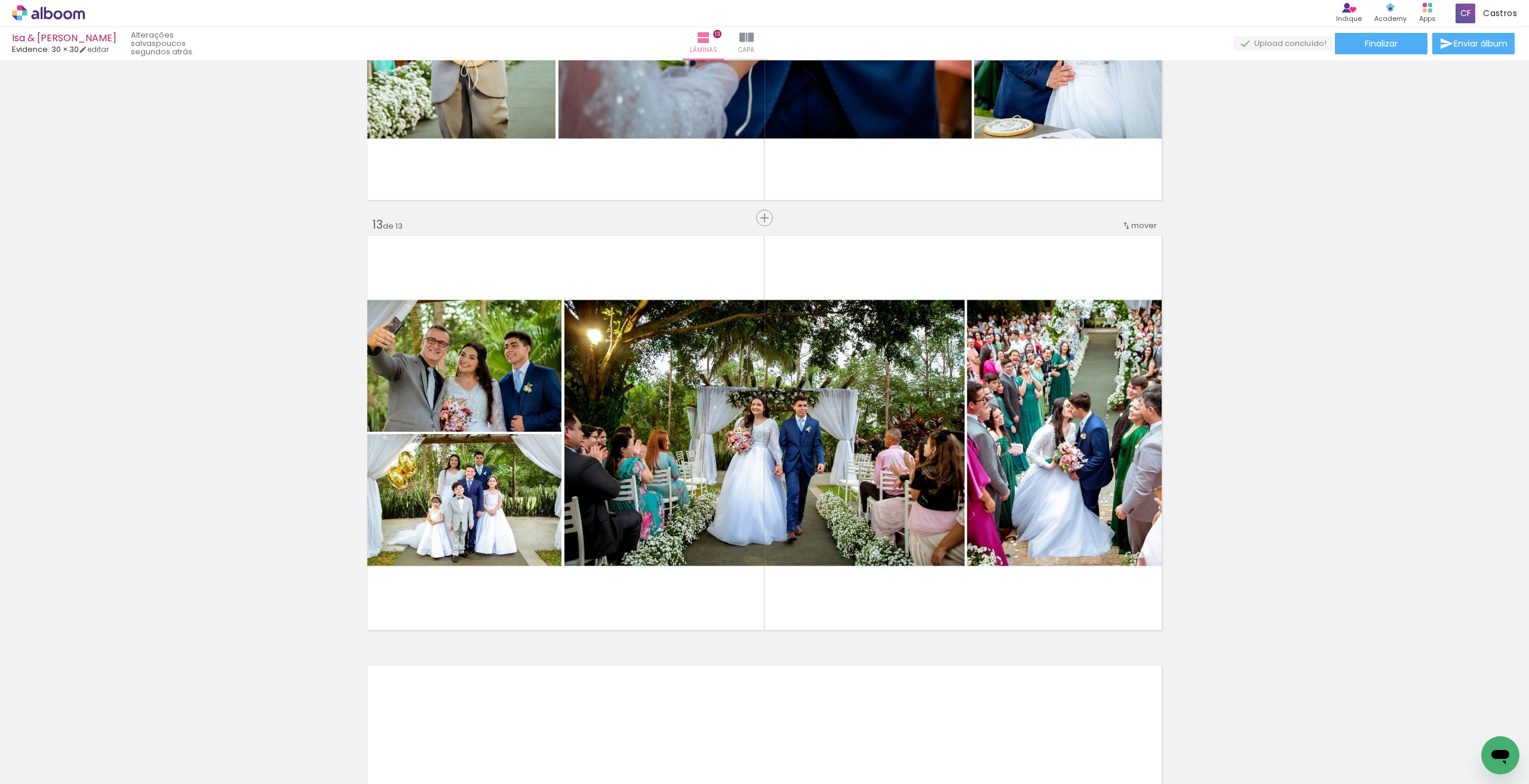
scroll to position [5259, 0]
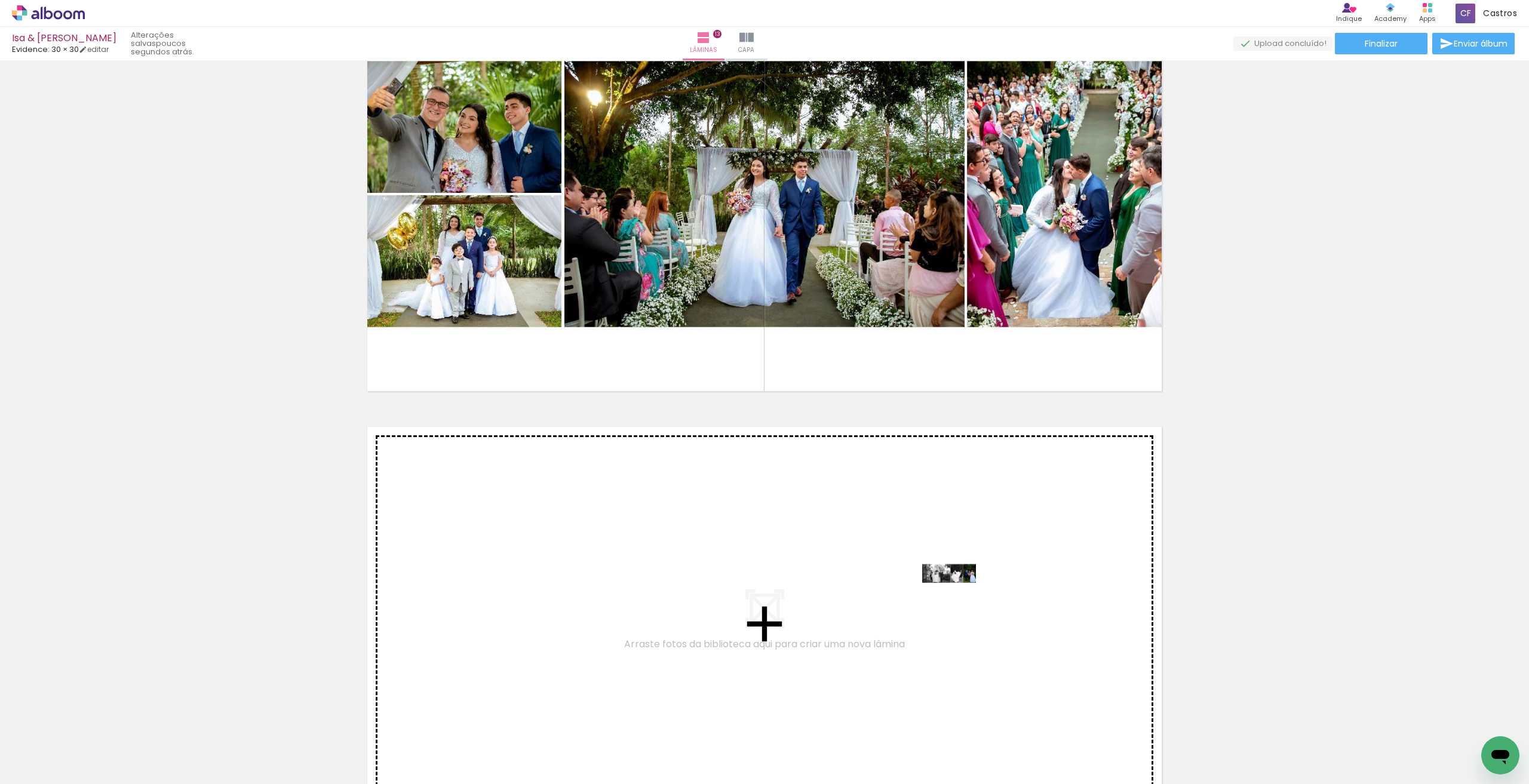
drag, startPoint x: 1002, startPoint y: 744, endPoint x: 958, endPoint y: 595, distance: 155.4
click at [958, 595] on quentale-workspace at bounding box center [764, 392] width 1529 height 784
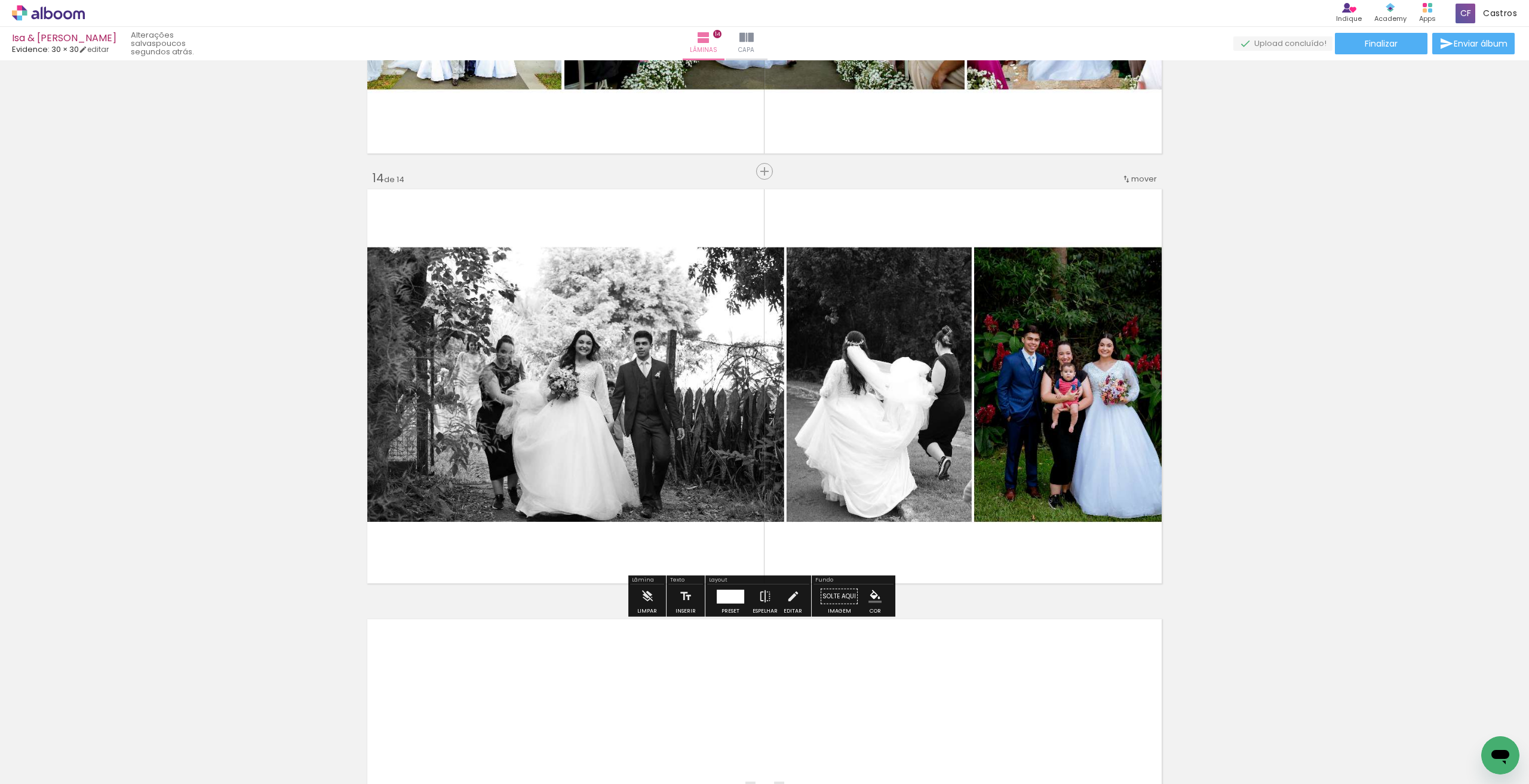
scroll to position [5498, 0]
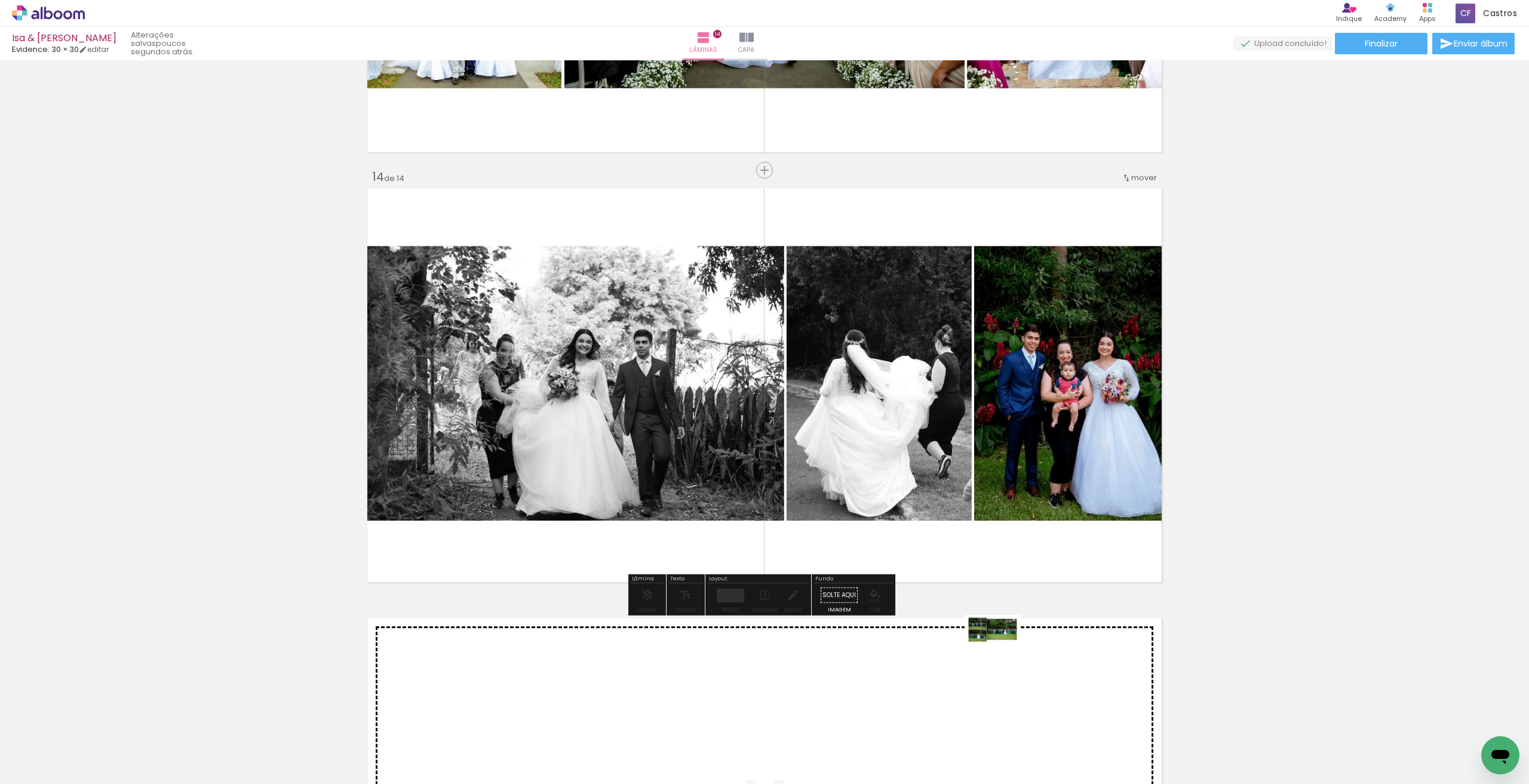
drag, startPoint x: 1047, startPoint y: 742, endPoint x: 1002, endPoint y: 652, distance: 100.6
click at [1002, 652] on quentale-workspace at bounding box center [764, 392] width 1529 height 784
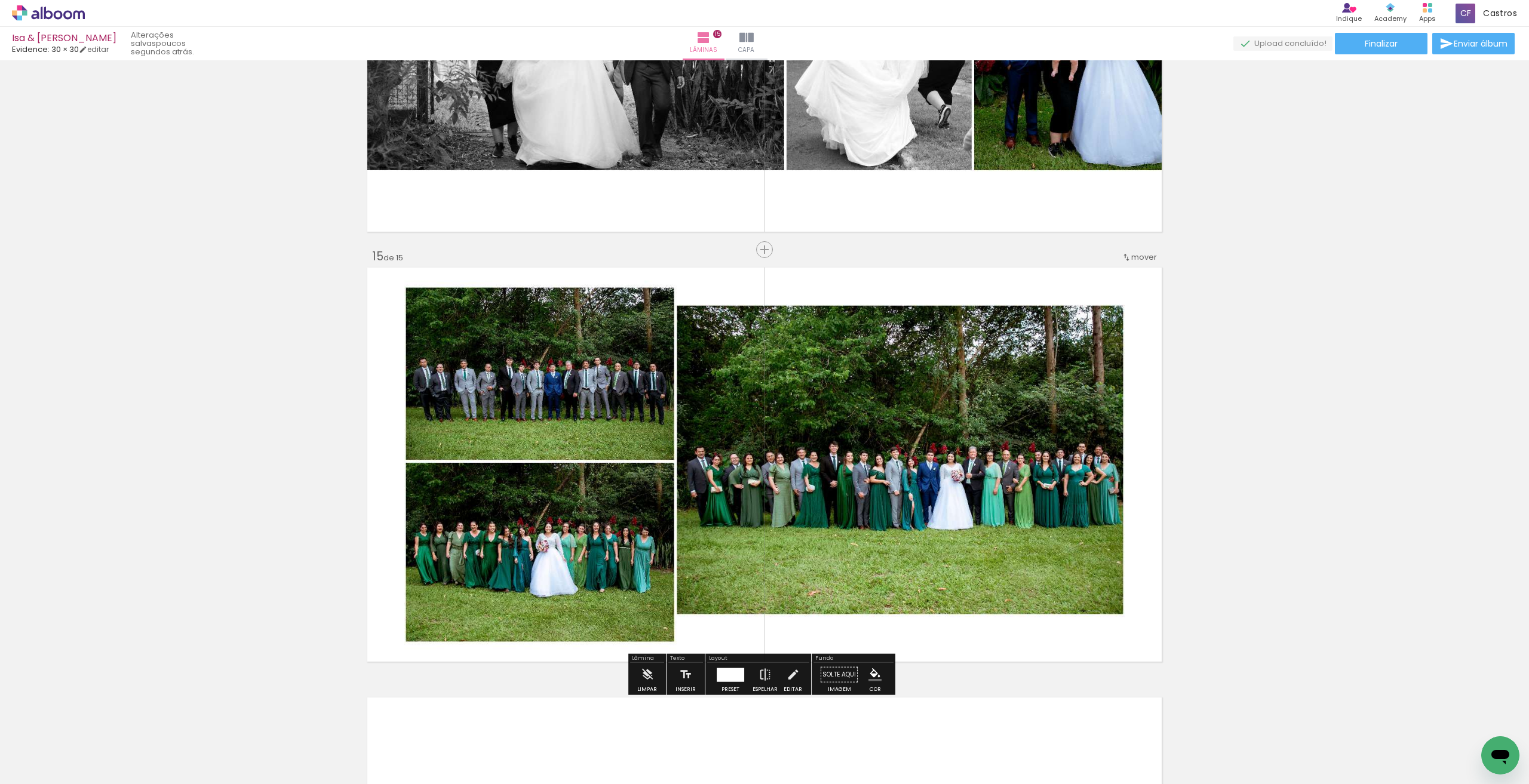
scroll to position [5928, 0]
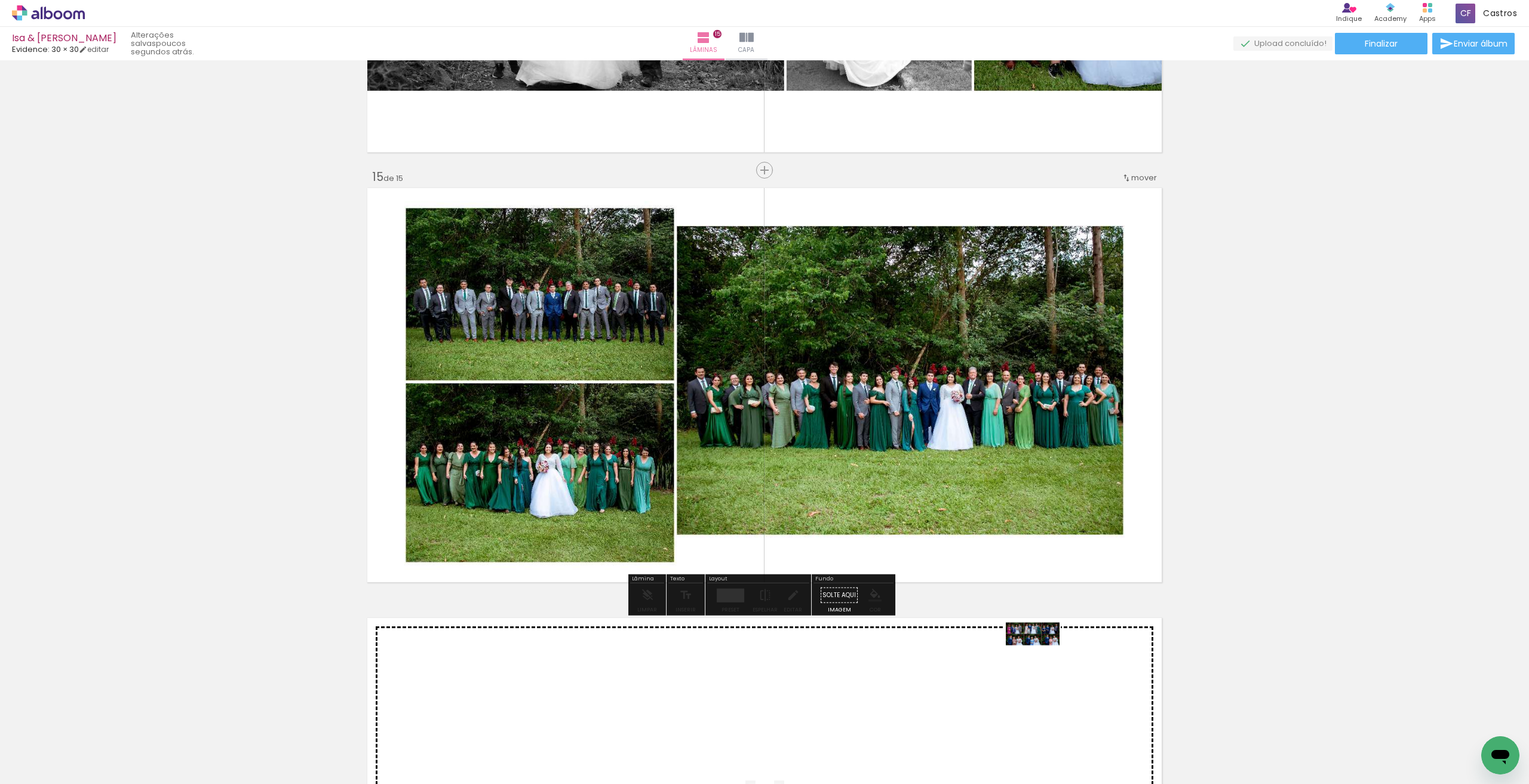
drag, startPoint x: 1136, startPoint y: 740, endPoint x: 1041, endPoint y: 656, distance: 126.8
click at [1041, 656] on quentale-workspace at bounding box center [764, 392] width 1529 height 784
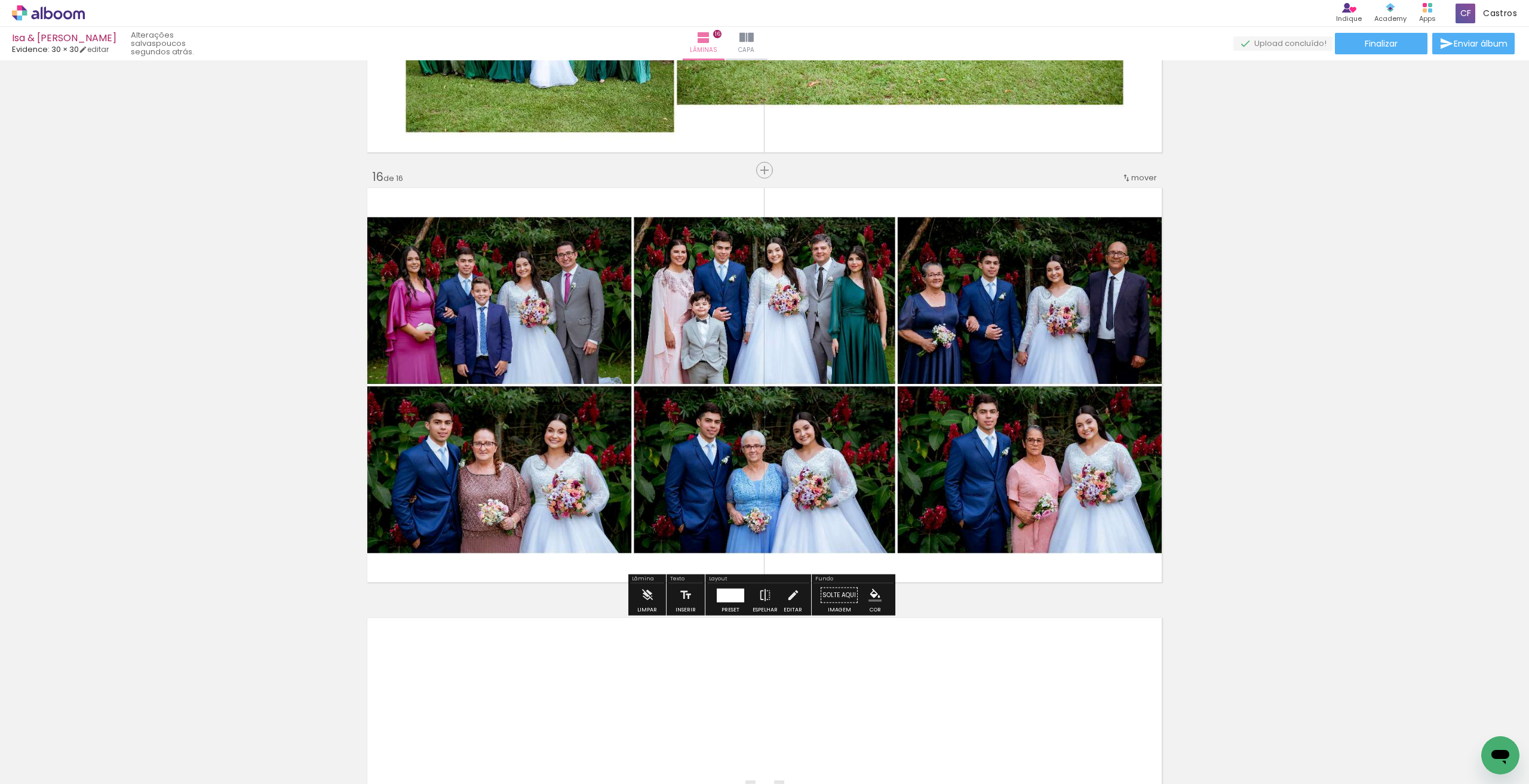
scroll to position [6596, 0]
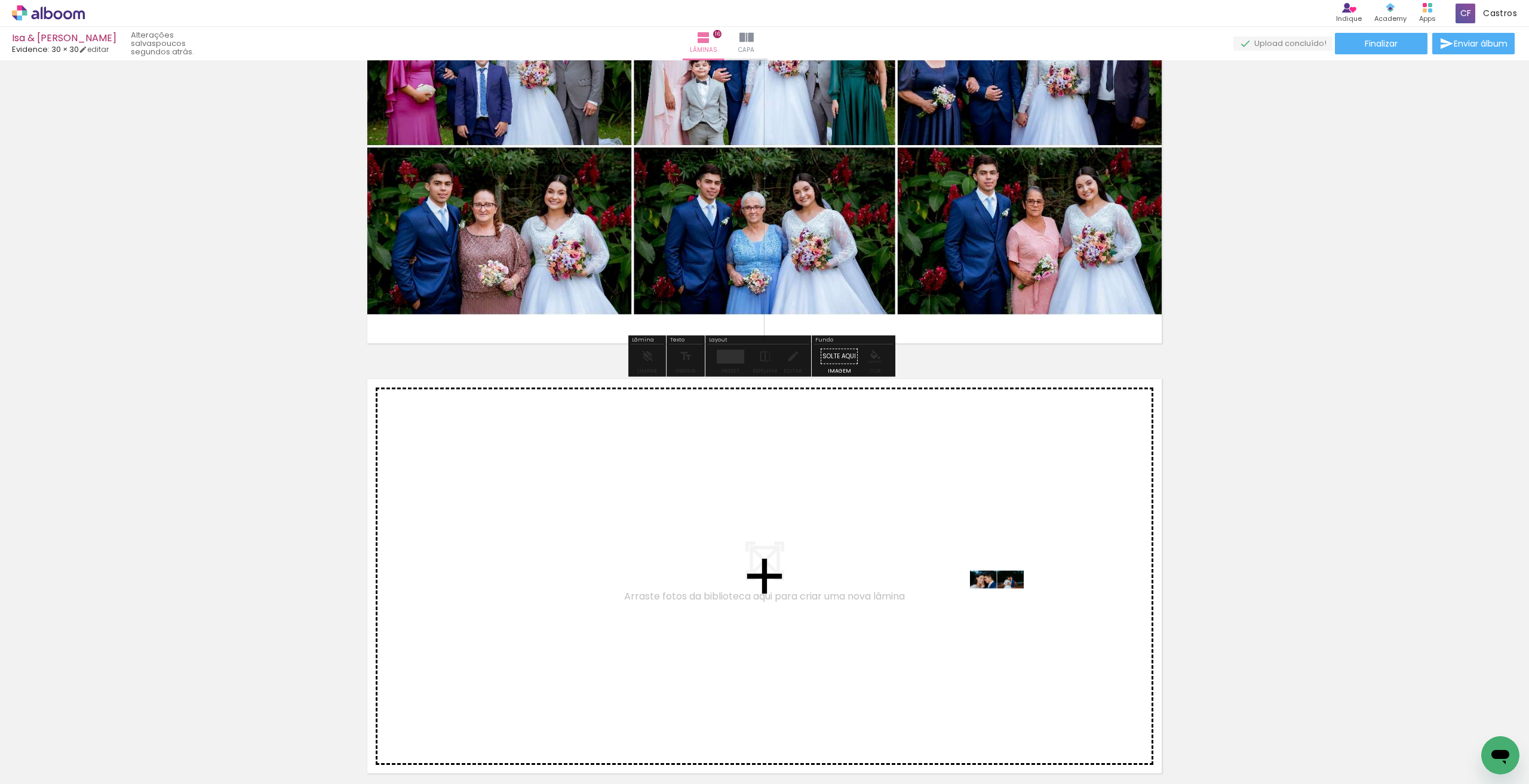
drag, startPoint x: 1183, startPoint y: 731, endPoint x: 1006, endPoint y: 602, distance: 219.0
click at [1006, 602] on quentale-workspace at bounding box center [764, 392] width 1529 height 784
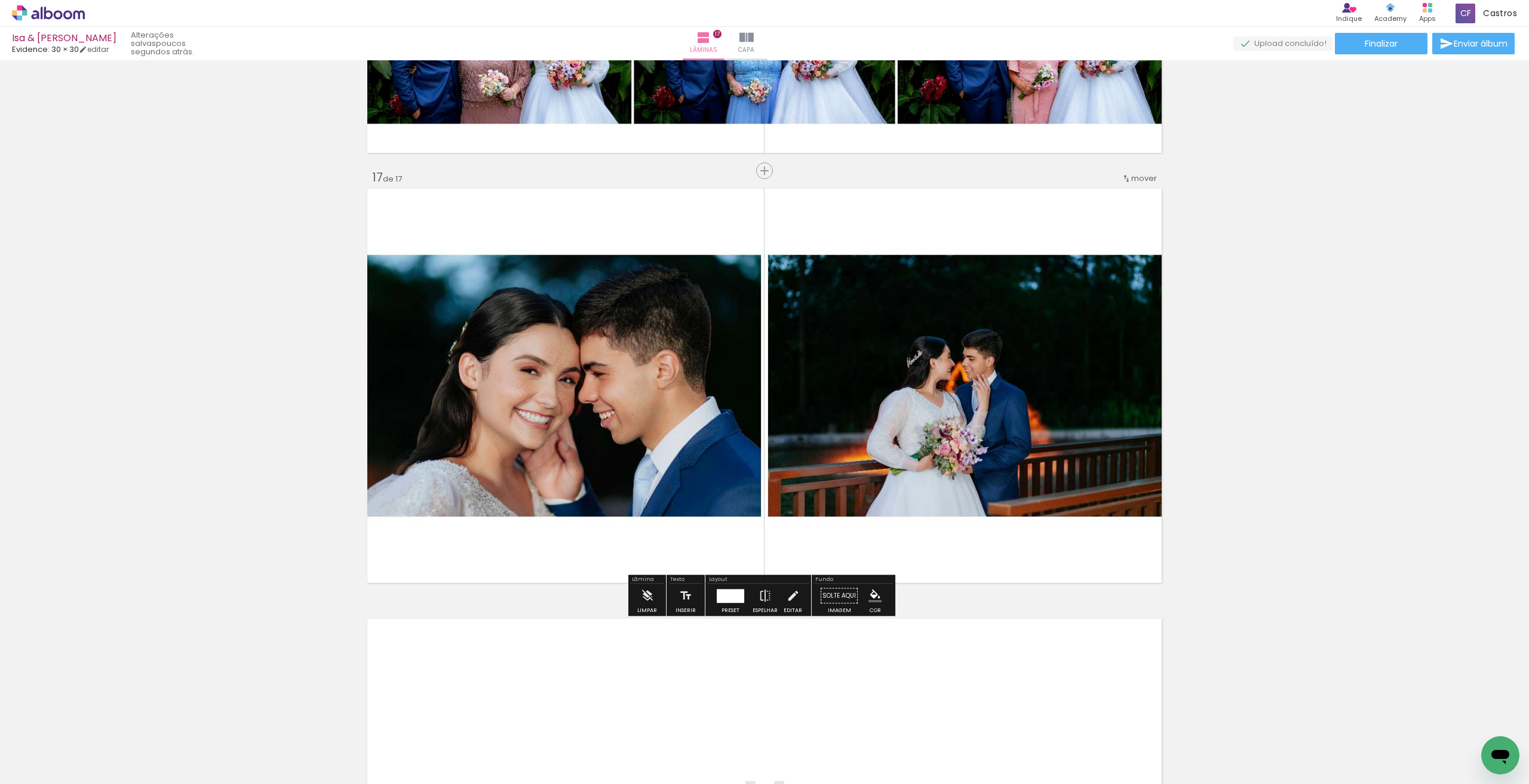
scroll to position [6787, 0]
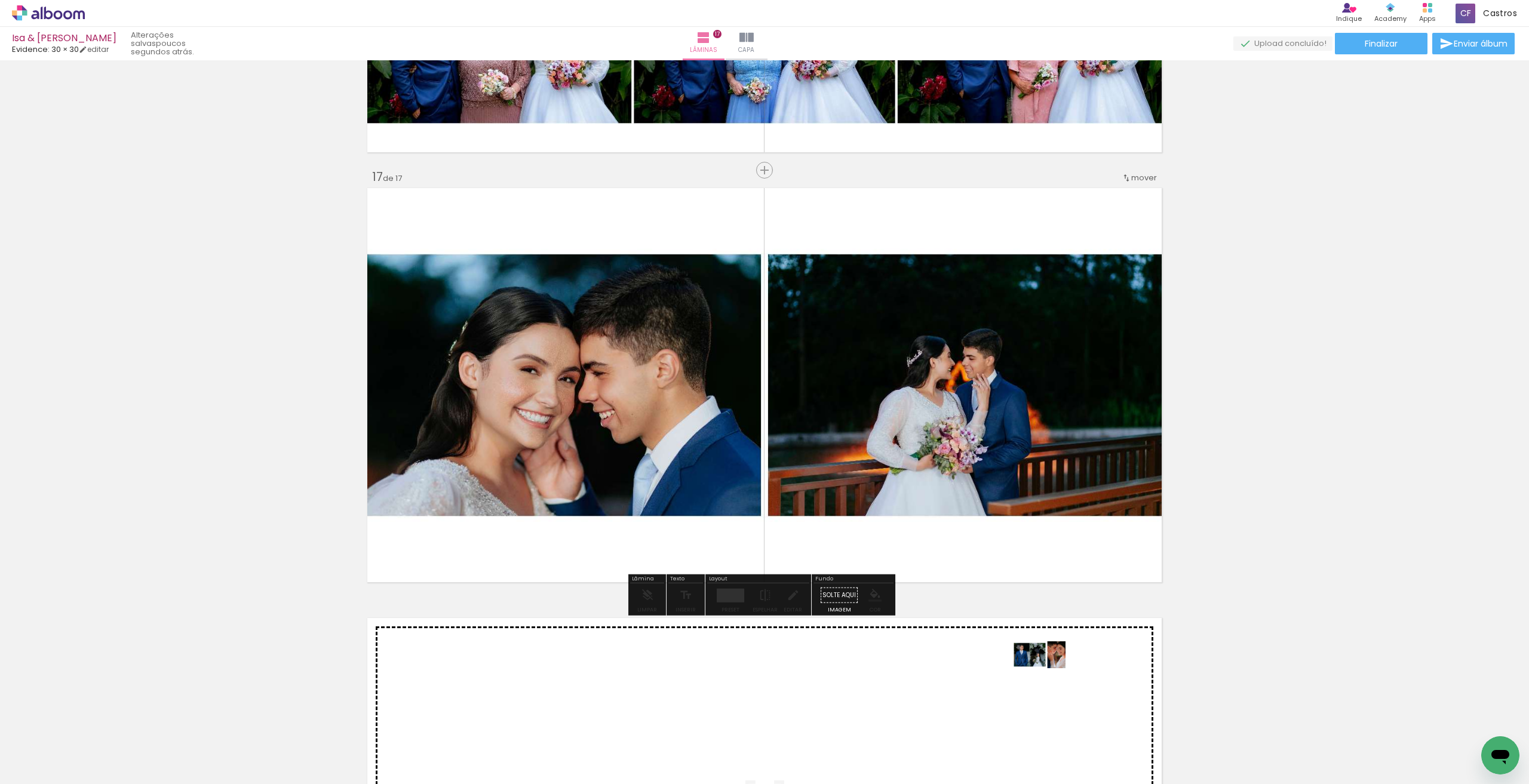
drag, startPoint x: 1271, startPoint y: 753, endPoint x: 1047, endPoint y: 677, distance: 236.5
click at [1047, 677] on quentale-workspace at bounding box center [764, 392] width 1529 height 784
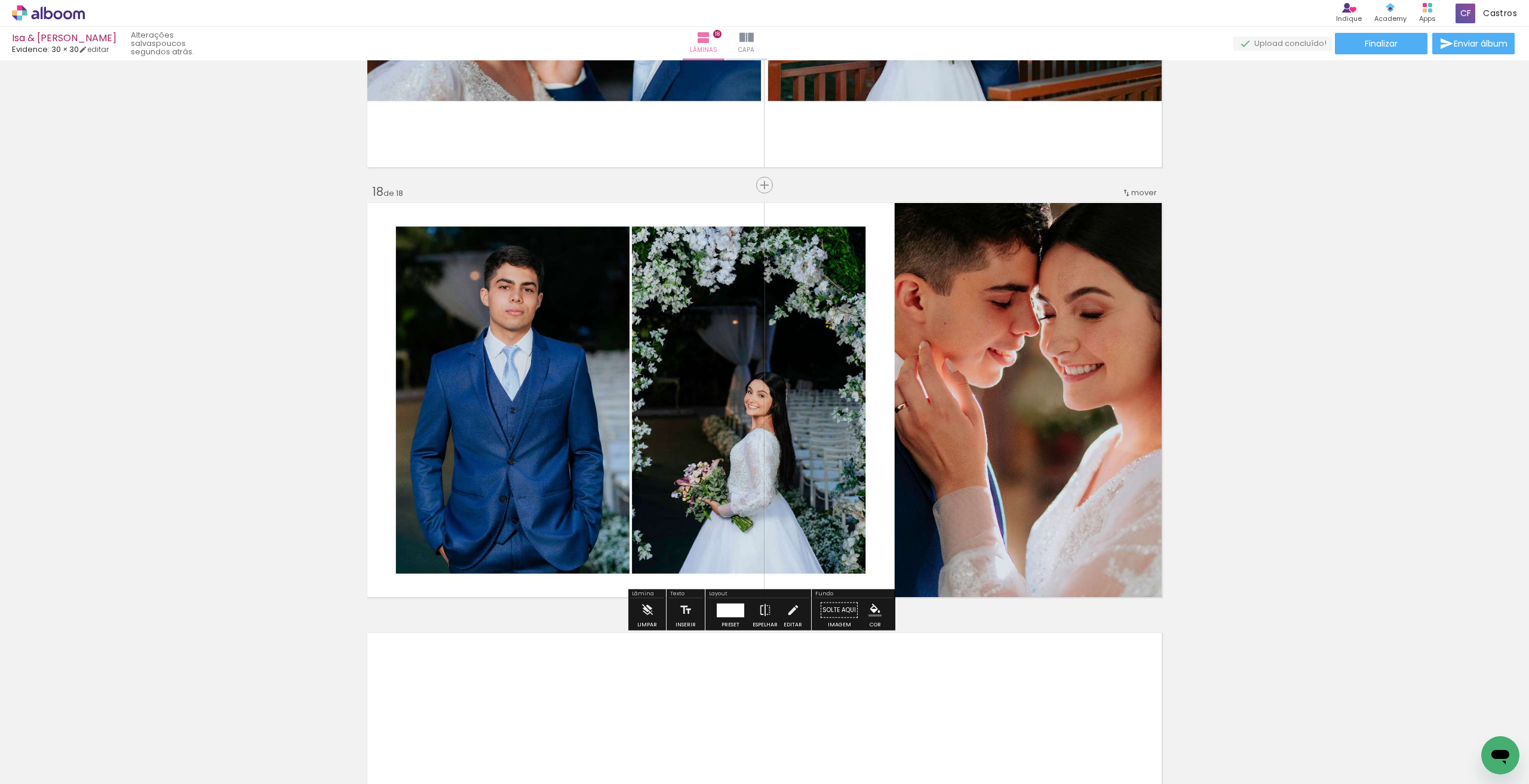
scroll to position [7218, 0]
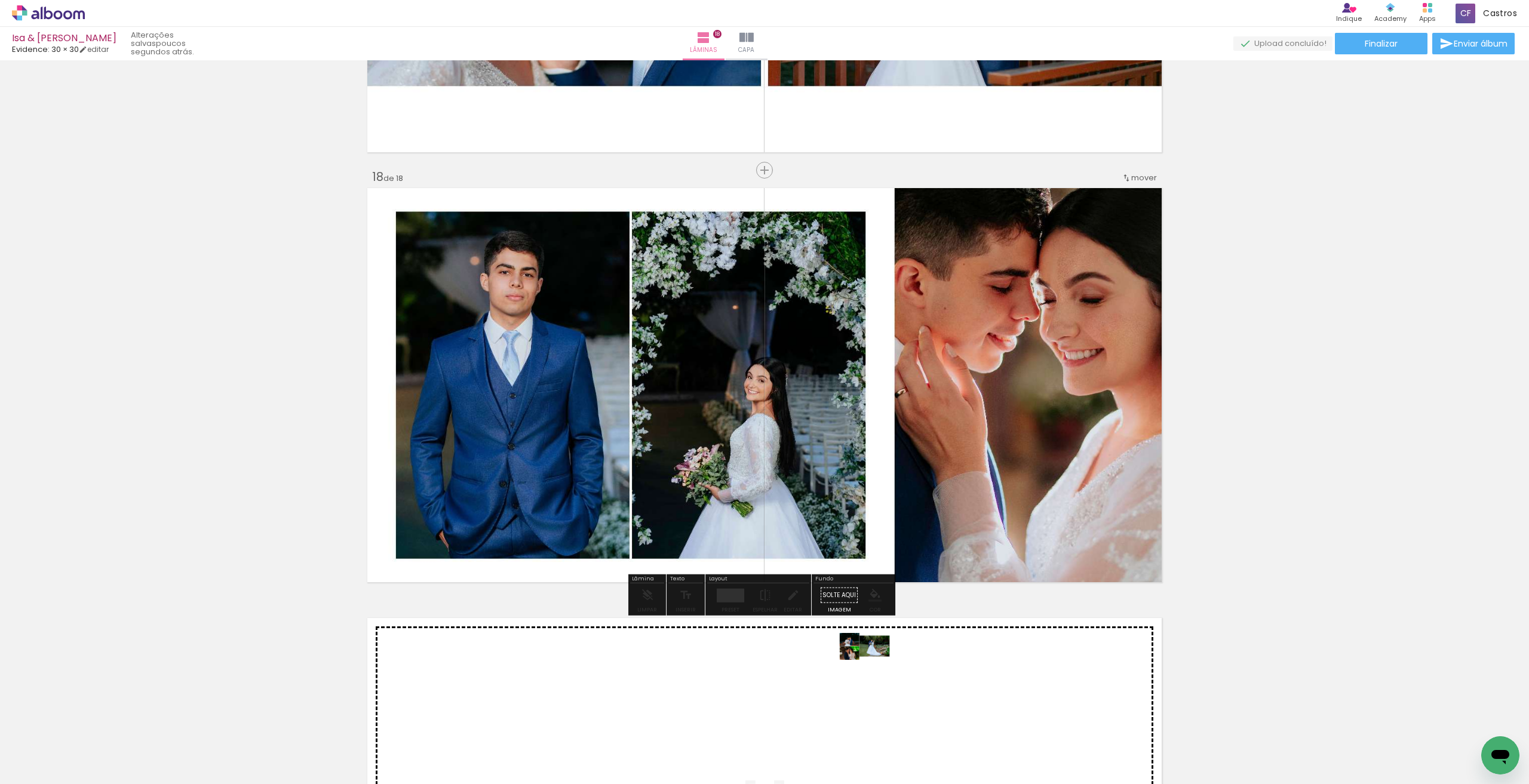
drag, startPoint x: 1332, startPoint y: 746, endPoint x: 874, endPoint y: 669, distance: 464.4
click at [874, 669] on quentale-workspace at bounding box center [764, 392] width 1529 height 784
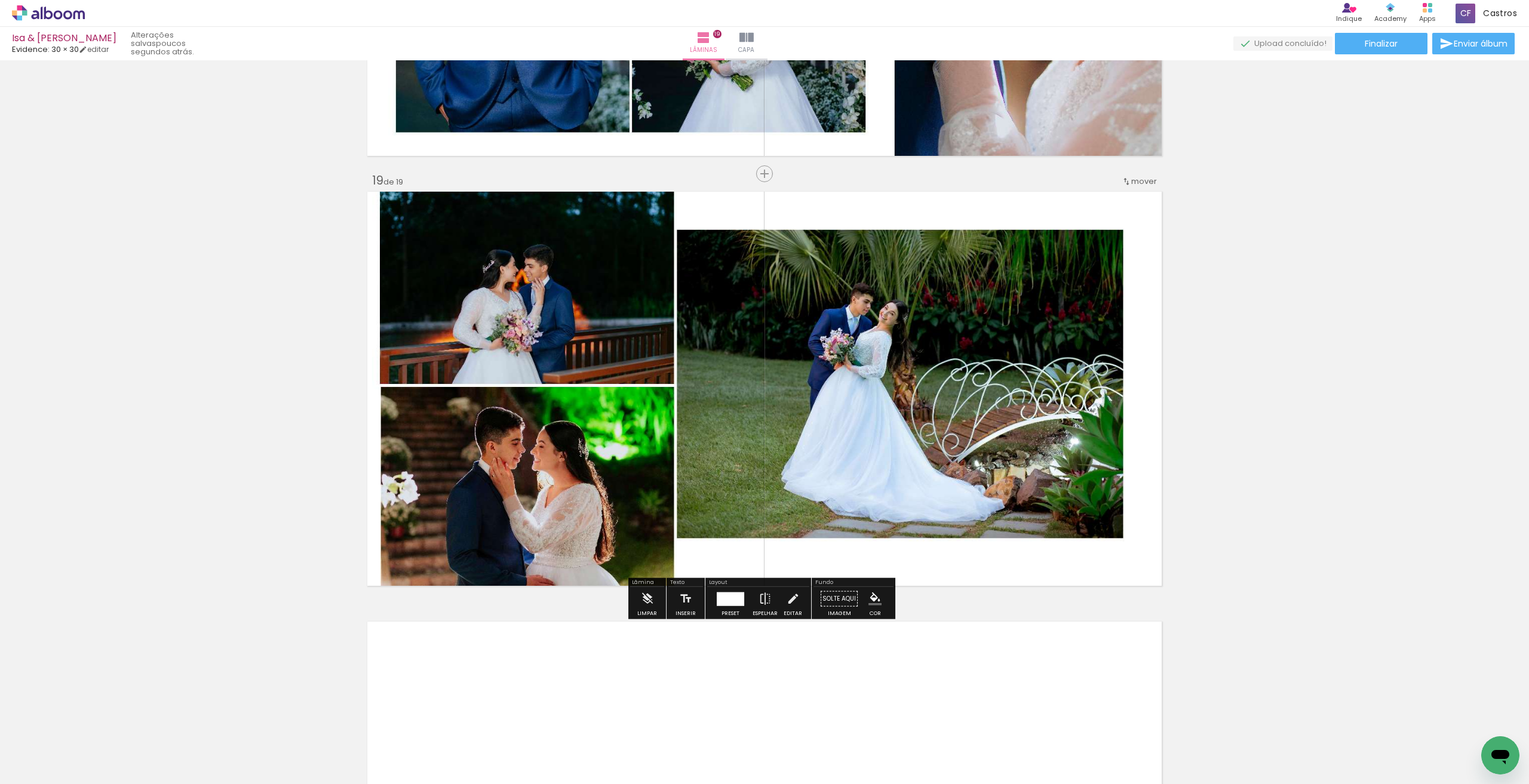
scroll to position [7886, 0]
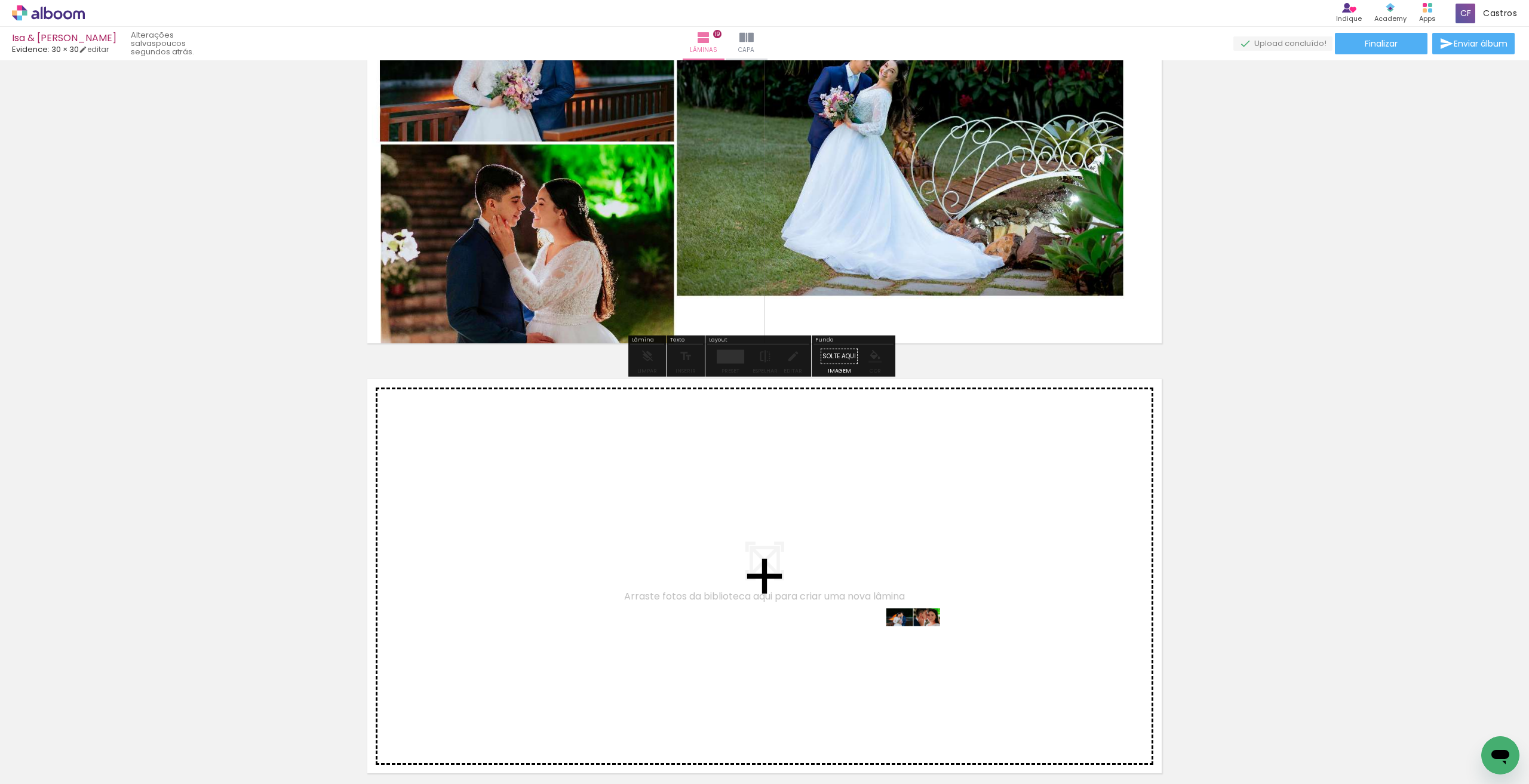
drag, startPoint x: 1411, startPoint y: 750, endPoint x: 922, endPoint y: 639, distance: 501.4
click at [922, 639] on quentale-workspace at bounding box center [764, 392] width 1529 height 784
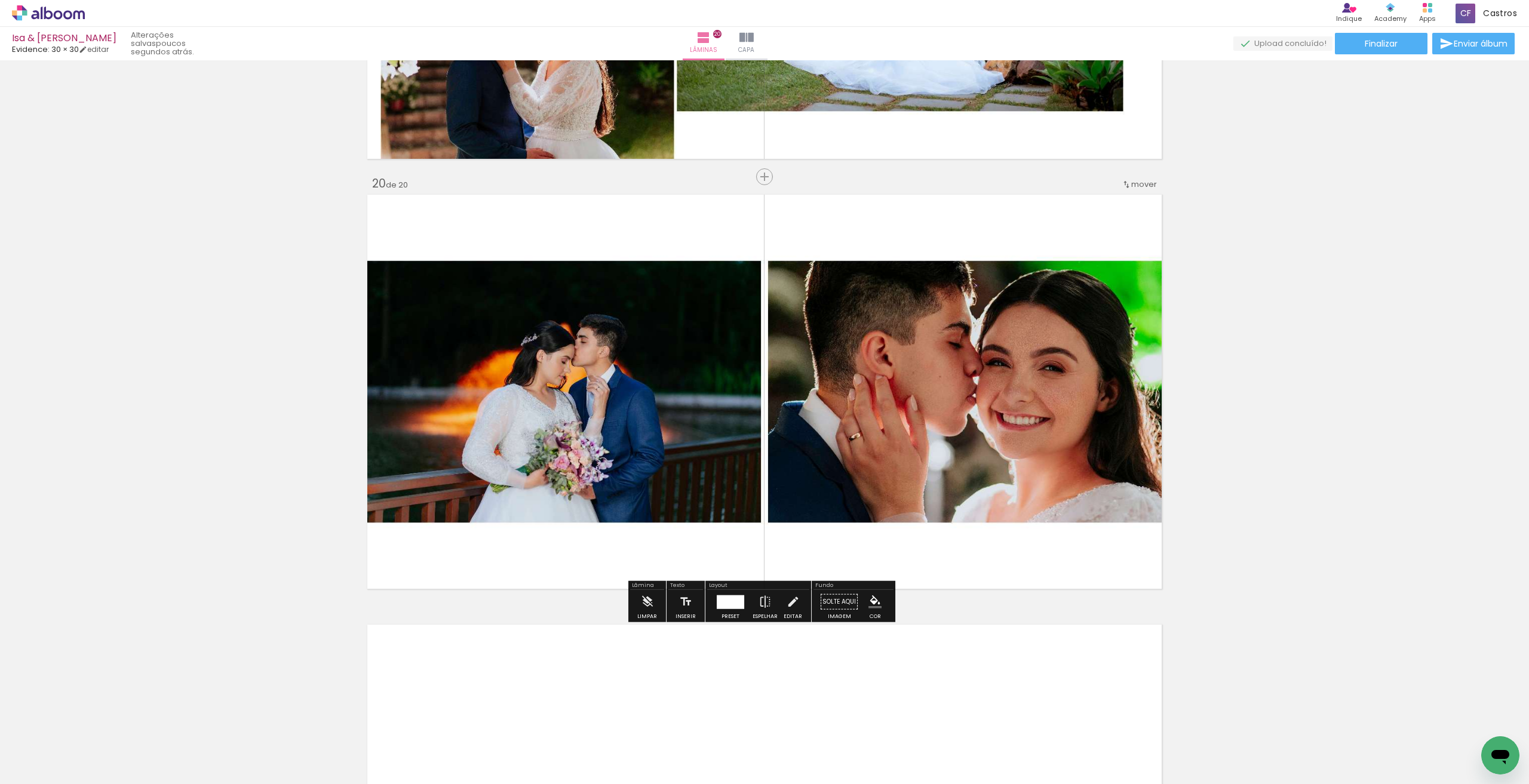
scroll to position [8077, 0]
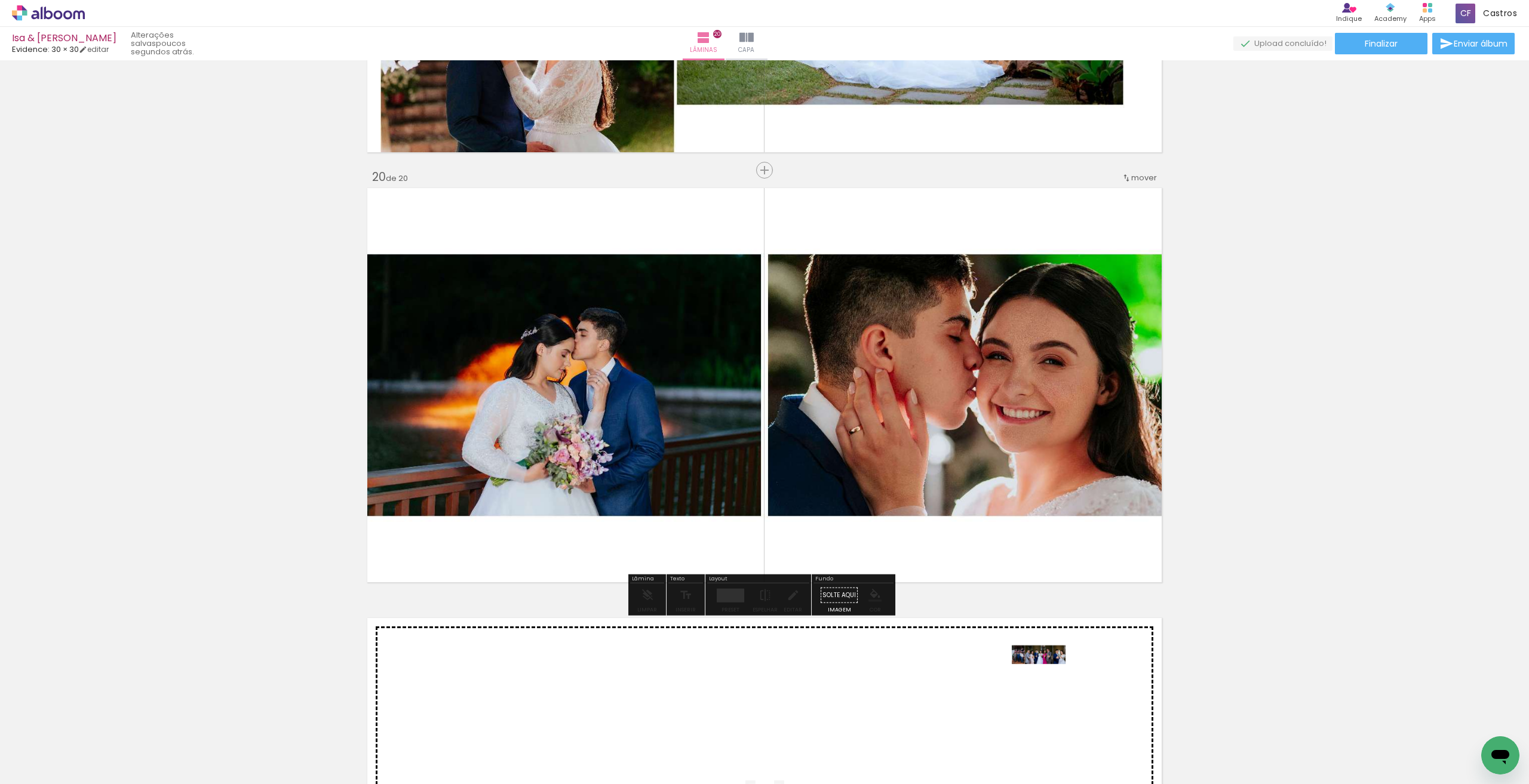
drag, startPoint x: 1470, startPoint y: 758, endPoint x: 1047, endPoint y: 677, distance: 430.7
click at [1047, 677] on quentale-workspace at bounding box center [764, 392] width 1529 height 784
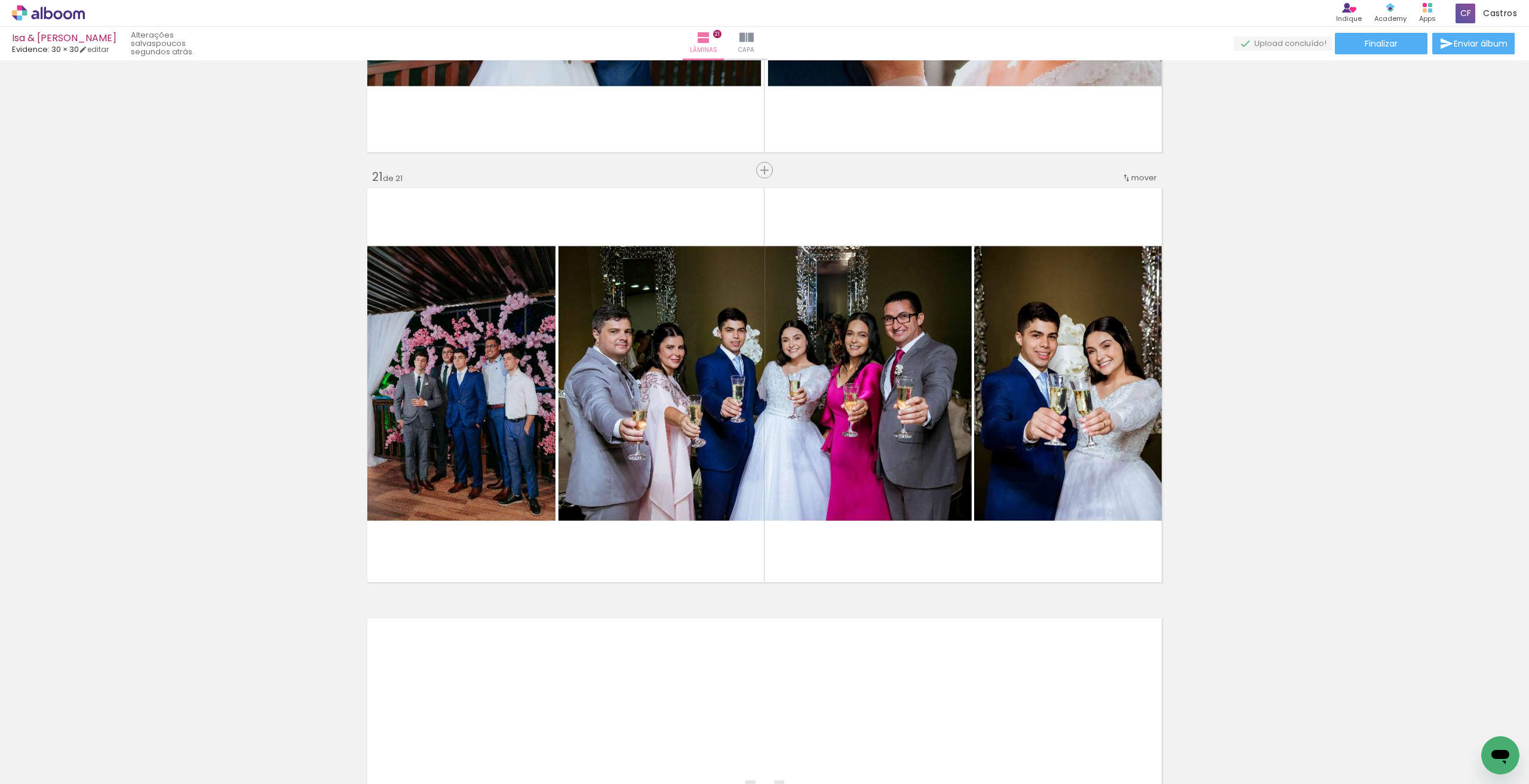
scroll to position [0, 245]
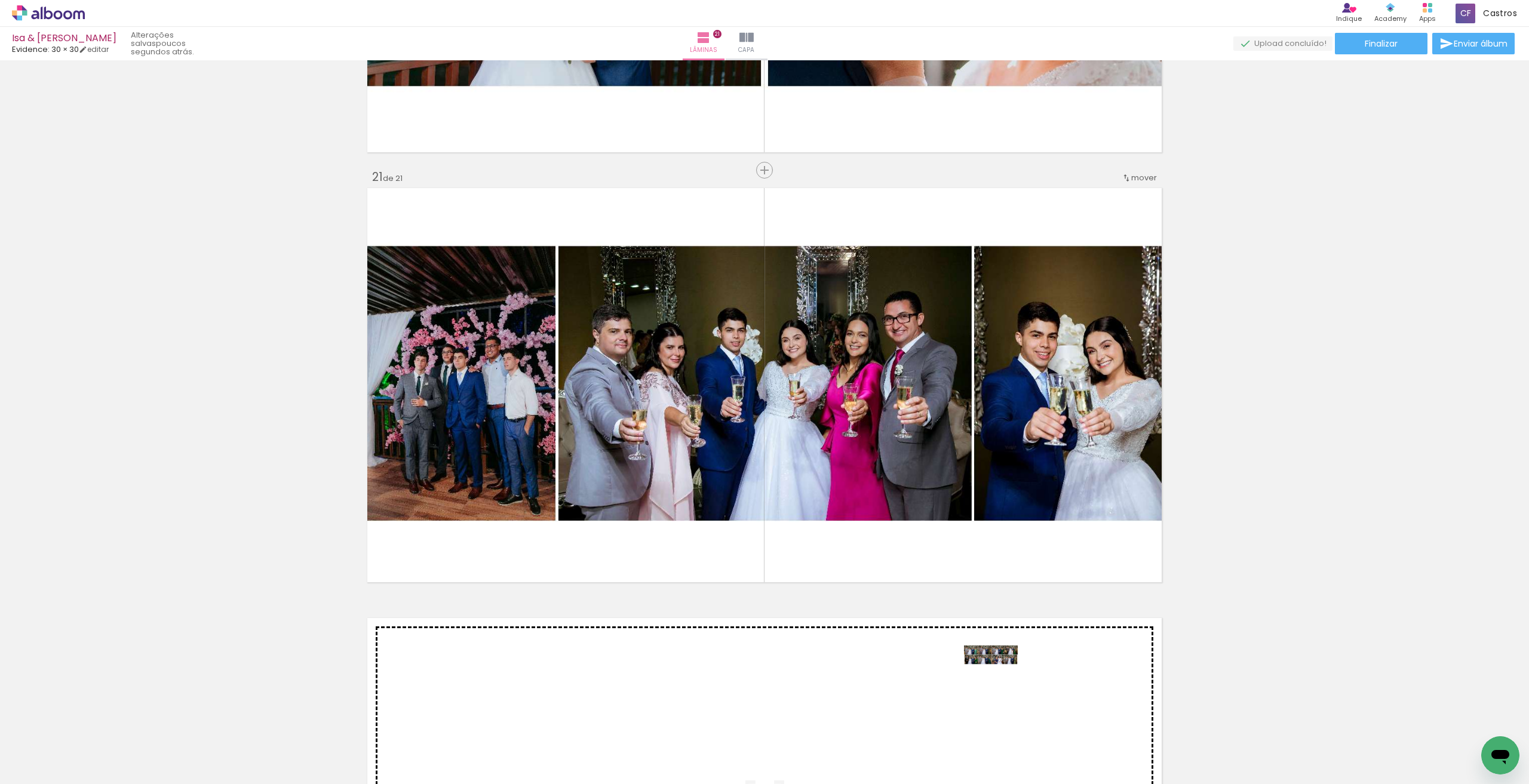
drag, startPoint x: 1280, startPoint y: 751, endPoint x: 1000, endPoint y: 677, distance: 289.6
click at [1000, 677] on quentale-workspace at bounding box center [764, 392] width 1529 height 784
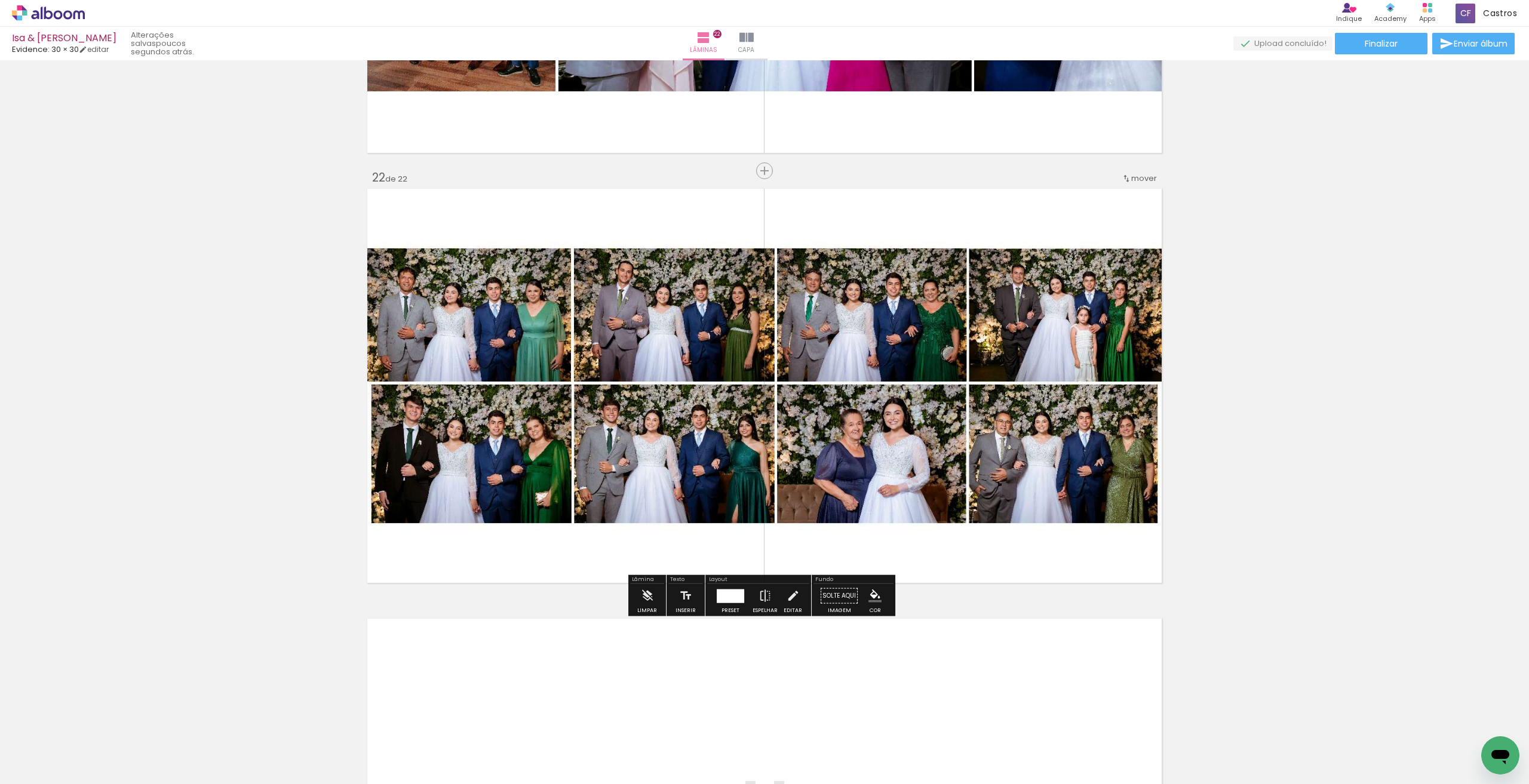
scroll to position [8937, 0]
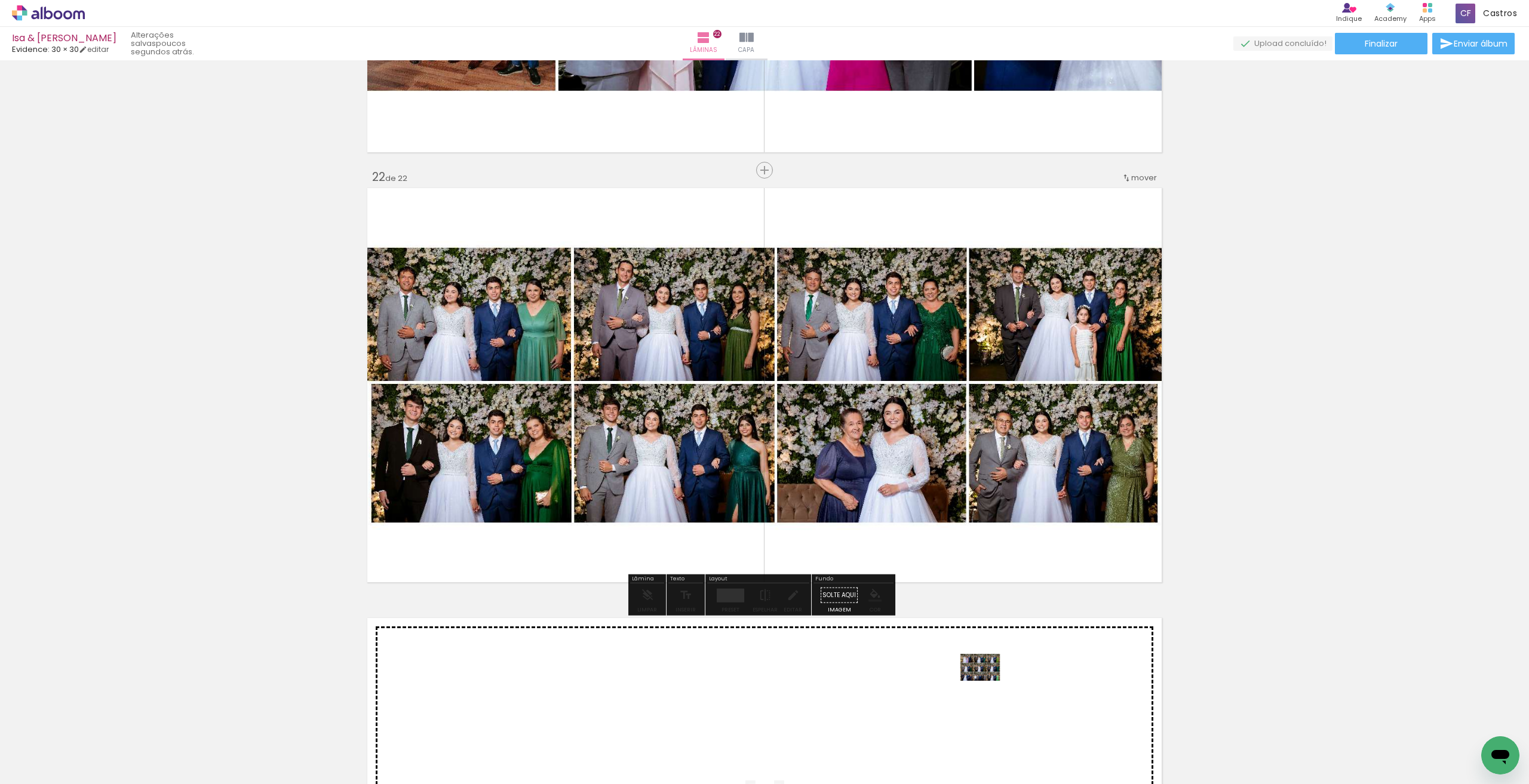
drag, startPoint x: 1365, startPoint y: 751, endPoint x: 989, endPoint y: 690, distance: 380.9
click at [989, 690] on quentale-workspace at bounding box center [764, 392] width 1529 height 784
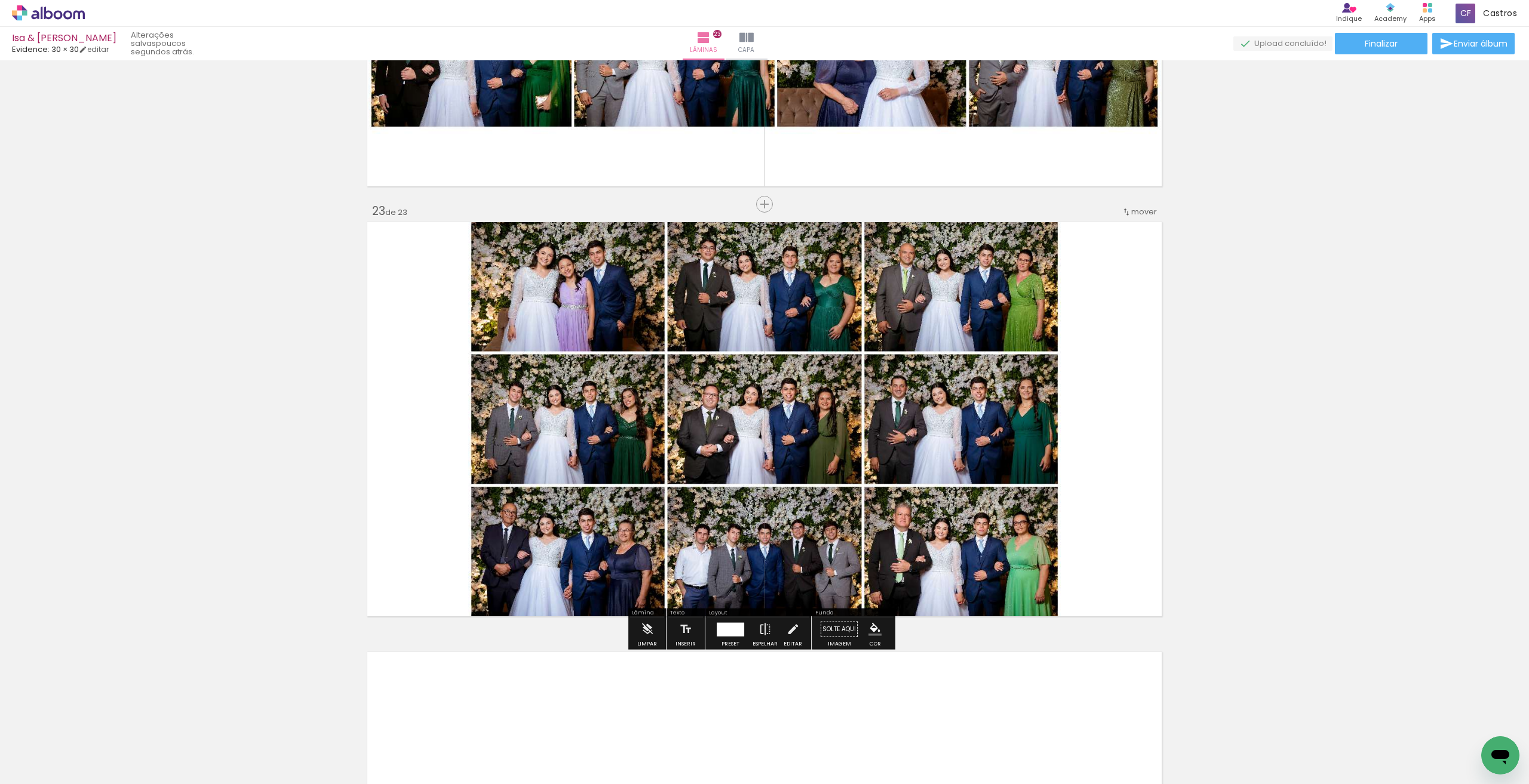
scroll to position [9367, 0]
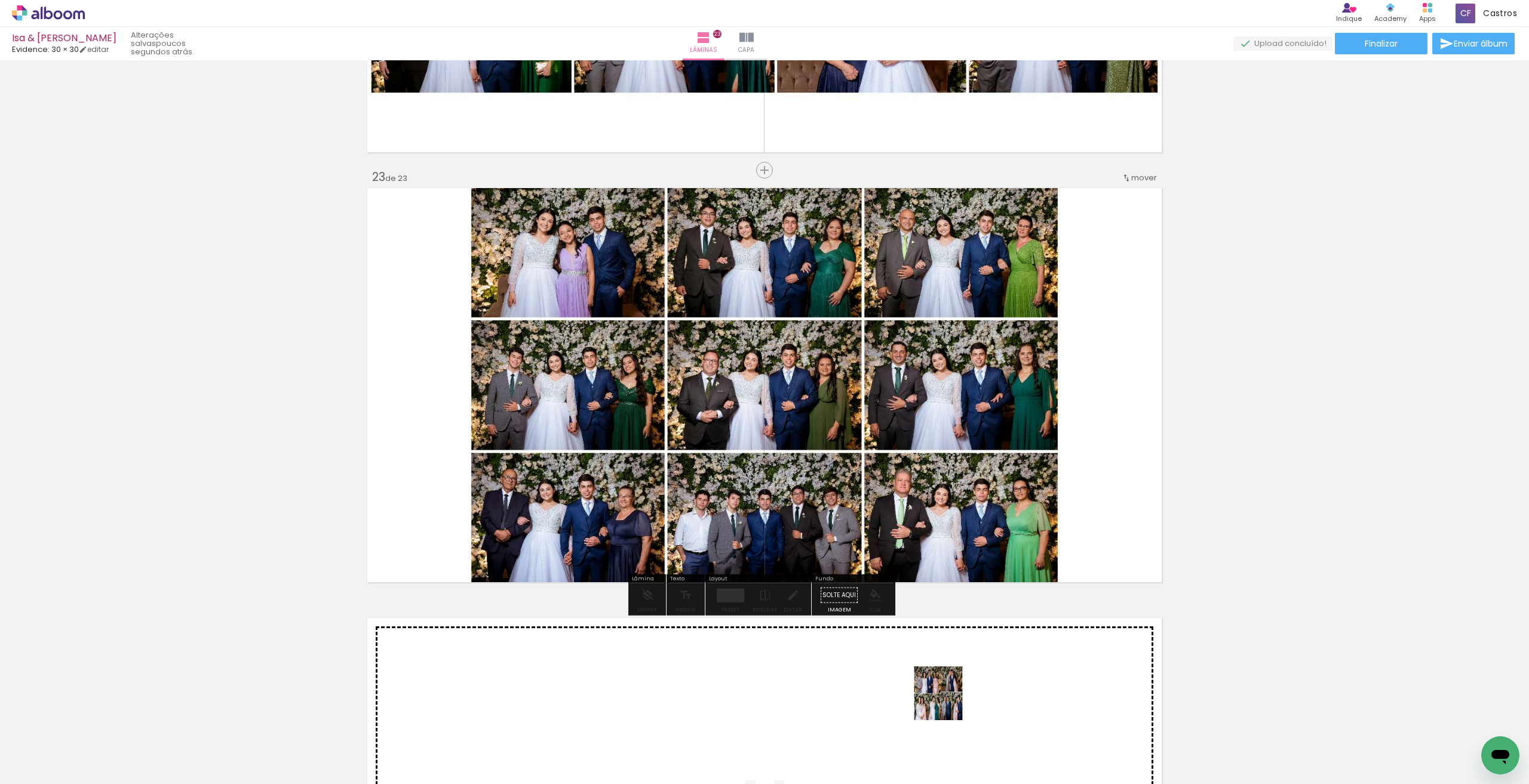
drag, startPoint x: 1421, startPoint y: 758, endPoint x: 943, endPoint y: 700, distance: 481.5
click at [943, 700] on quentale-workspace at bounding box center [764, 392] width 1529 height 784
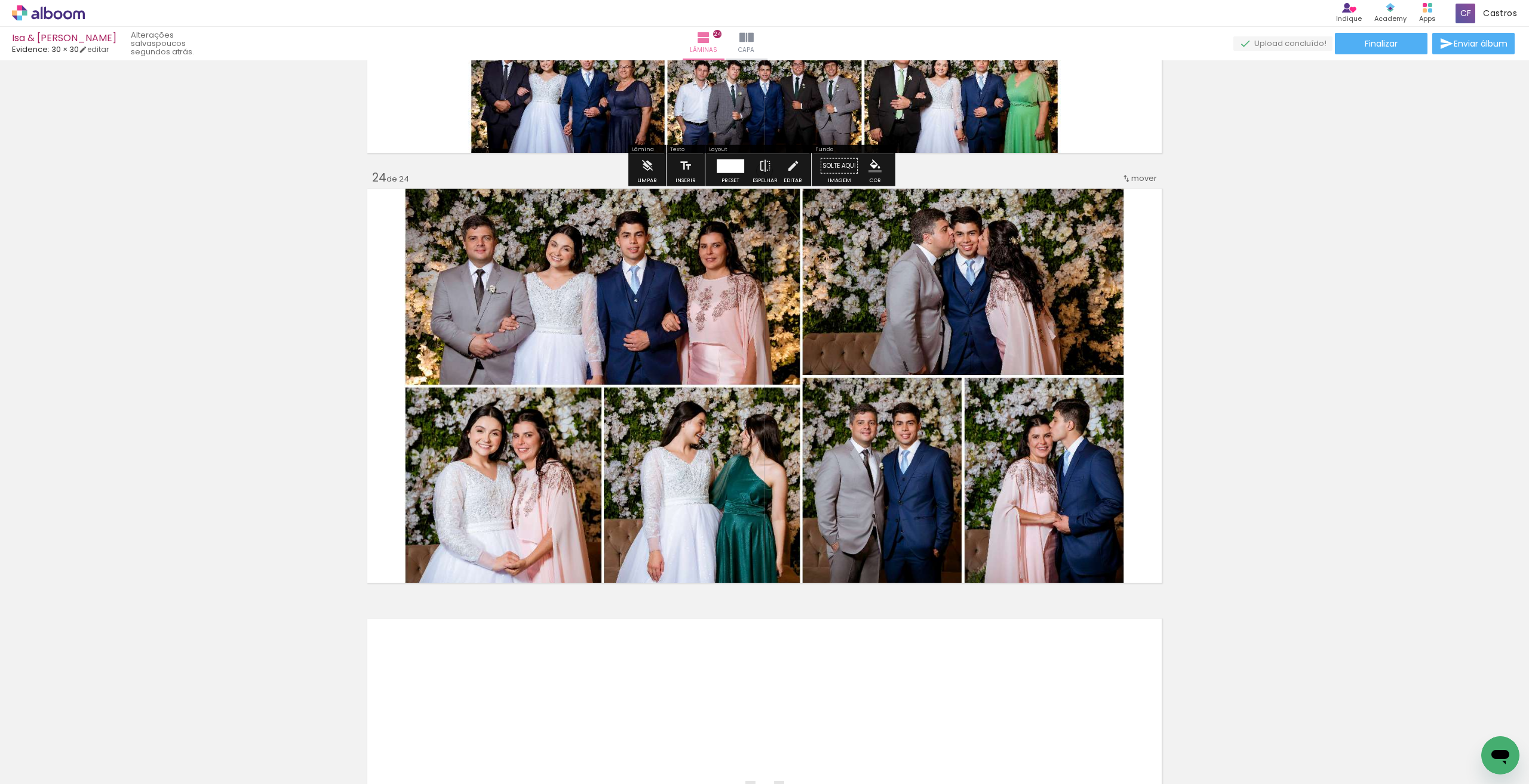
scroll to position [9797, 0]
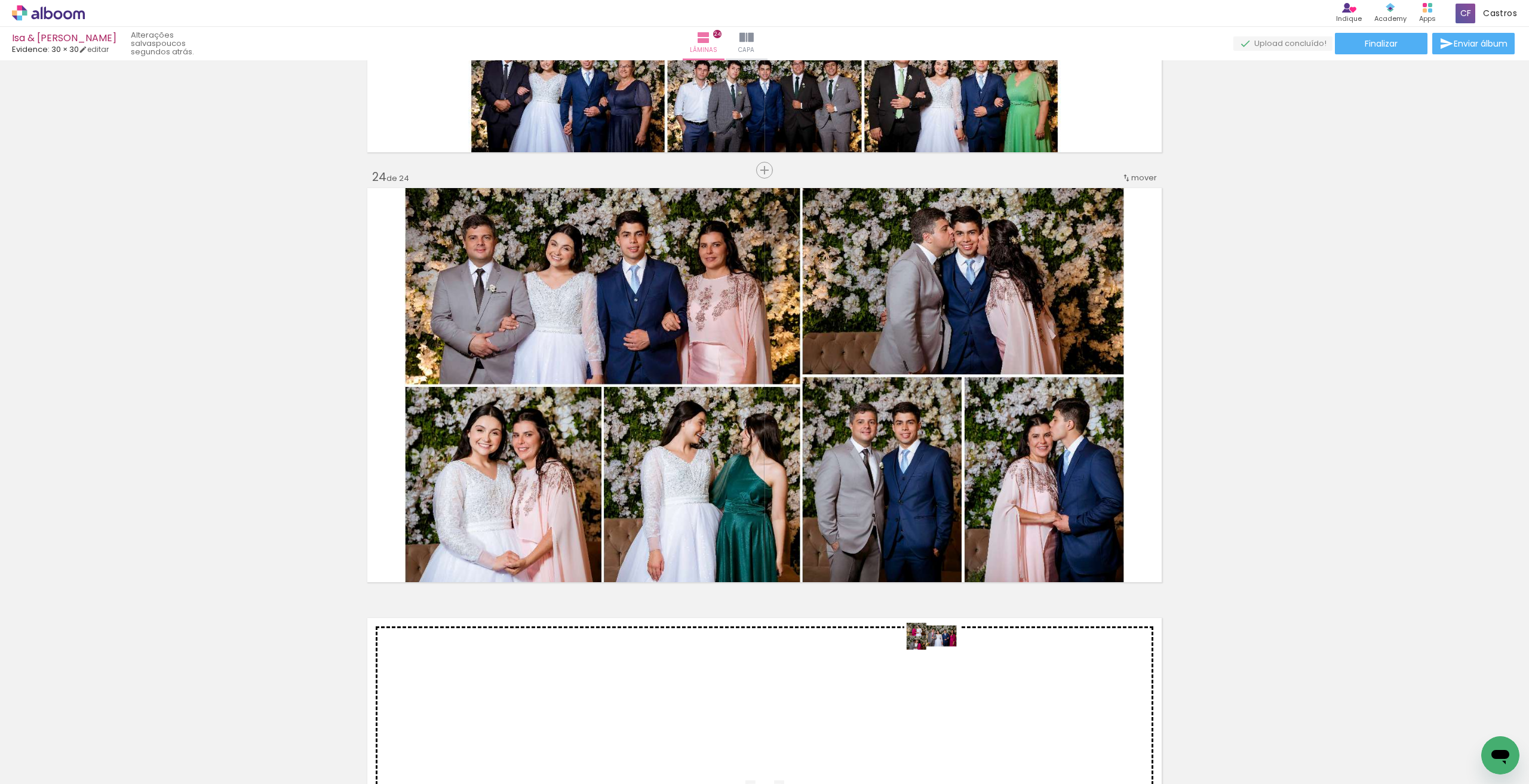
drag, startPoint x: 1462, startPoint y: 738, endPoint x: 941, endPoint y: 658, distance: 527.1
click at [941, 658] on quentale-workspace at bounding box center [764, 392] width 1529 height 784
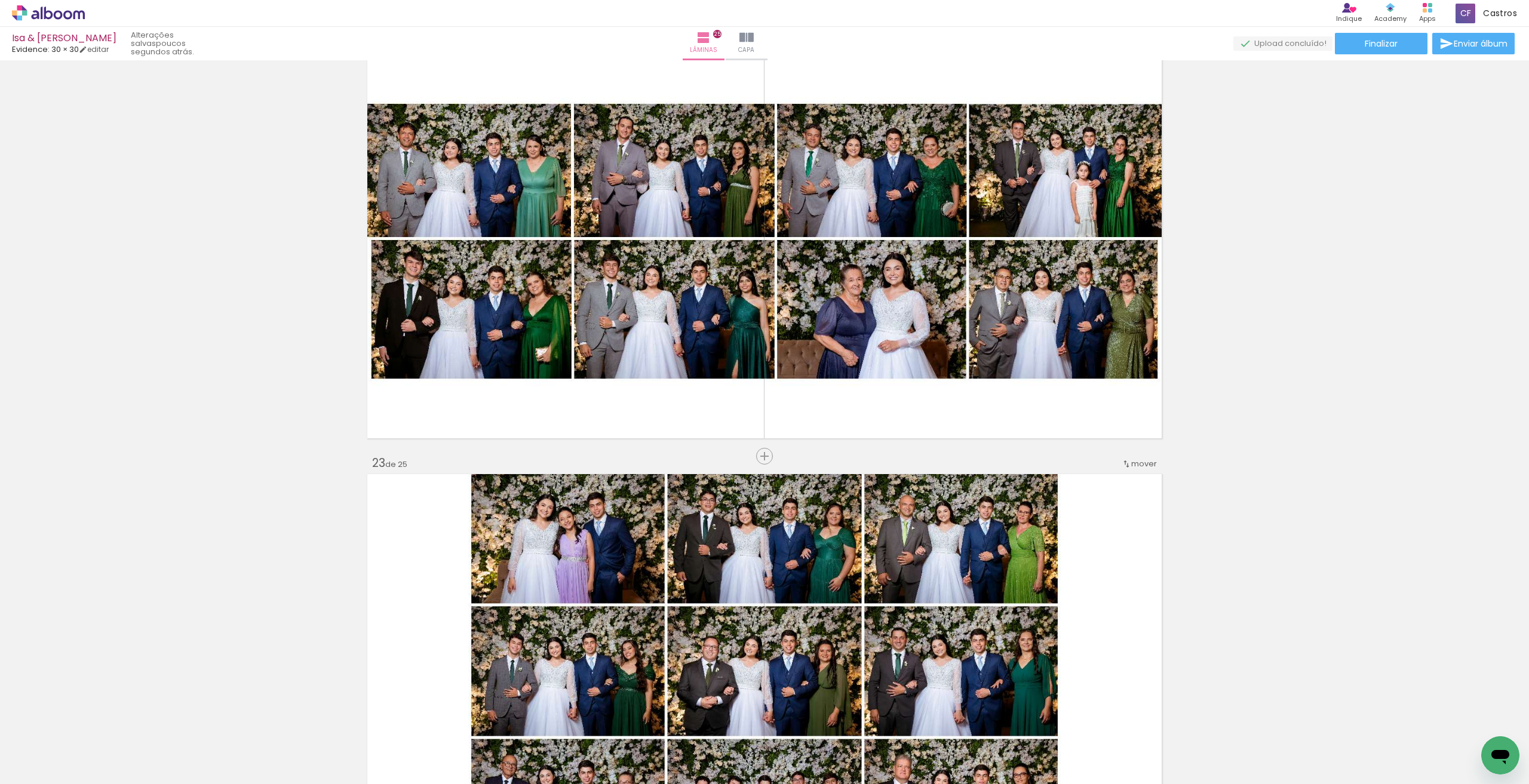
scroll to position [8603, 0]
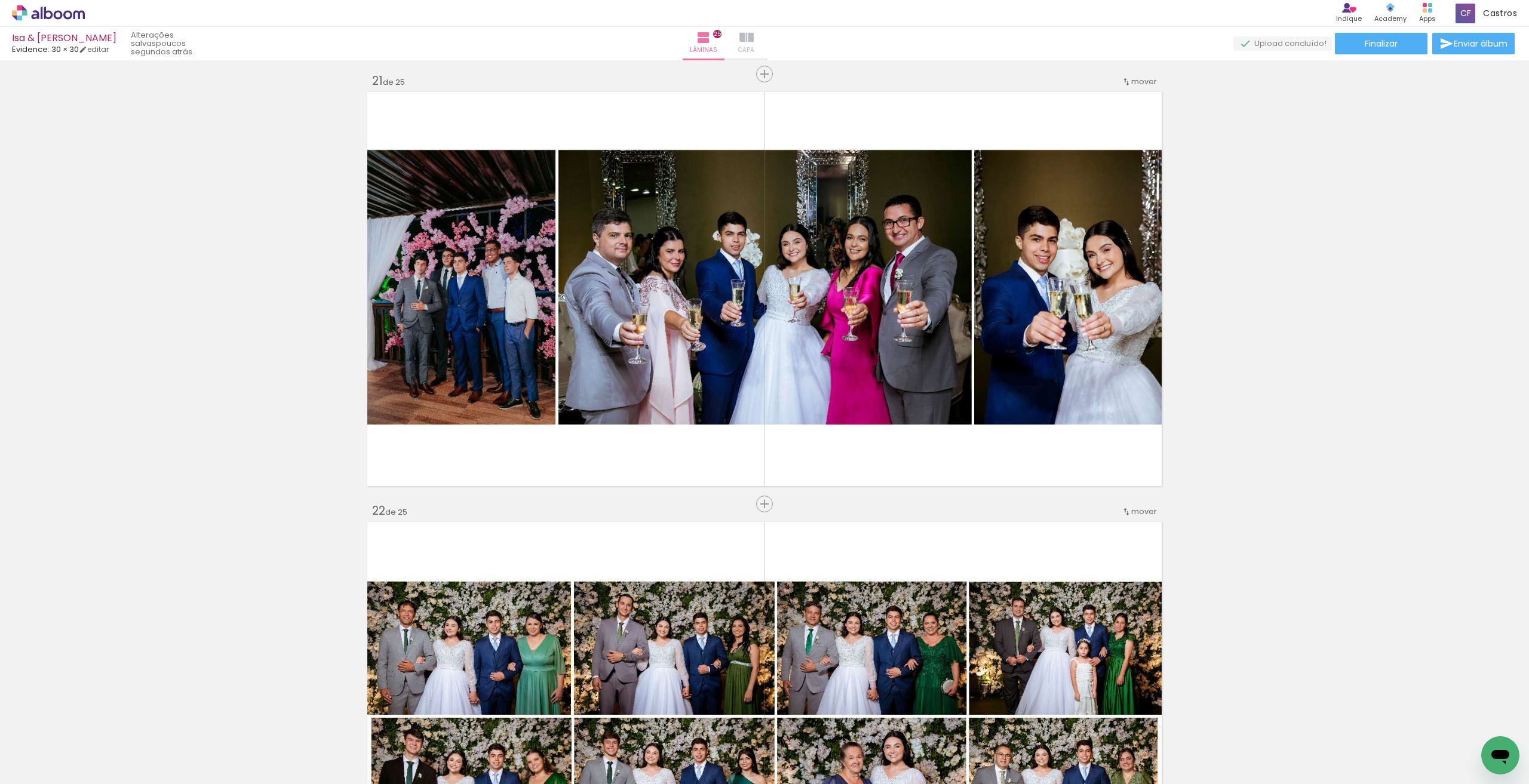
click at [767, 44] on paper-button "Capa" at bounding box center [747, 43] width 42 height 33
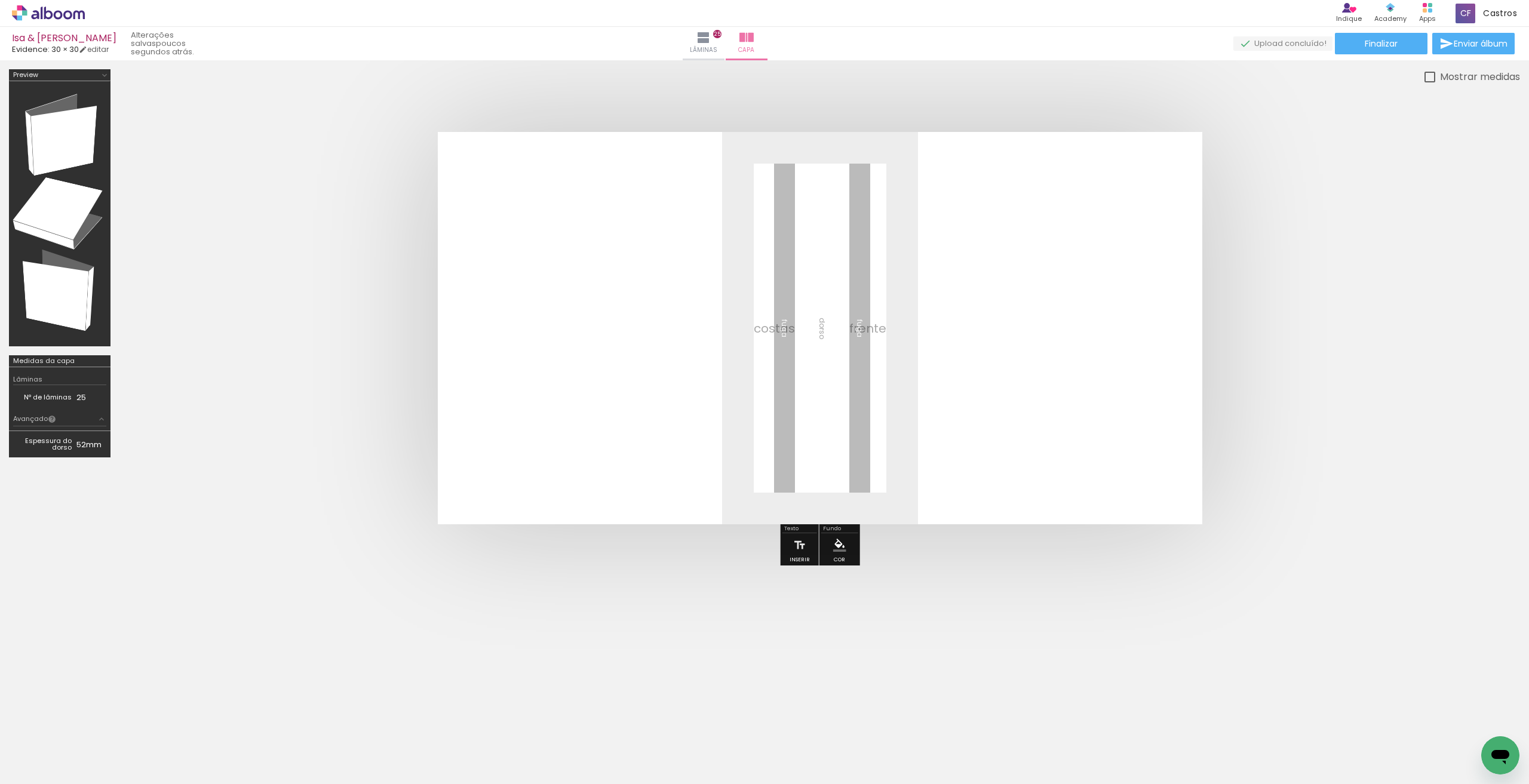
click at [17, 777] on paper-button "Adicionar Fotos" at bounding box center [37, 767] width 57 height 19
click at [0, 0] on input "file" at bounding box center [0, 0] width 0 height 0
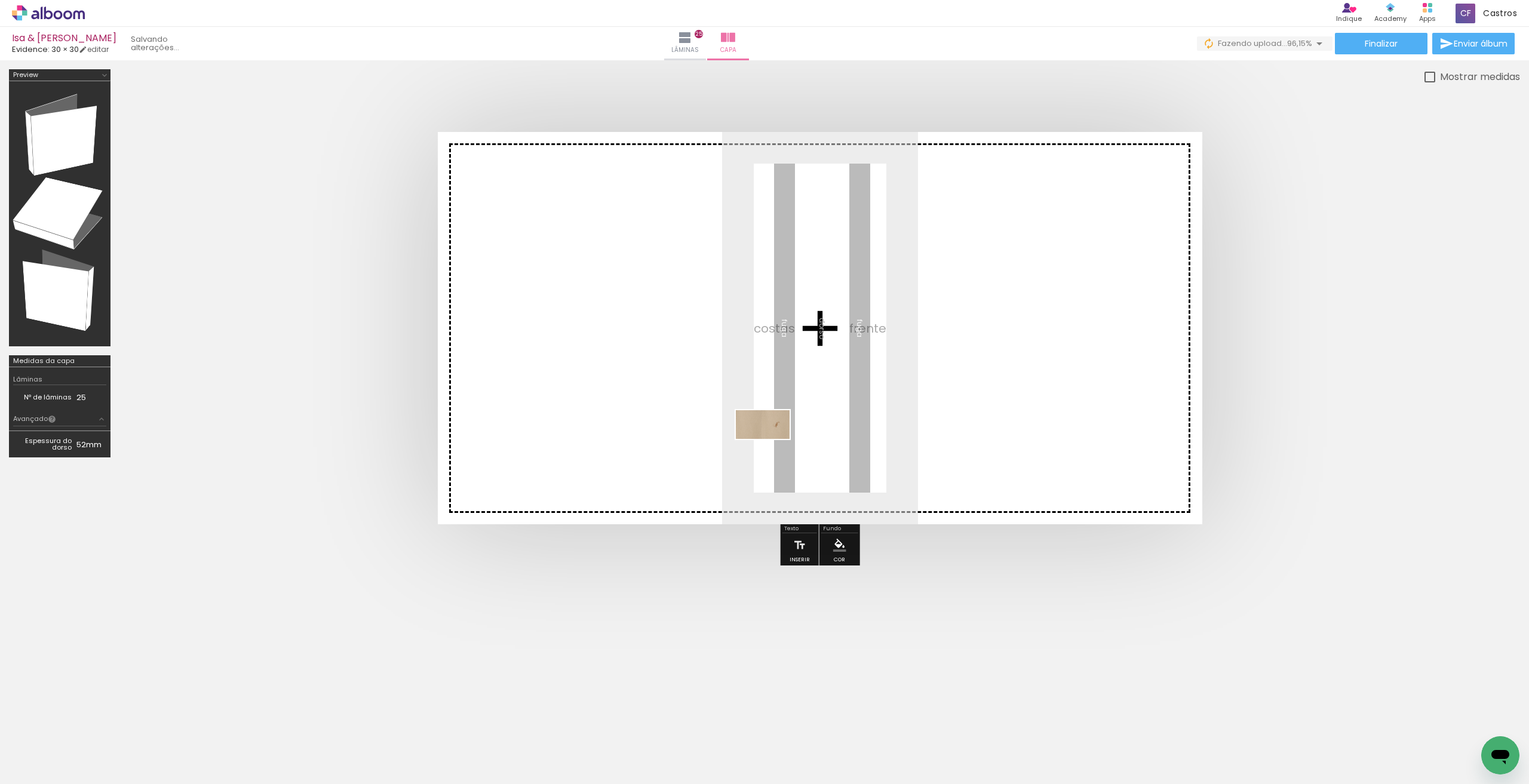
drag, startPoint x: 1482, startPoint y: 741, endPoint x: 772, endPoint y: 446, distance: 768.8
click at [772, 446] on quentale-workspace at bounding box center [764, 392] width 1529 height 784
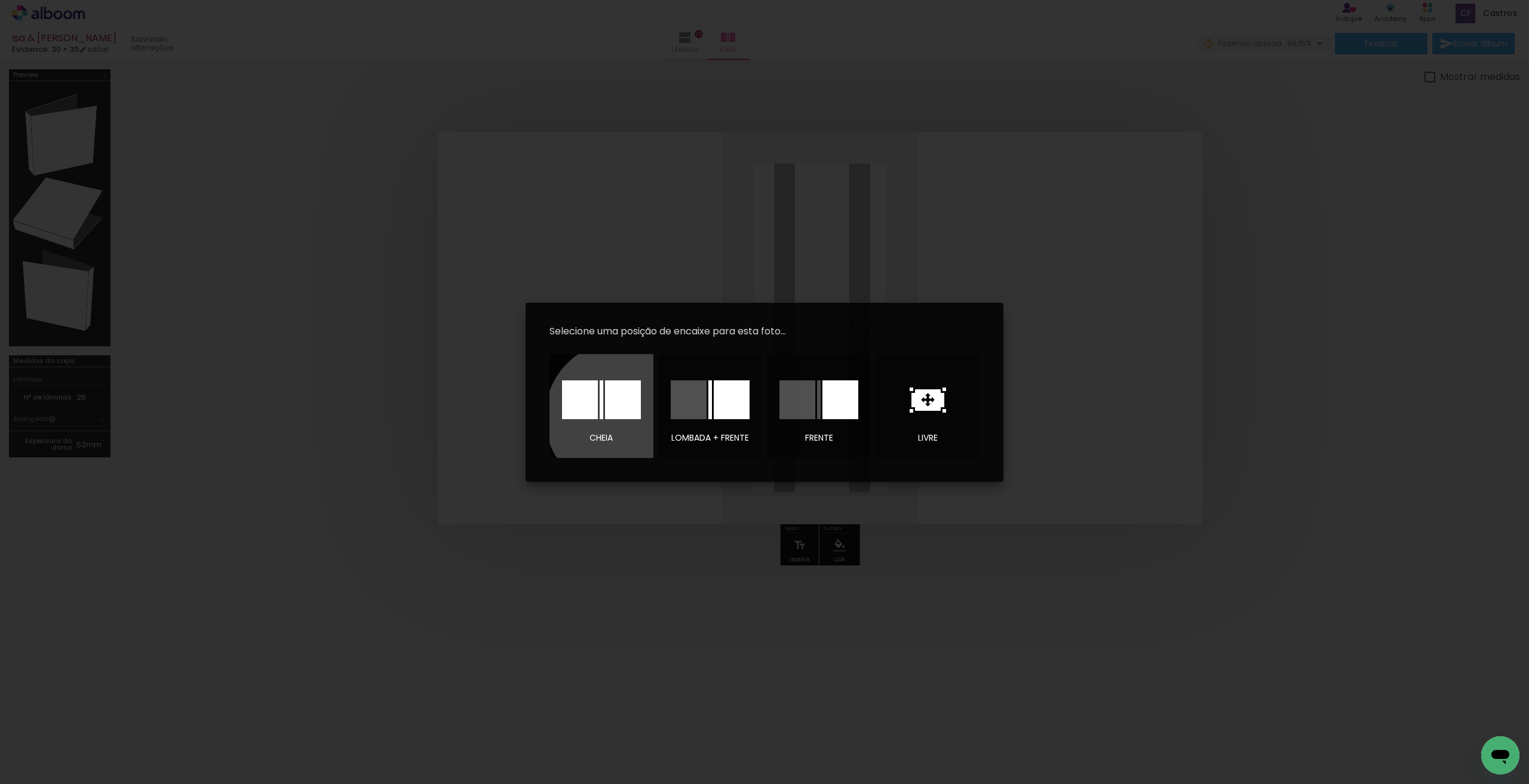
click at [621, 417] on div at bounding box center [623, 399] width 36 height 39
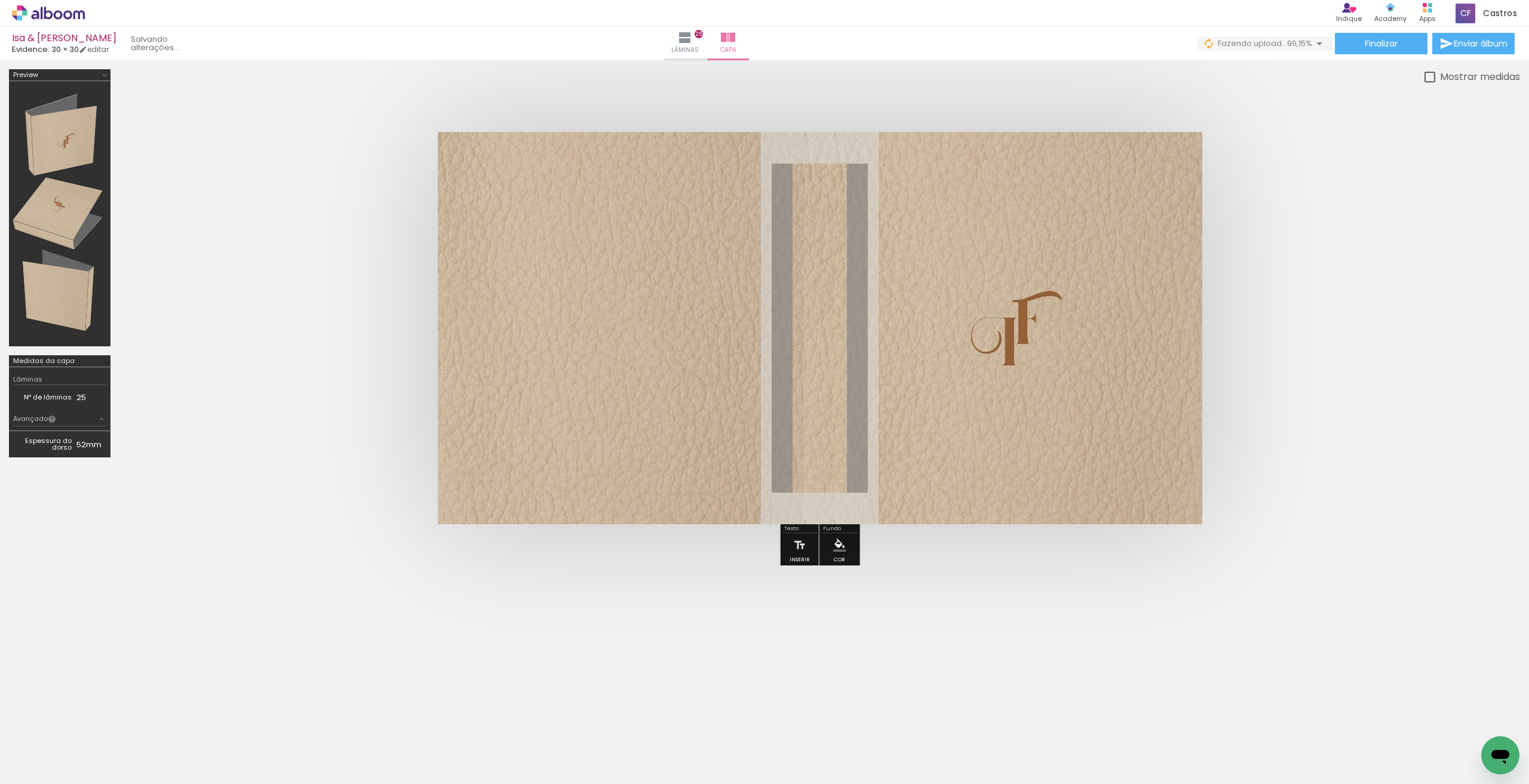
click at [1312, 47] on iron-icon at bounding box center [1320, 44] width 14 height 14
click at [1320, 45] on iron-icon at bounding box center [1320, 44] width 14 height 14
click at [1321, 330] on quentale-cover at bounding box center [819, 328] width 1305 height 392
